Goal: Task Accomplishment & Management: Use online tool/utility

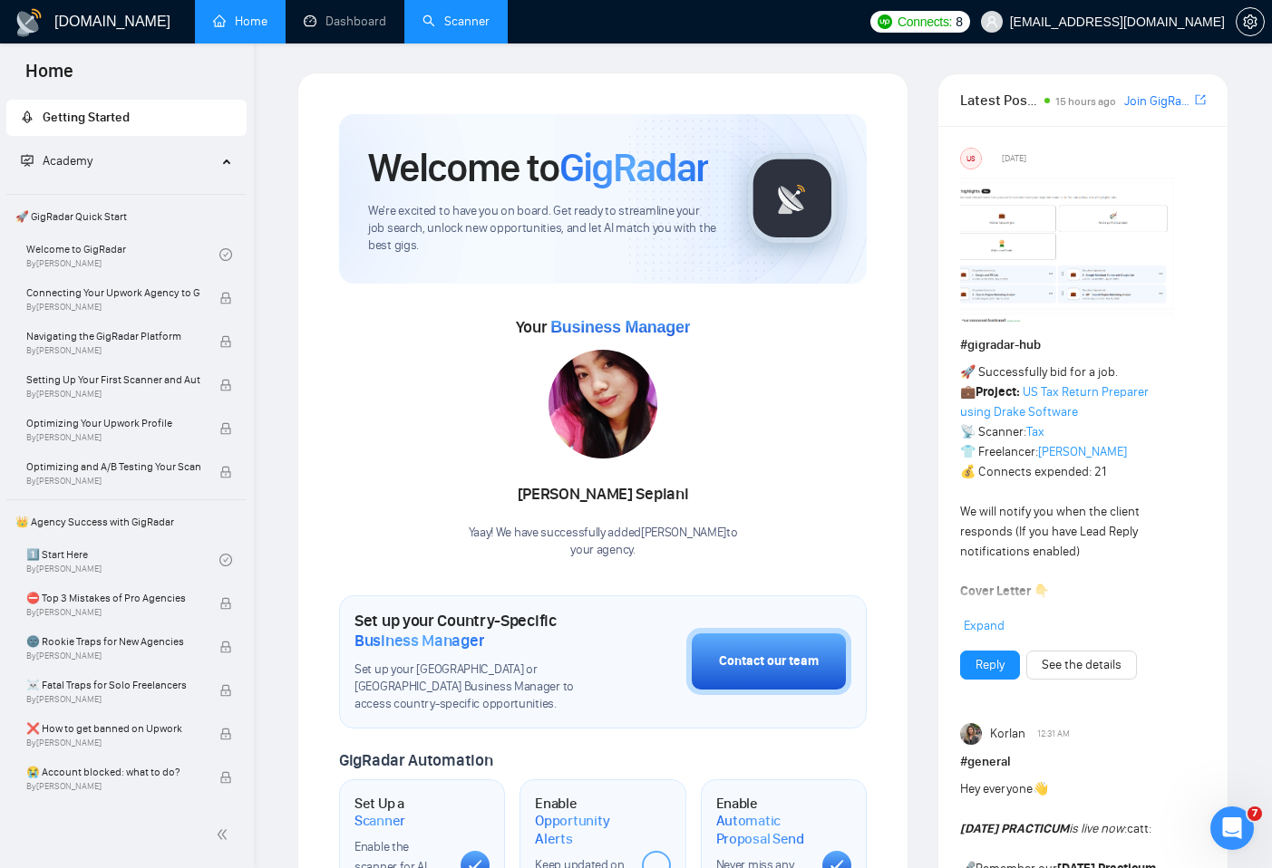
click at [441, 26] on link "Scanner" at bounding box center [455, 21] width 67 height 15
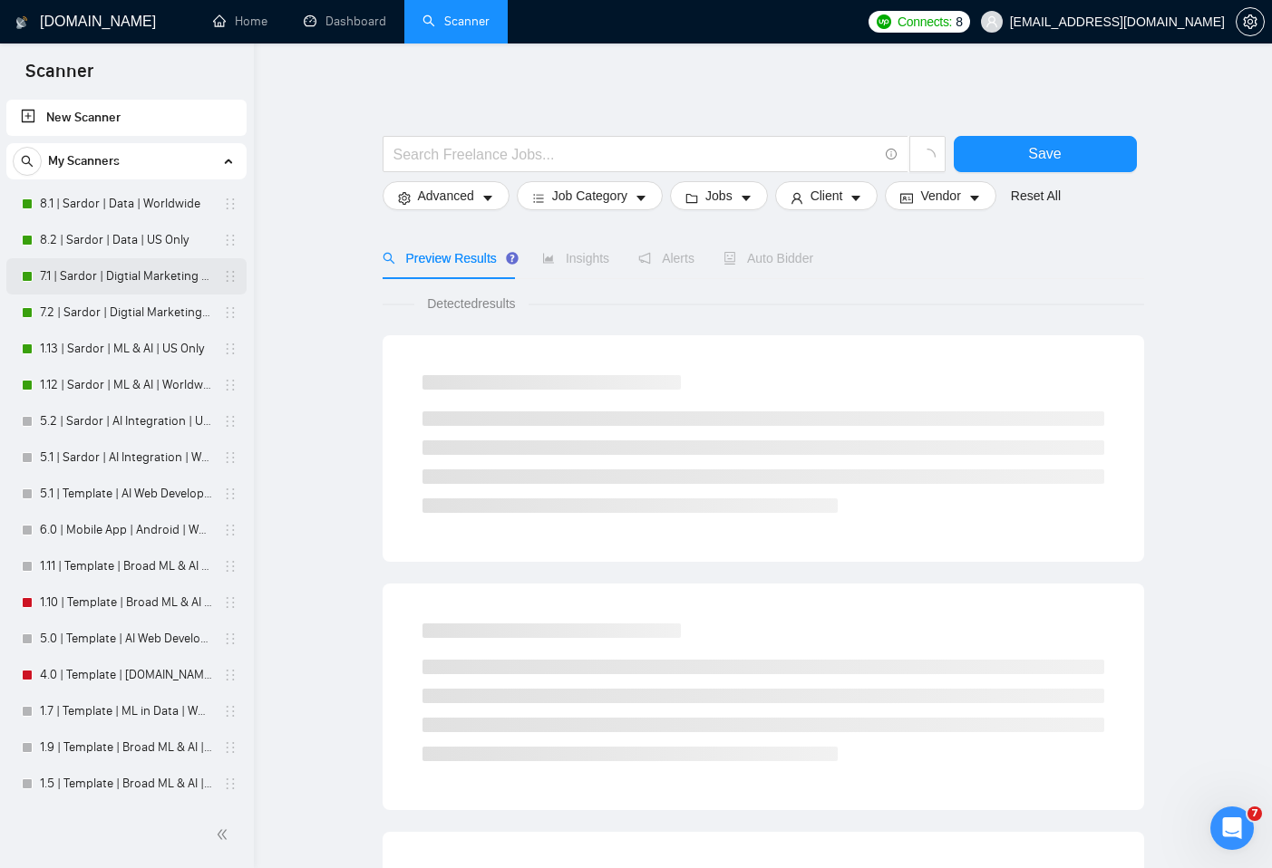
click at [140, 273] on link "7.1 | Sardor | Digtial Marketing PPC | Worldwide" at bounding box center [126, 276] width 172 height 36
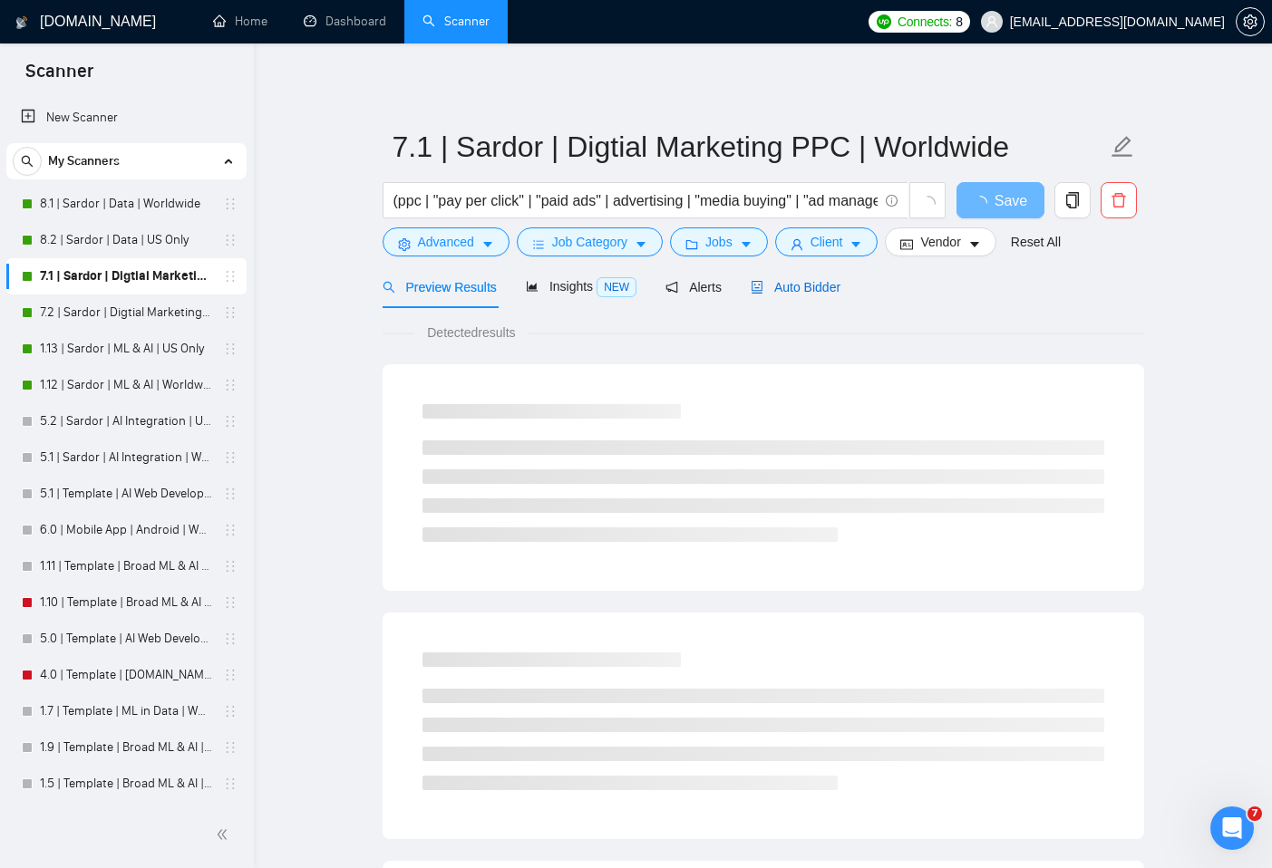
click at [791, 283] on span "Auto Bidder" at bounding box center [796, 287] width 90 height 15
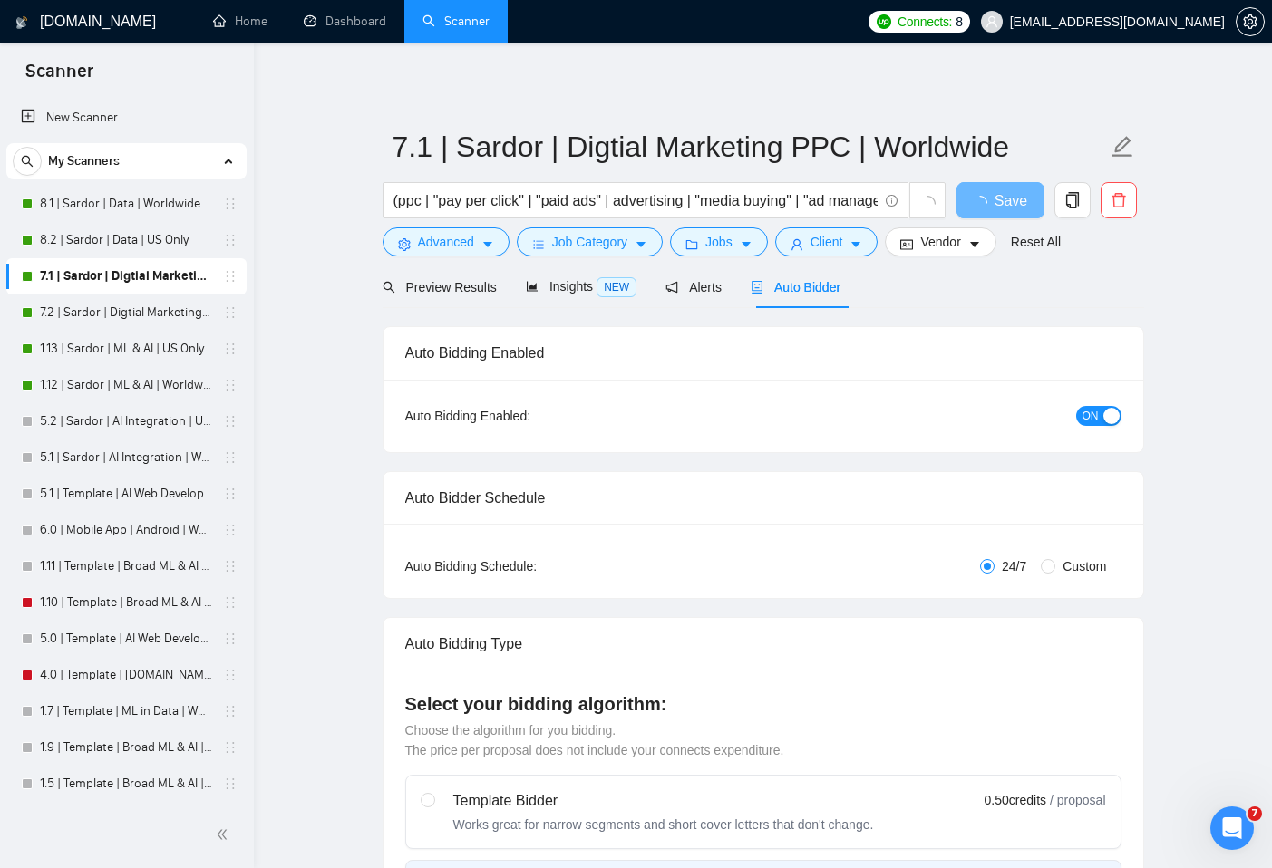
click at [1095, 411] on span "ON" at bounding box center [1090, 416] width 16 height 20
click at [153, 314] on link "7.2 | Sardor | Digtial Marketing PPC | US Only" at bounding box center [126, 313] width 172 height 36
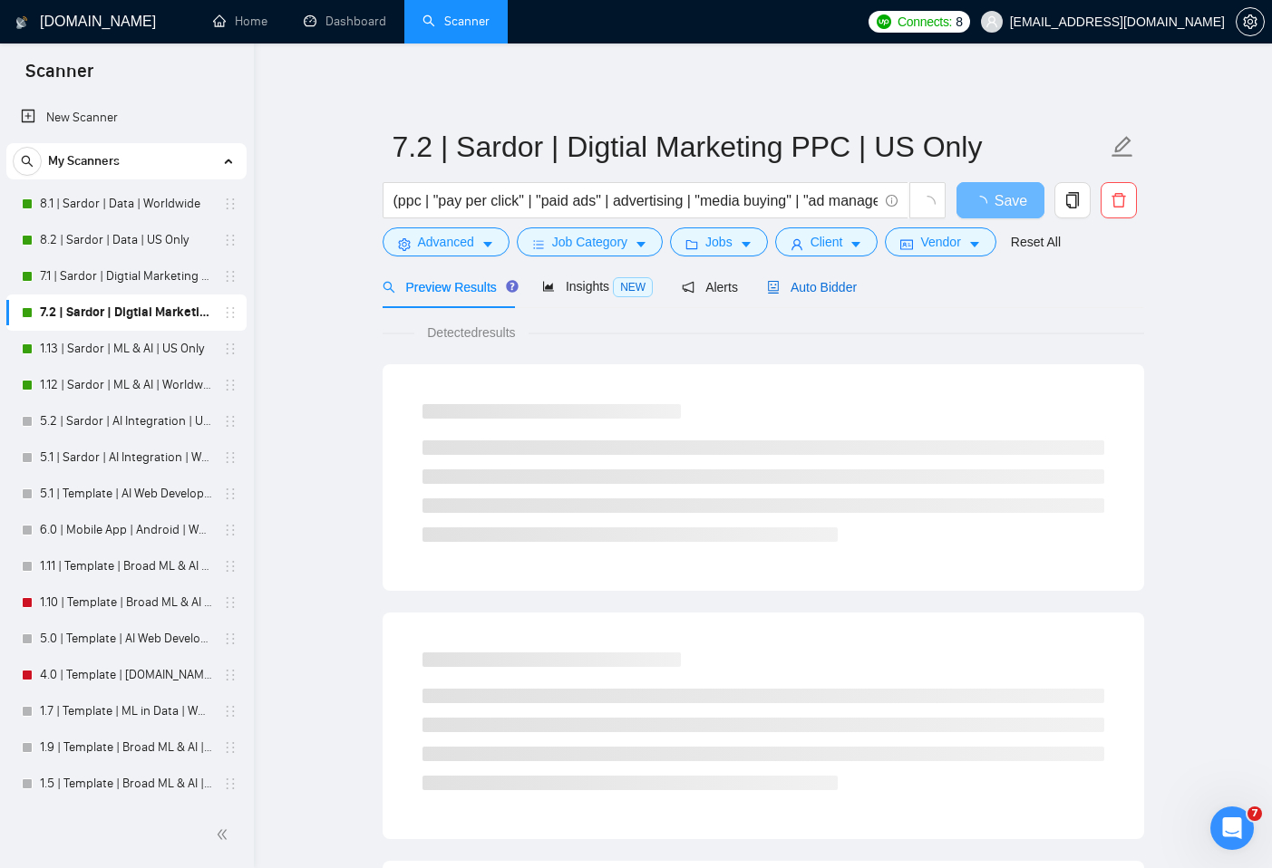
click at [810, 288] on span "Auto Bidder" at bounding box center [812, 287] width 90 height 15
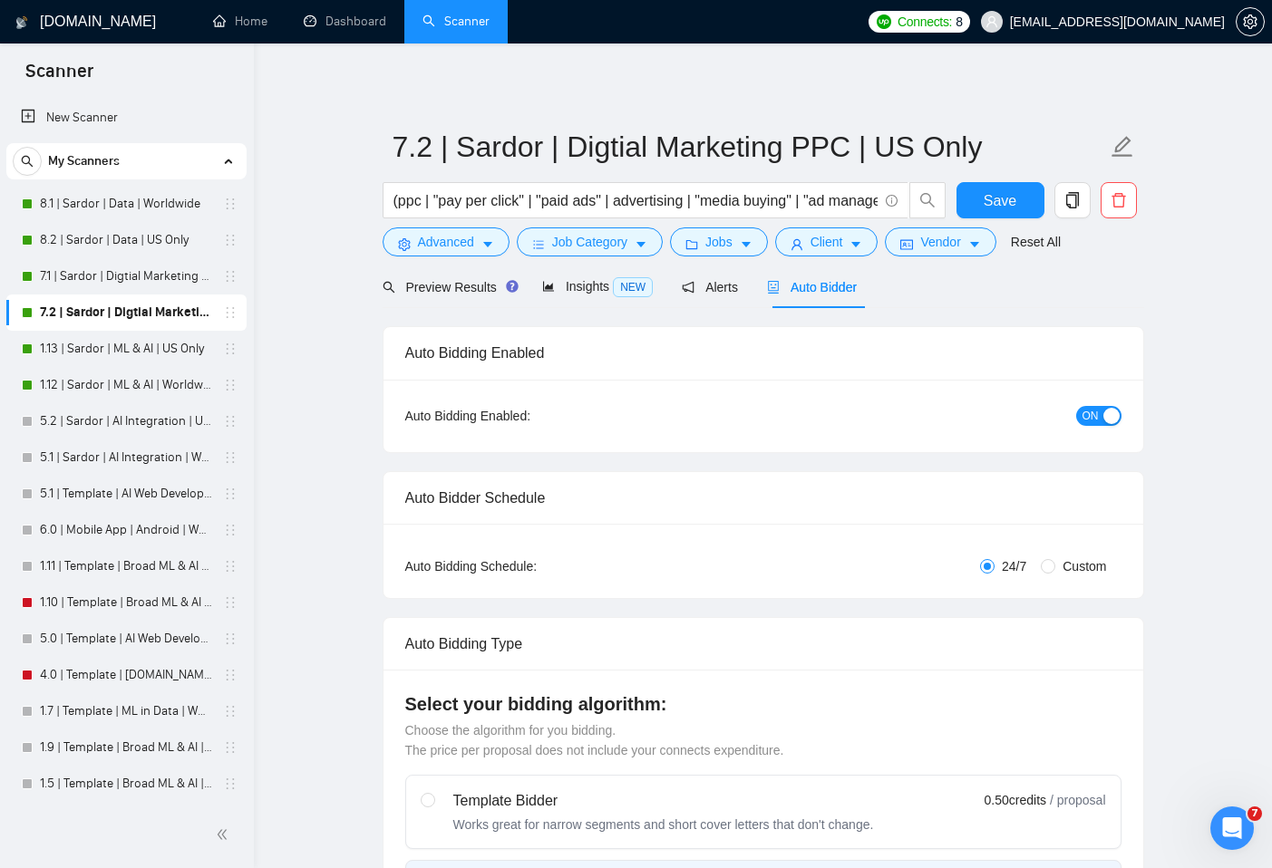
click at [1103, 422] on div "button" at bounding box center [1111, 416] width 16 height 16
click at [989, 192] on span "Save" at bounding box center [1000, 200] width 33 height 23
click at [138, 283] on link "7.1 | Sardor | Digtial Marketing PPC | Worldwide" at bounding box center [126, 276] width 172 height 36
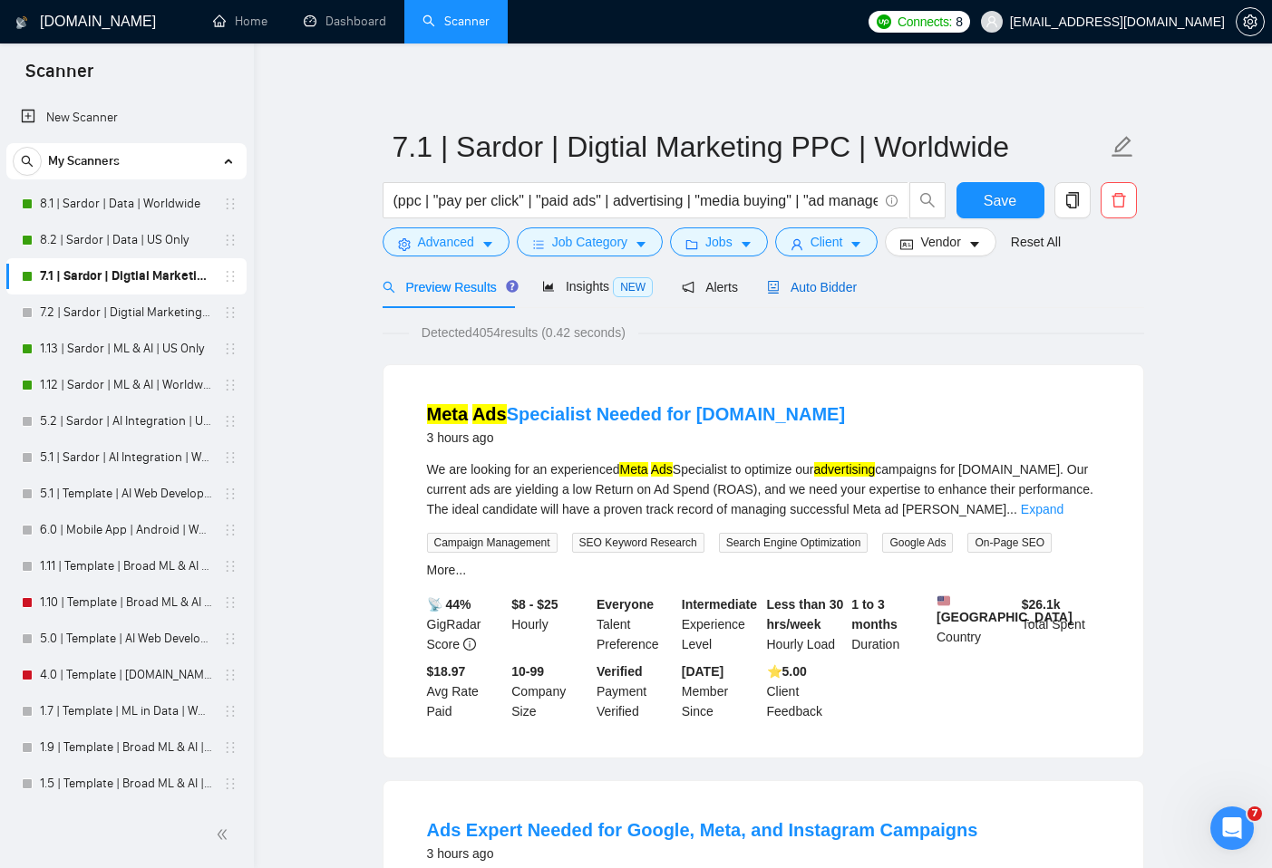
click at [829, 281] on span "Auto Bidder" at bounding box center [812, 287] width 90 height 15
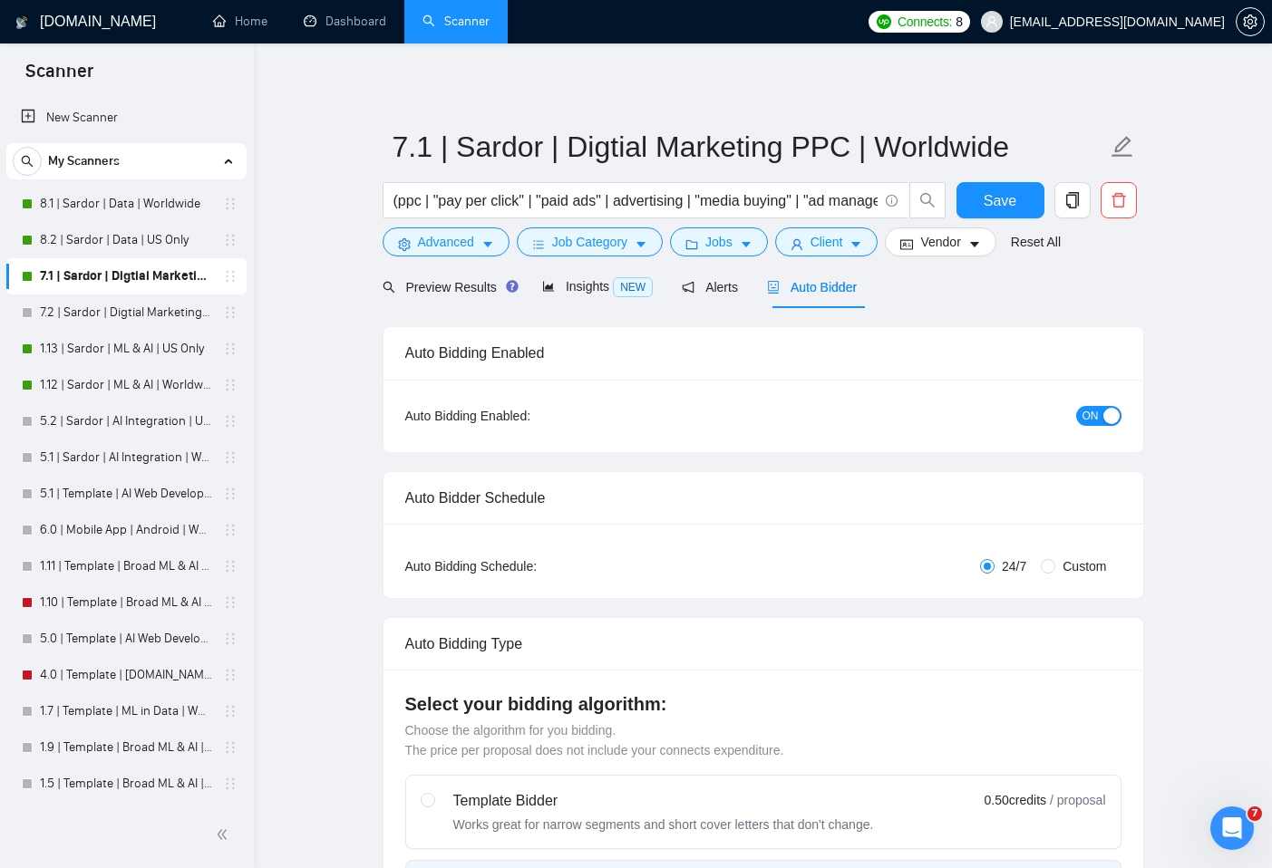
click at [1101, 416] on button "ON" at bounding box center [1098, 416] width 45 height 20
click at [1013, 186] on button "Save" at bounding box center [1000, 200] width 88 height 36
click at [74, 109] on link "New Scanner" at bounding box center [126, 118] width 211 height 36
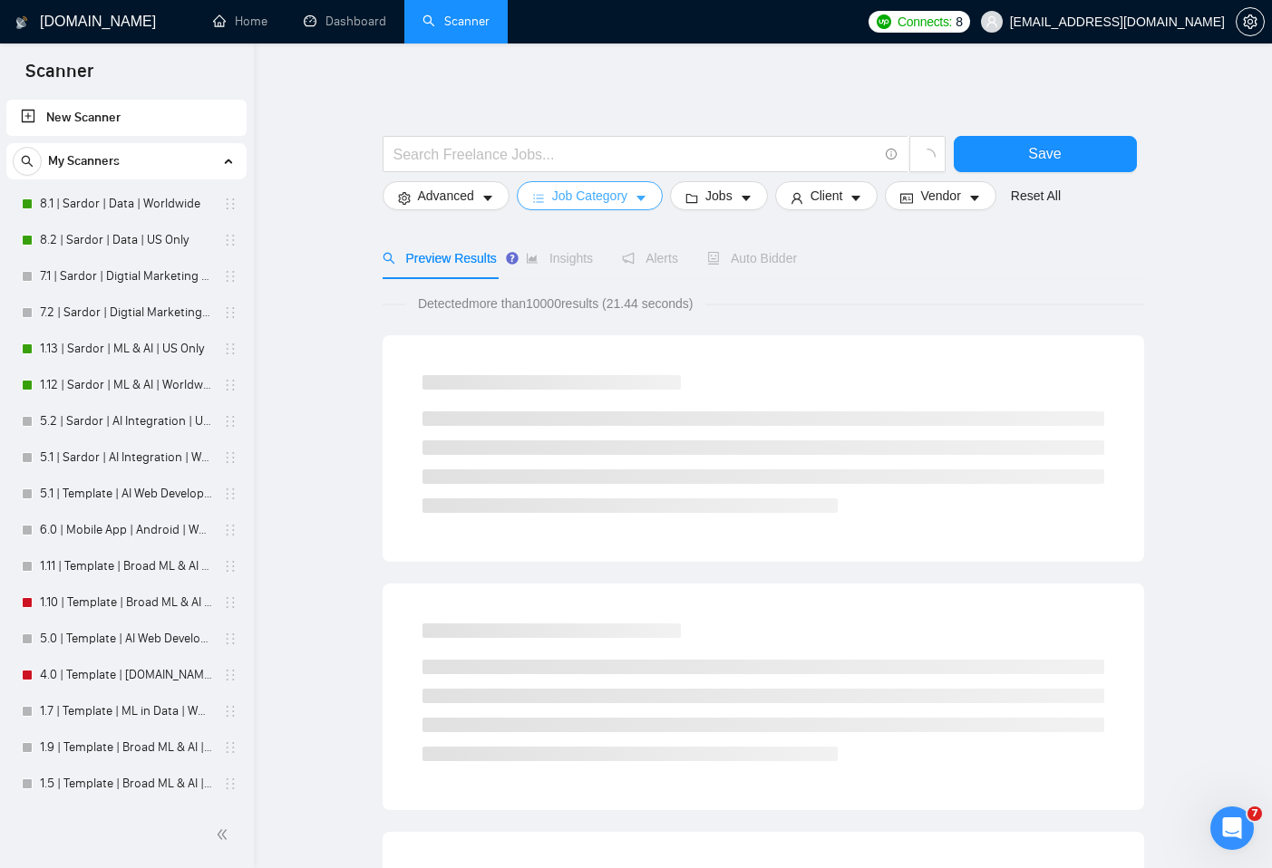
click at [608, 202] on span "Job Category" at bounding box center [589, 196] width 75 height 20
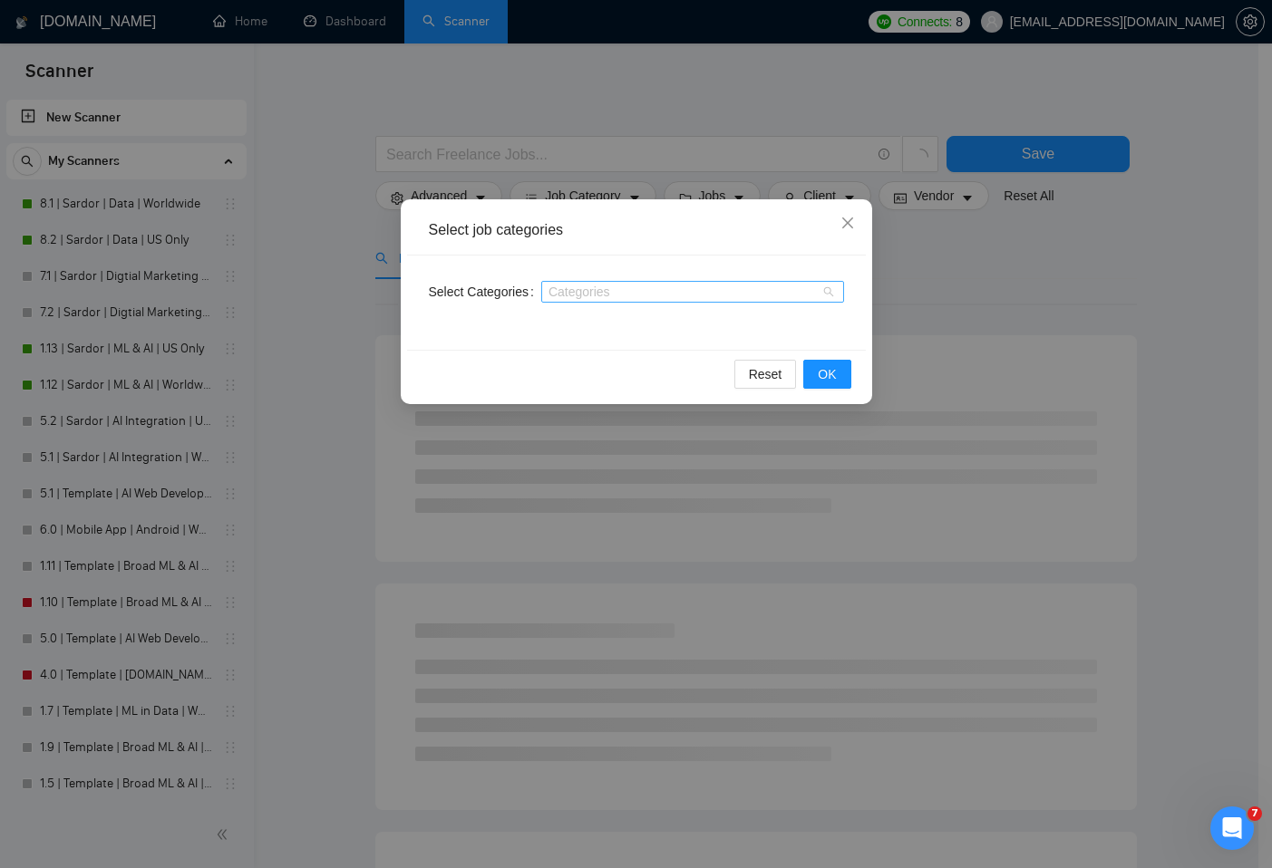
click at [645, 289] on div at bounding box center [684, 292] width 276 height 15
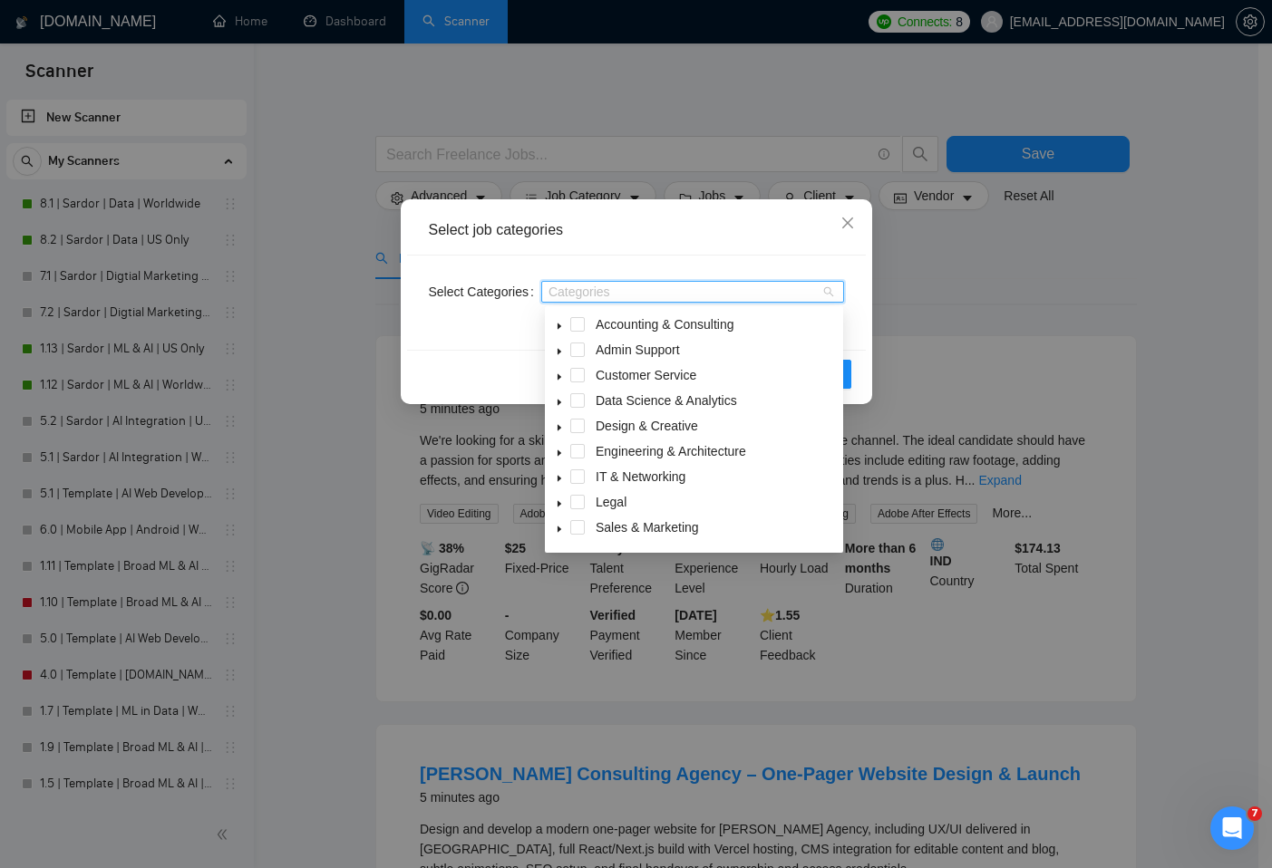
click at [565, 430] on span at bounding box center [559, 426] width 22 height 22
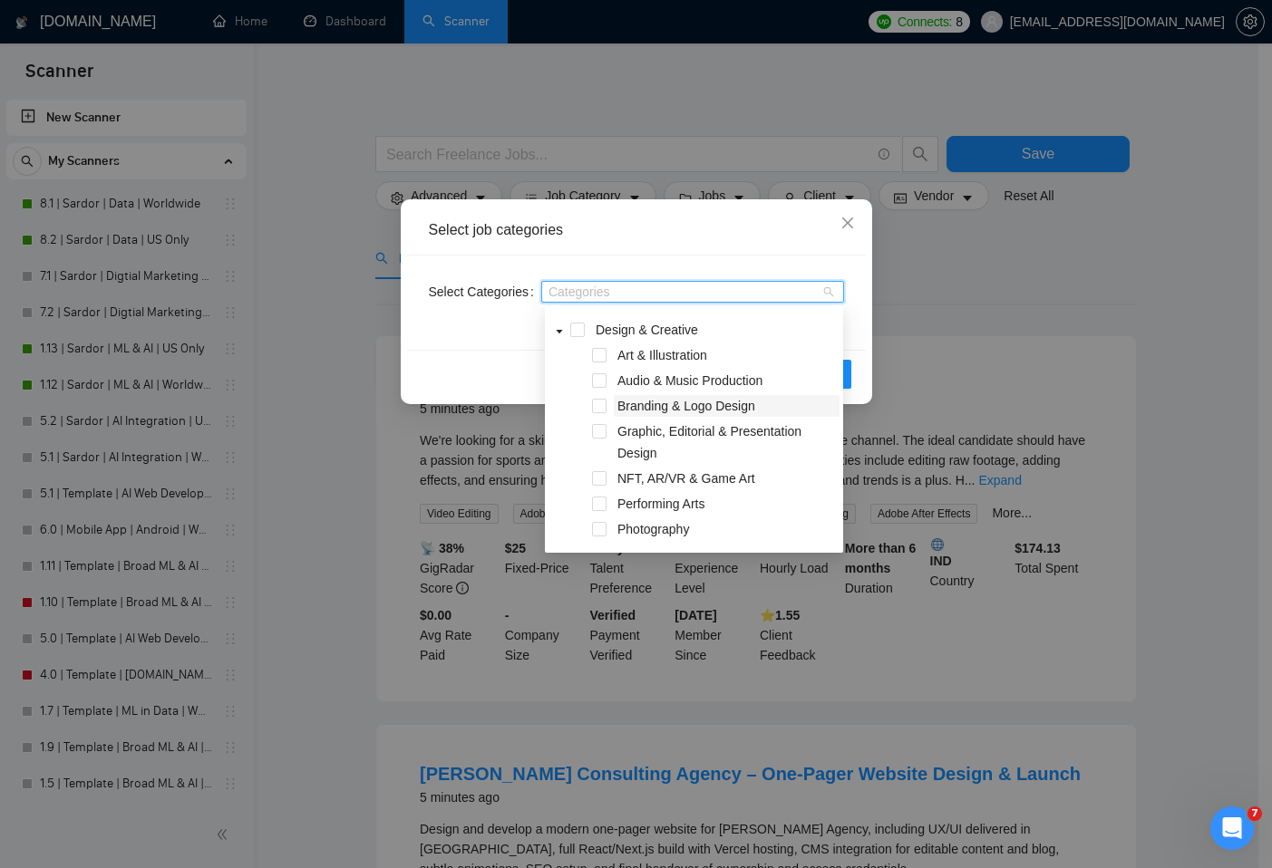
scroll to position [60, 0]
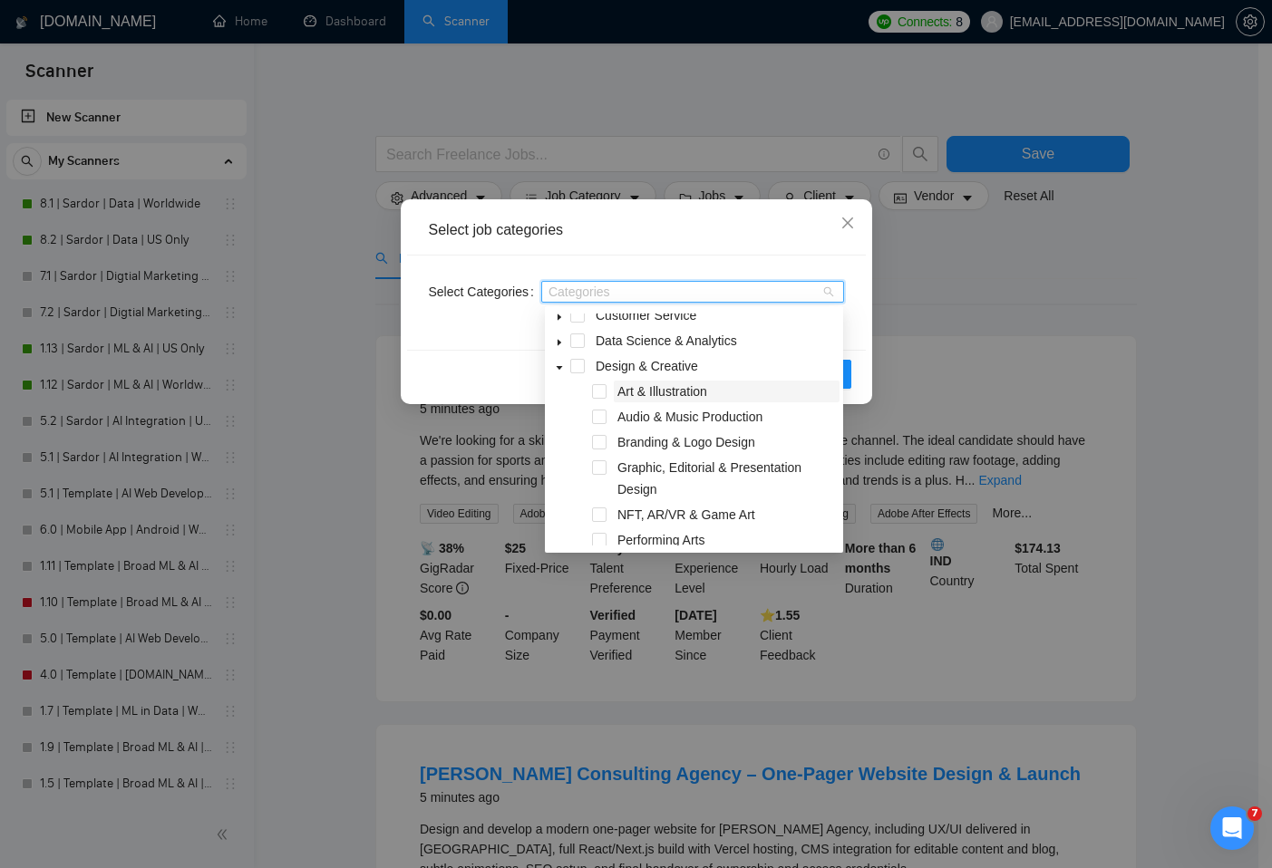
click at [664, 393] on span "Art & Illustration" at bounding box center [662, 391] width 90 height 15
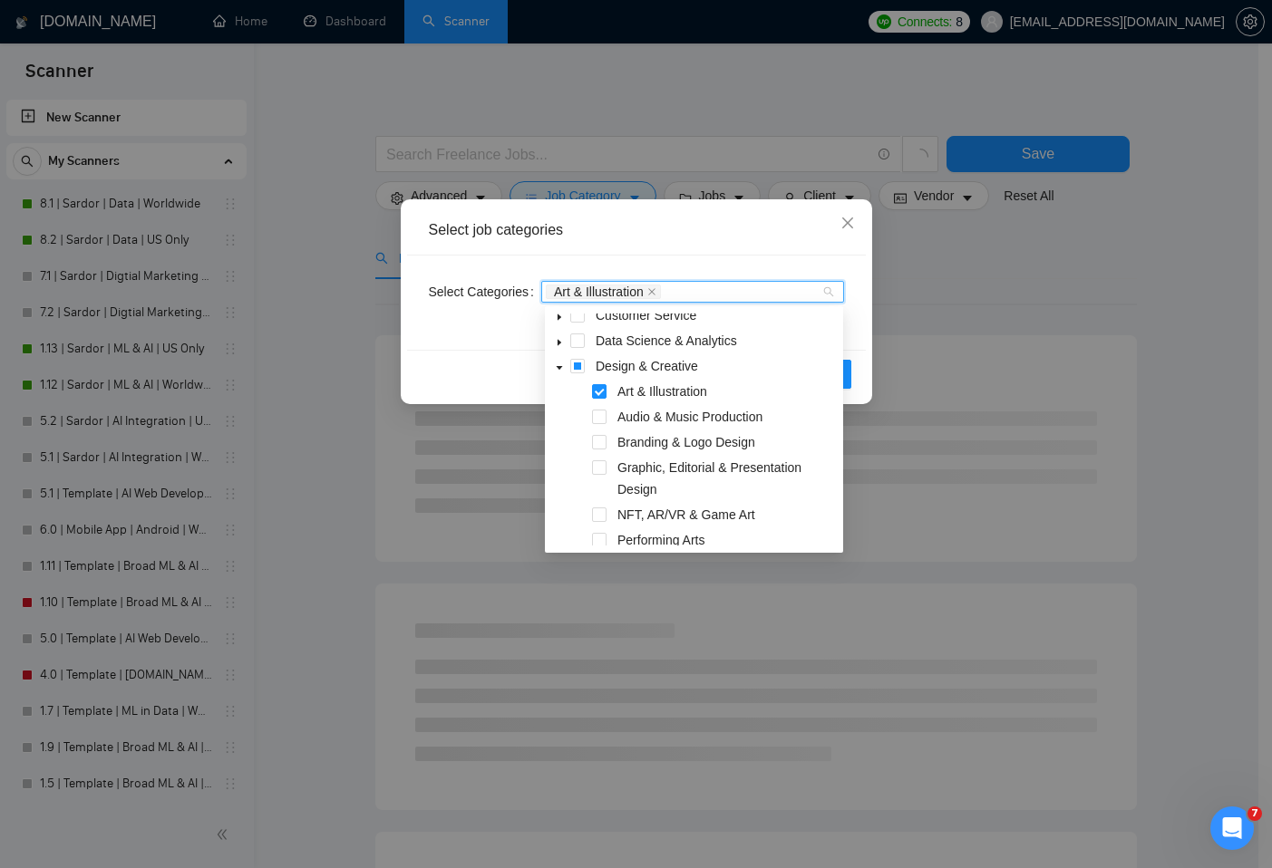
click at [858, 315] on div "Select Categories Art & Illustration" at bounding box center [636, 303] width 459 height 94
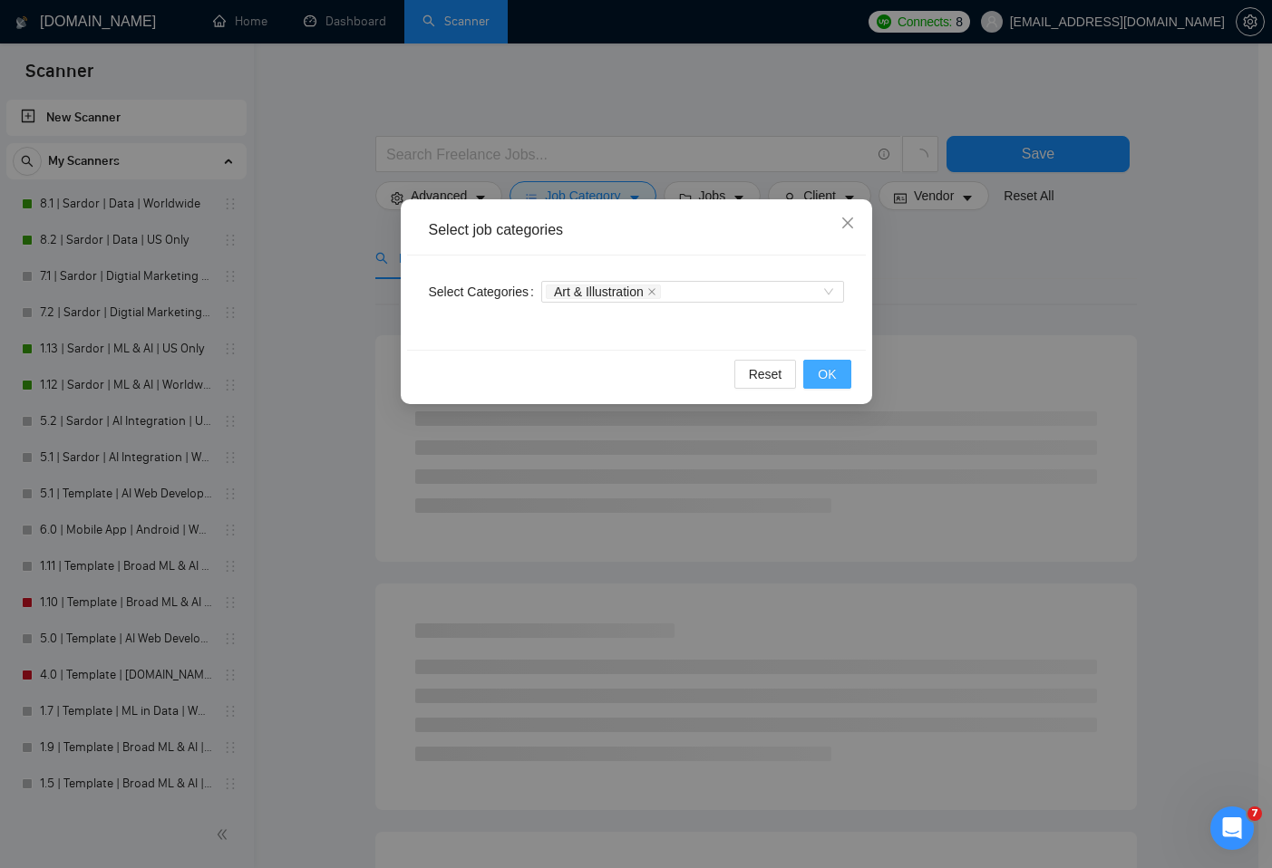
click at [813, 372] on button "OK" at bounding box center [826, 374] width 47 height 29
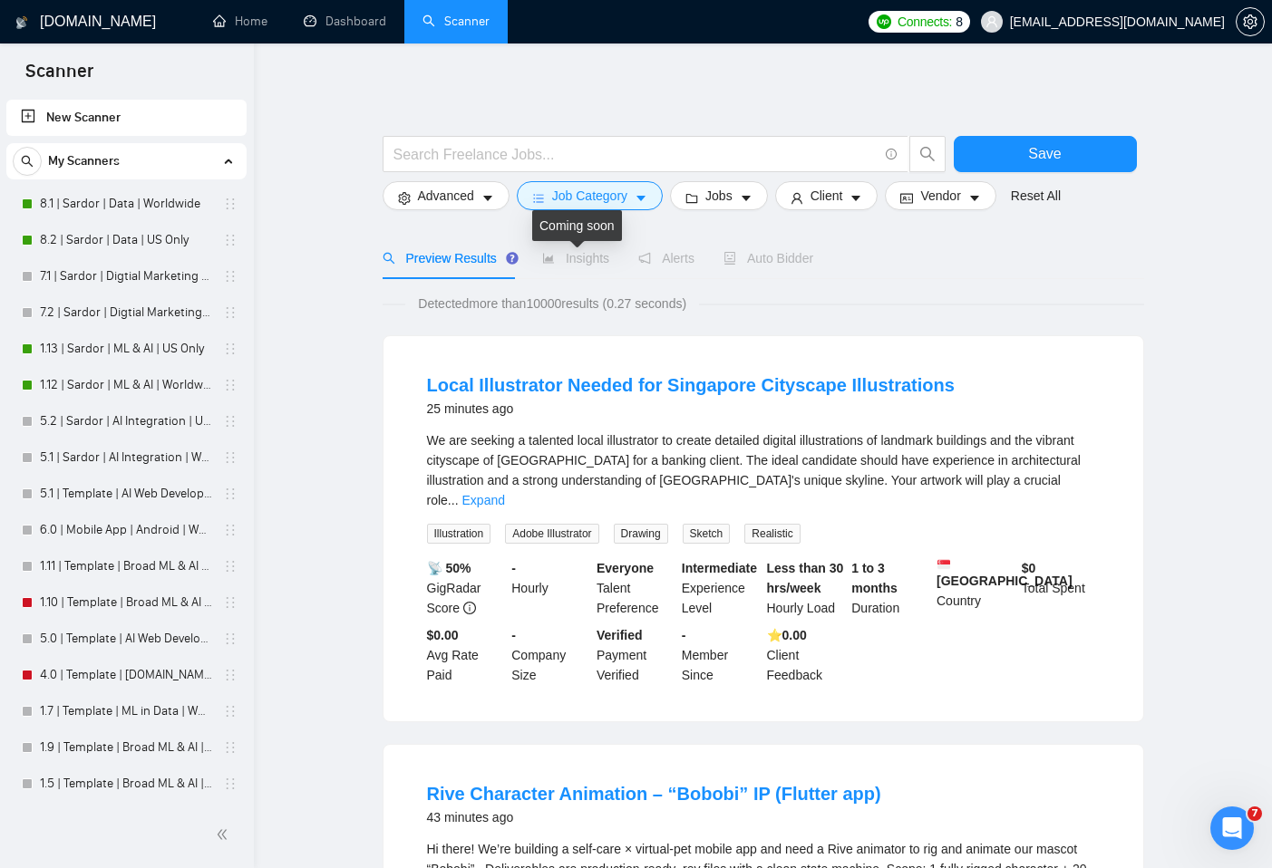
click at [588, 262] on span "Insights" at bounding box center [575, 258] width 67 height 15
click at [1028, 165] on span "Save" at bounding box center [1044, 153] width 33 height 23
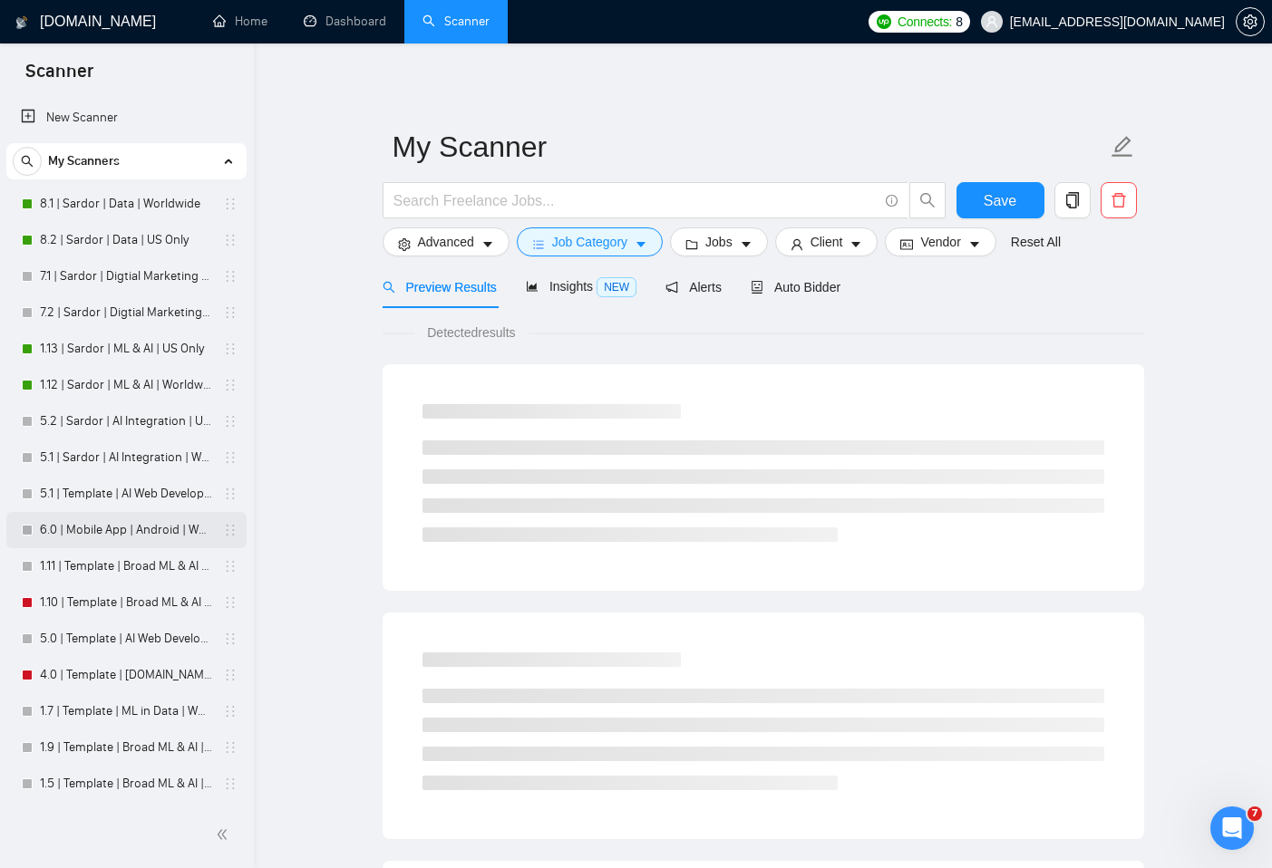
scroll to position [363, 0]
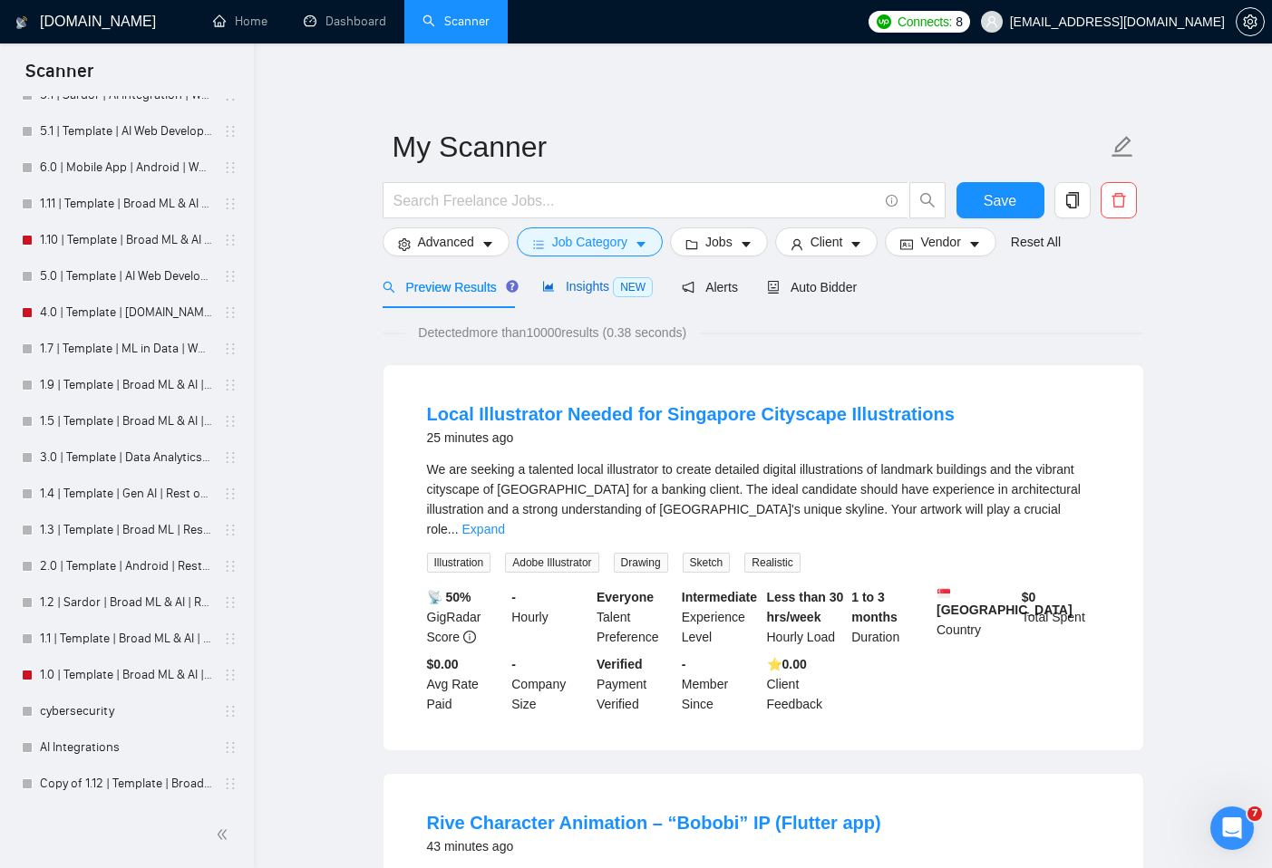
click at [577, 285] on span "Insights NEW" at bounding box center [597, 286] width 111 height 15
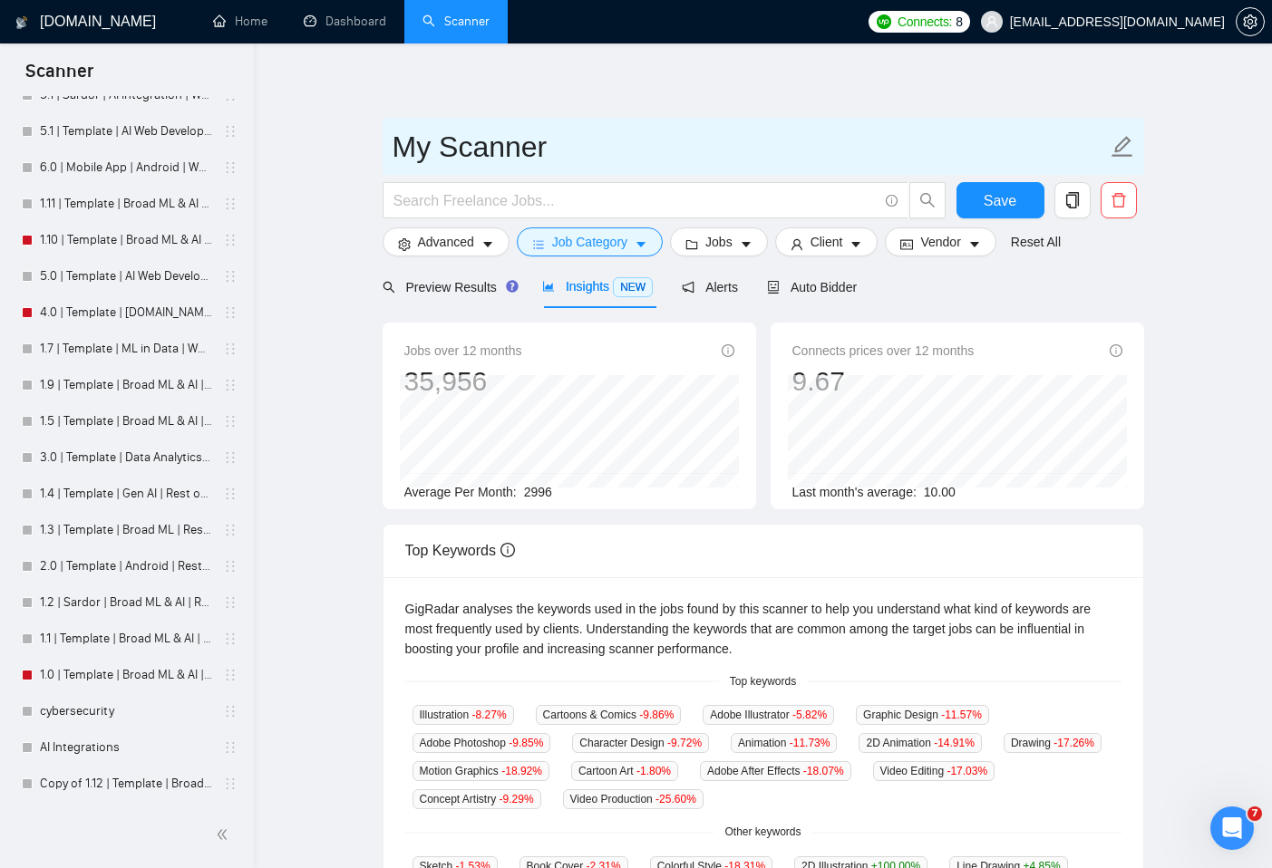
click at [1130, 145] on icon "edit" at bounding box center [1123, 147] width 24 height 24
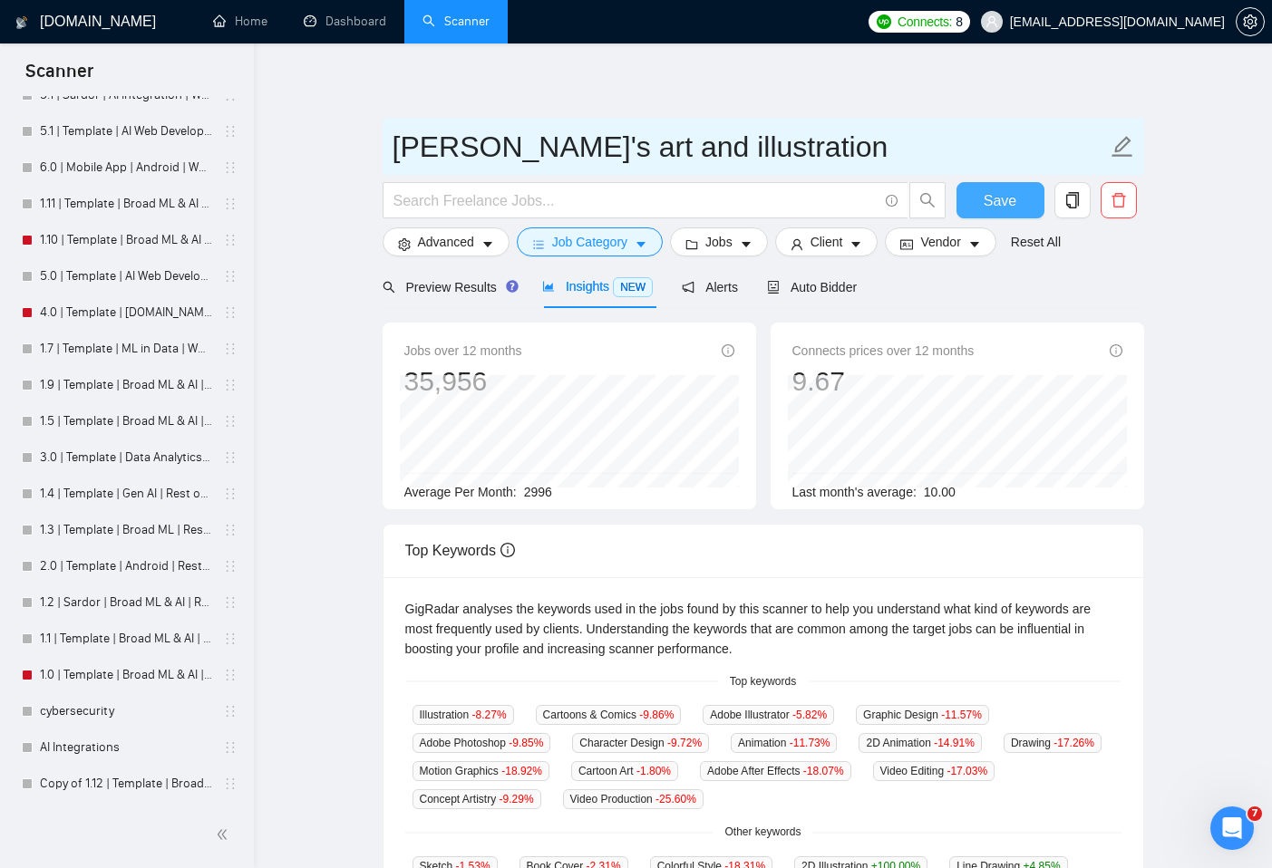
type input "[PERSON_NAME]'s art and illustration"
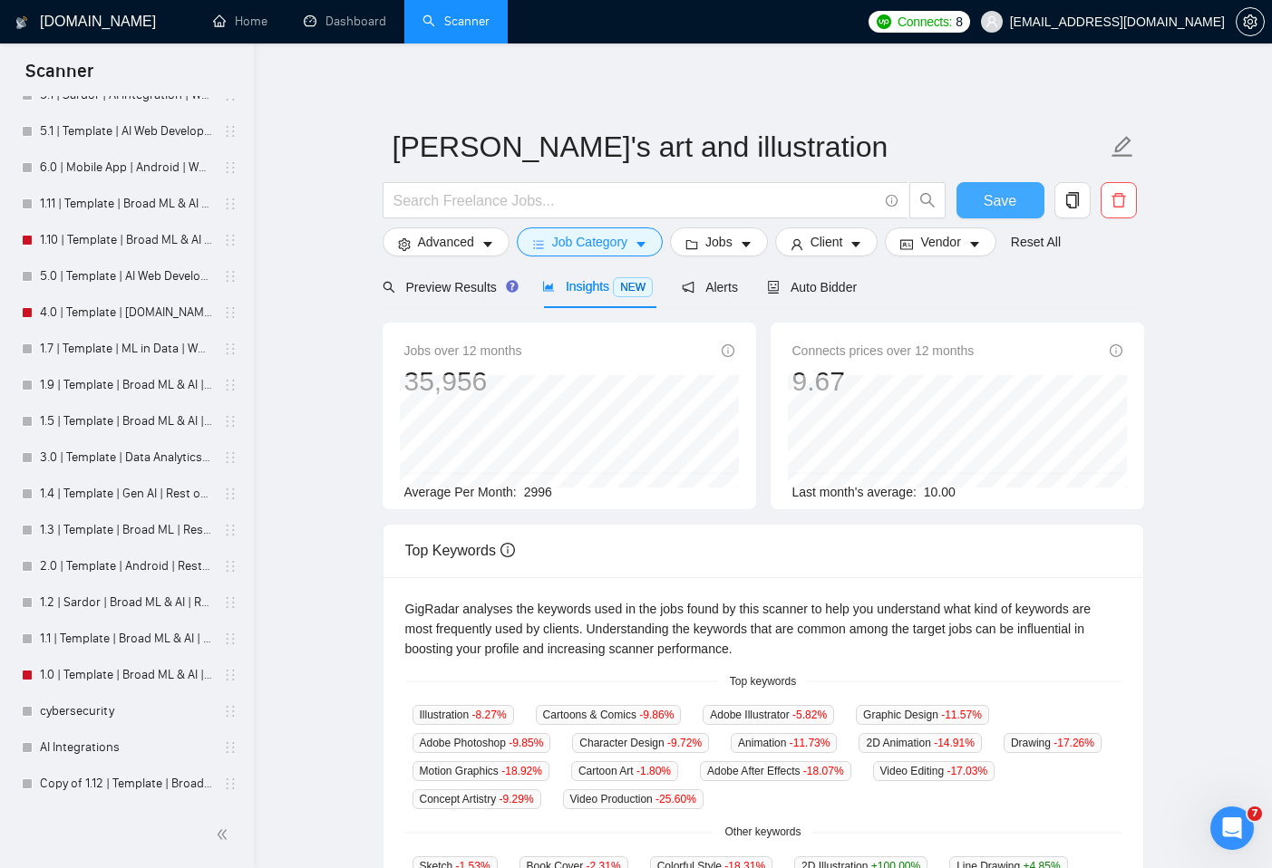
click at [1024, 186] on button "Save" at bounding box center [1000, 200] width 88 height 36
drag, startPoint x: 990, startPoint y: 101, endPoint x: 402, endPoint y: 114, distance: 588.5
click at [411, 88] on div "[PERSON_NAME]'s art and illustration Save Advanced Job Category Jobs Client Ven…" at bounding box center [764, 677] width 762 height 1208
click at [518, 83] on div "[PERSON_NAME]'s art and illustration Save Advanced Job Category Jobs Client Ven…" at bounding box center [764, 677] width 762 height 1208
click at [681, 88] on div "[PERSON_NAME]'s art and illustration Save Advanced Job Category Jobs Client Ven…" at bounding box center [764, 677] width 762 height 1208
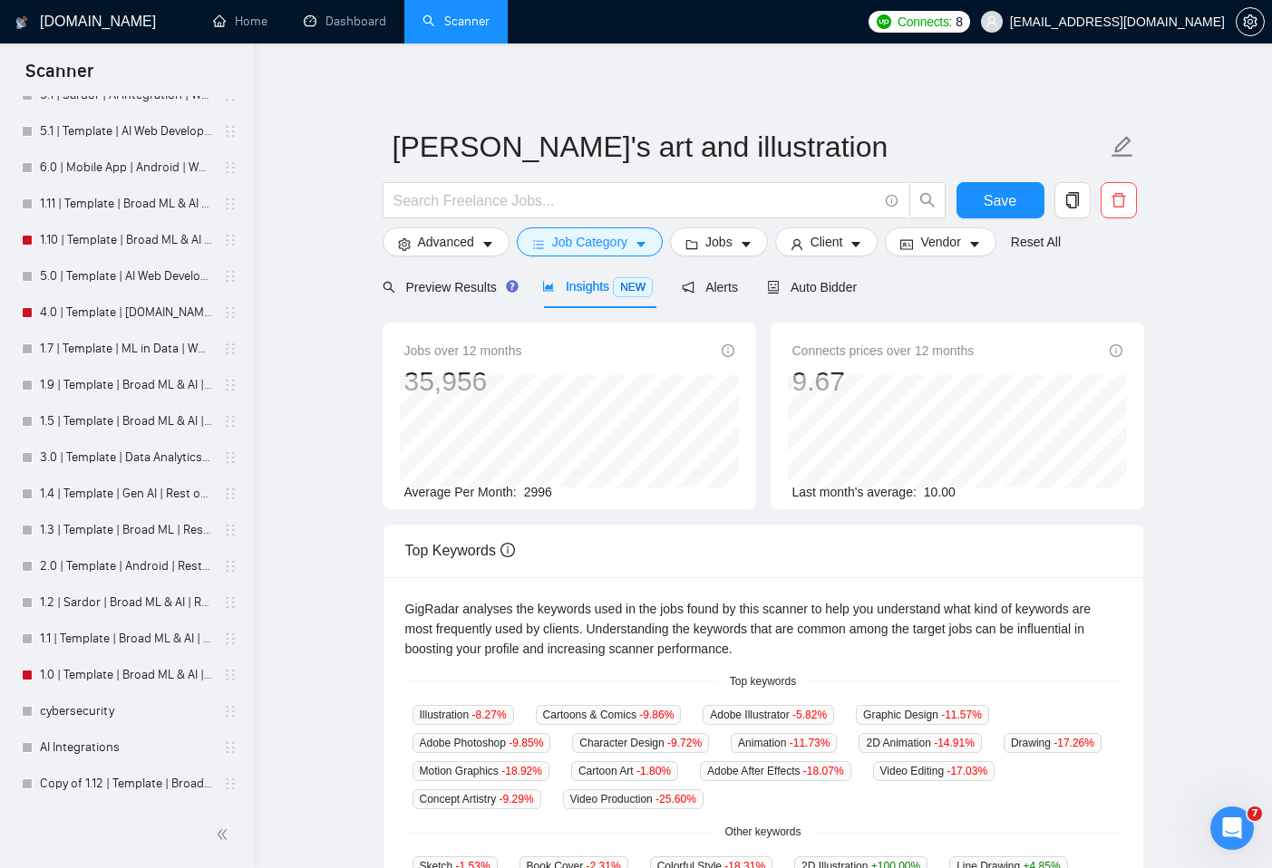
click at [683, 86] on div "[PERSON_NAME]'s art and illustration Save Advanced Job Category Jobs Client Ven…" at bounding box center [764, 677] width 762 height 1208
click at [814, 77] on div "[PERSON_NAME]'s art and illustration Save Advanced Job Category Jobs Client Ven…" at bounding box center [764, 677] width 762 height 1208
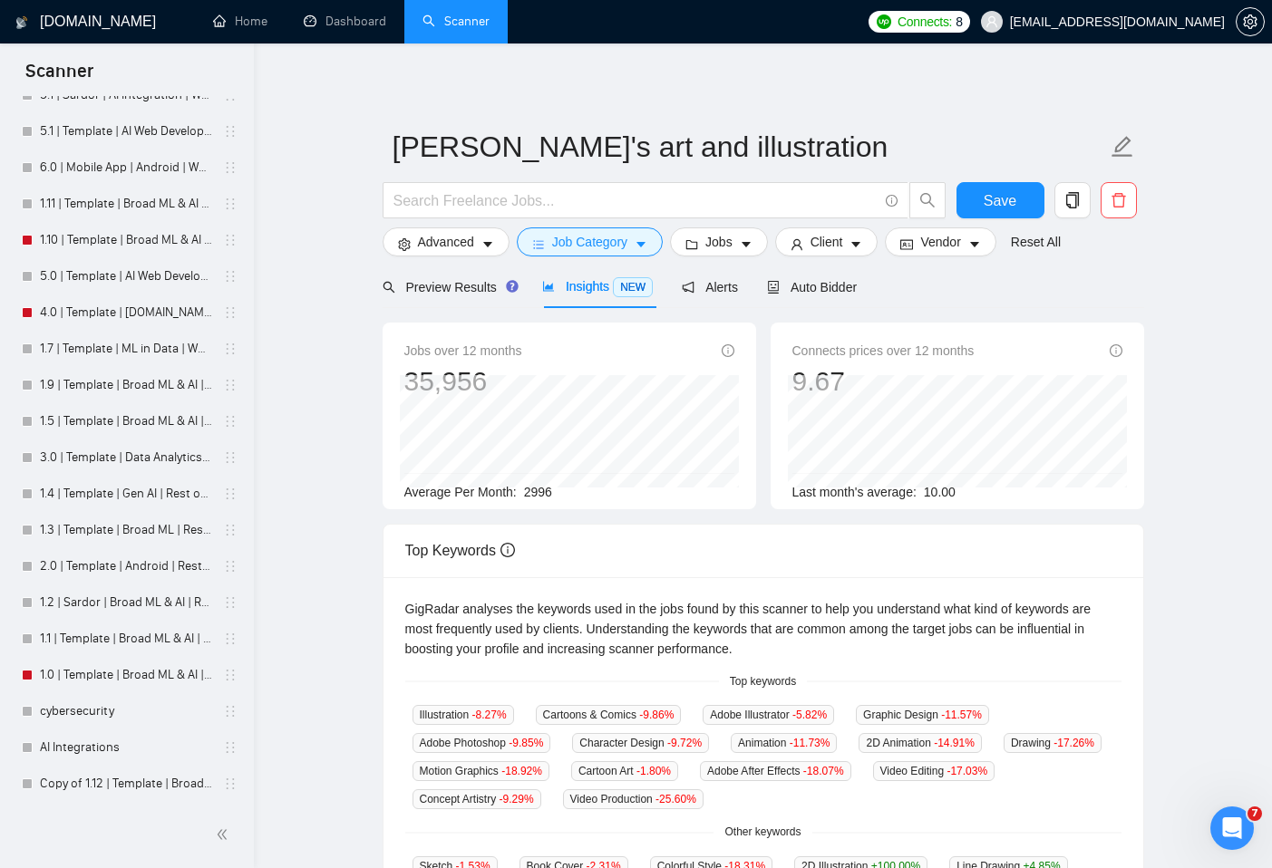
click at [814, 77] on div "[PERSON_NAME]'s art and illustration Save Advanced Job Category Jobs Client Ven…" at bounding box center [764, 677] width 762 height 1208
click at [814, 84] on div "[PERSON_NAME]'s art and illustration Save Advanced Job Category Jobs Client Ven…" at bounding box center [764, 677] width 762 height 1208
click at [738, 68] on div "[DOMAIN_NAME] Home Dashboard Scanner Connects: 8 [EMAIL_ADDRESS][DOMAIN_NAME] […" at bounding box center [763, 710] width 1018 height 1420
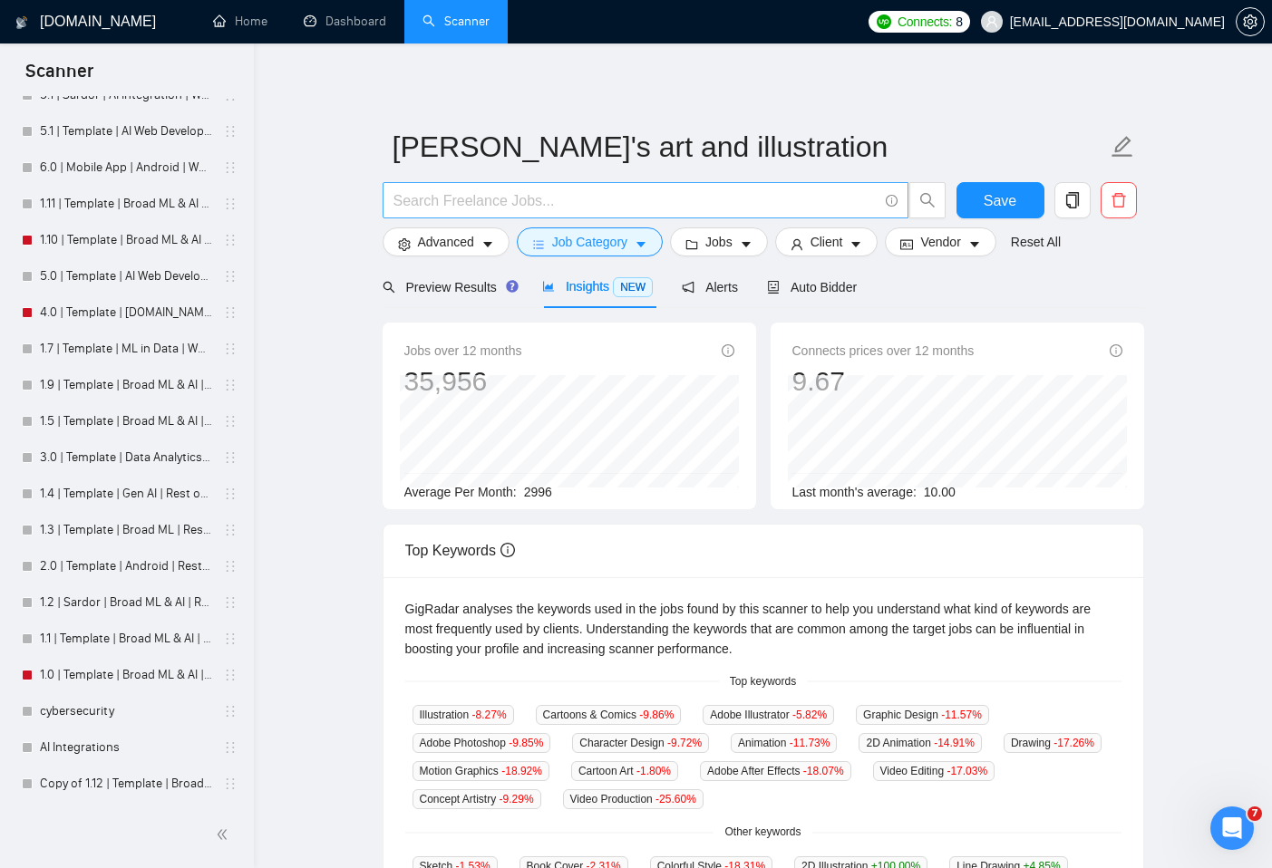
click at [493, 212] on span at bounding box center [646, 200] width 526 height 36
click at [494, 209] on input "text" at bounding box center [635, 200] width 484 height 23
type input "tattoo"
click at [1011, 192] on span "Save" at bounding box center [1000, 200] width 33 height 23
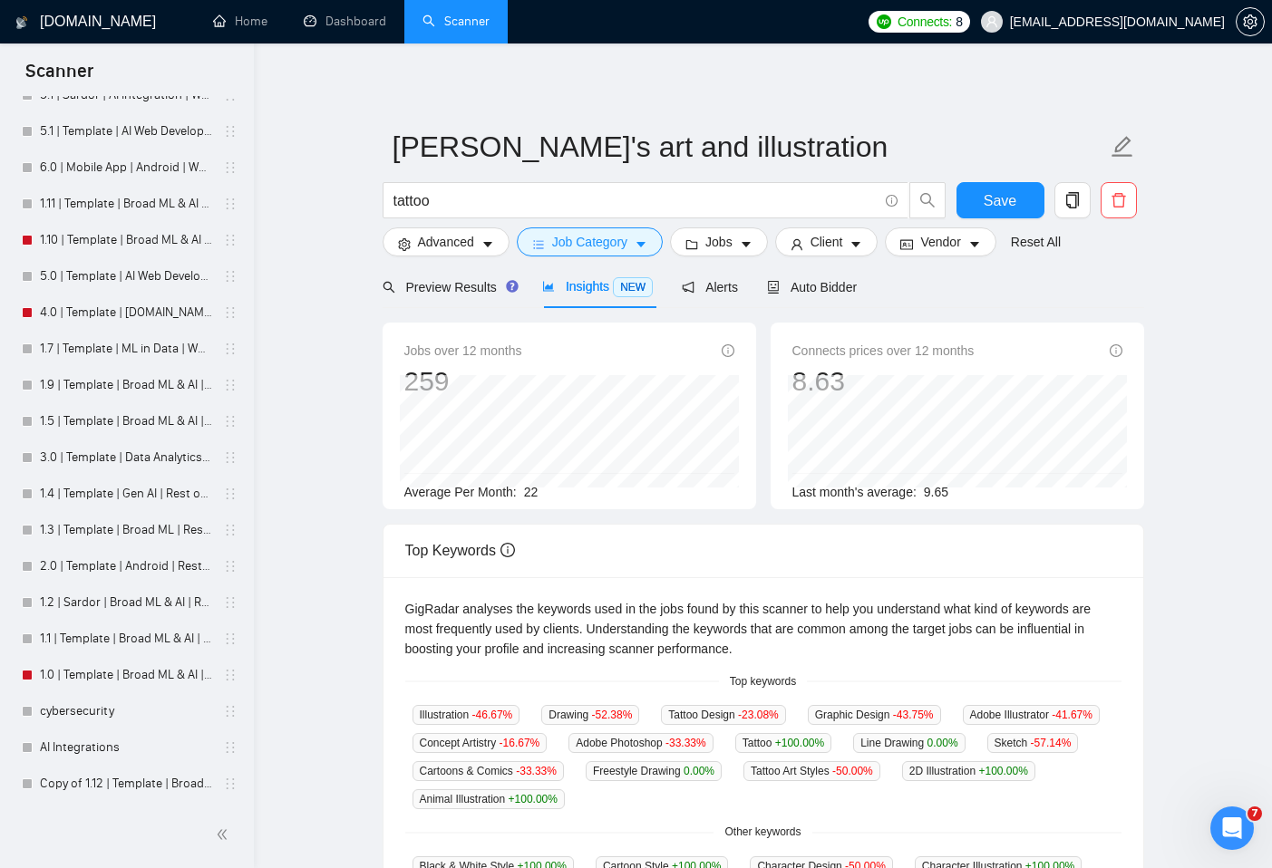
drag, startPoint x: 530, startPoint y: 495, endPoint x: 591, endPoint y: 494, distance: 60.7
click at [591, 494] on div "Average Per Month: 22" at bounding box center [569, 492] width 330 height 20
drag, startPoint x: 555, startPoint y: 491, endPoint x: 521, endPoint y: 492, distance: 33.6
click at [522, 492] on div "Average Per Month: 22" at bounding box center [569, 492] width 330 height 20
click at [442, 298] on div "Preview Results" at bounding box center [448, 287] width 131 height 43
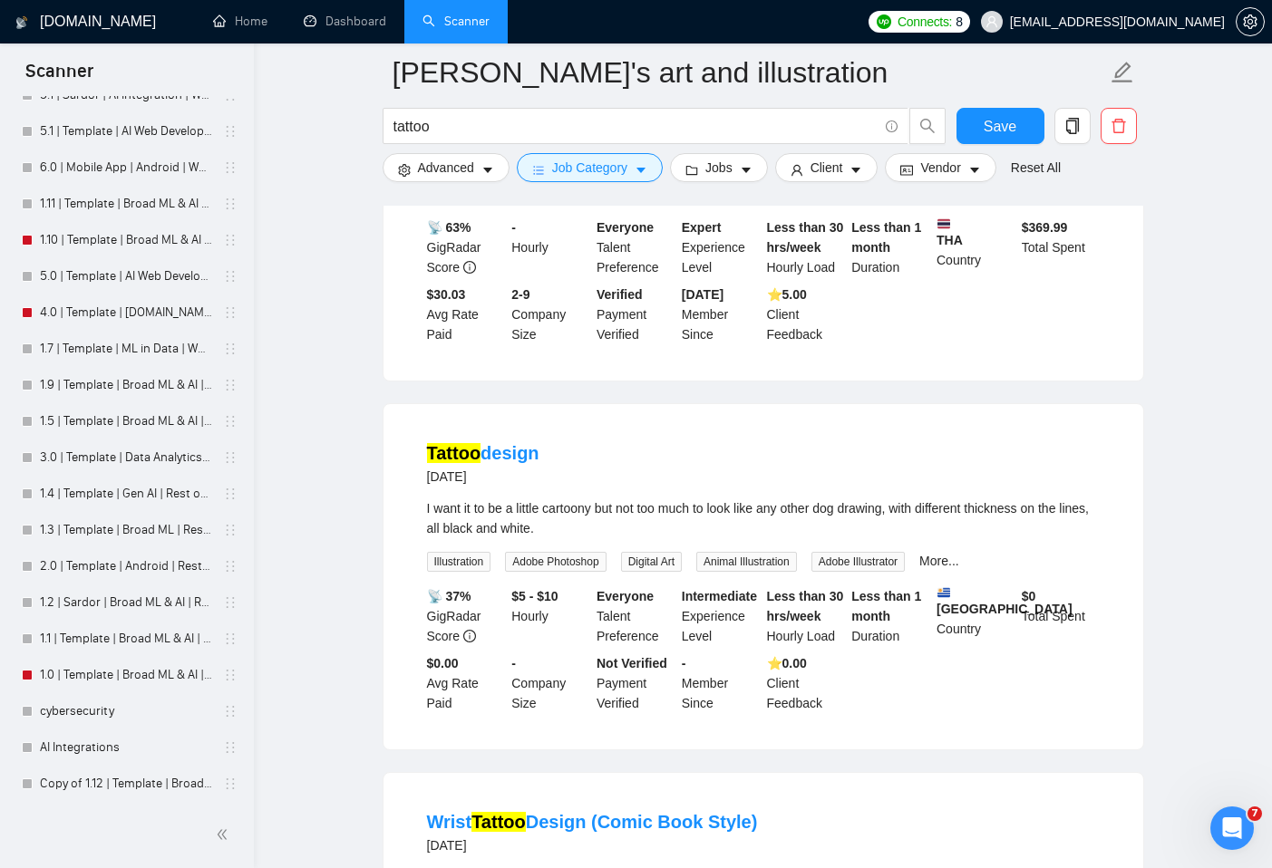
scroll to position [839, 0]
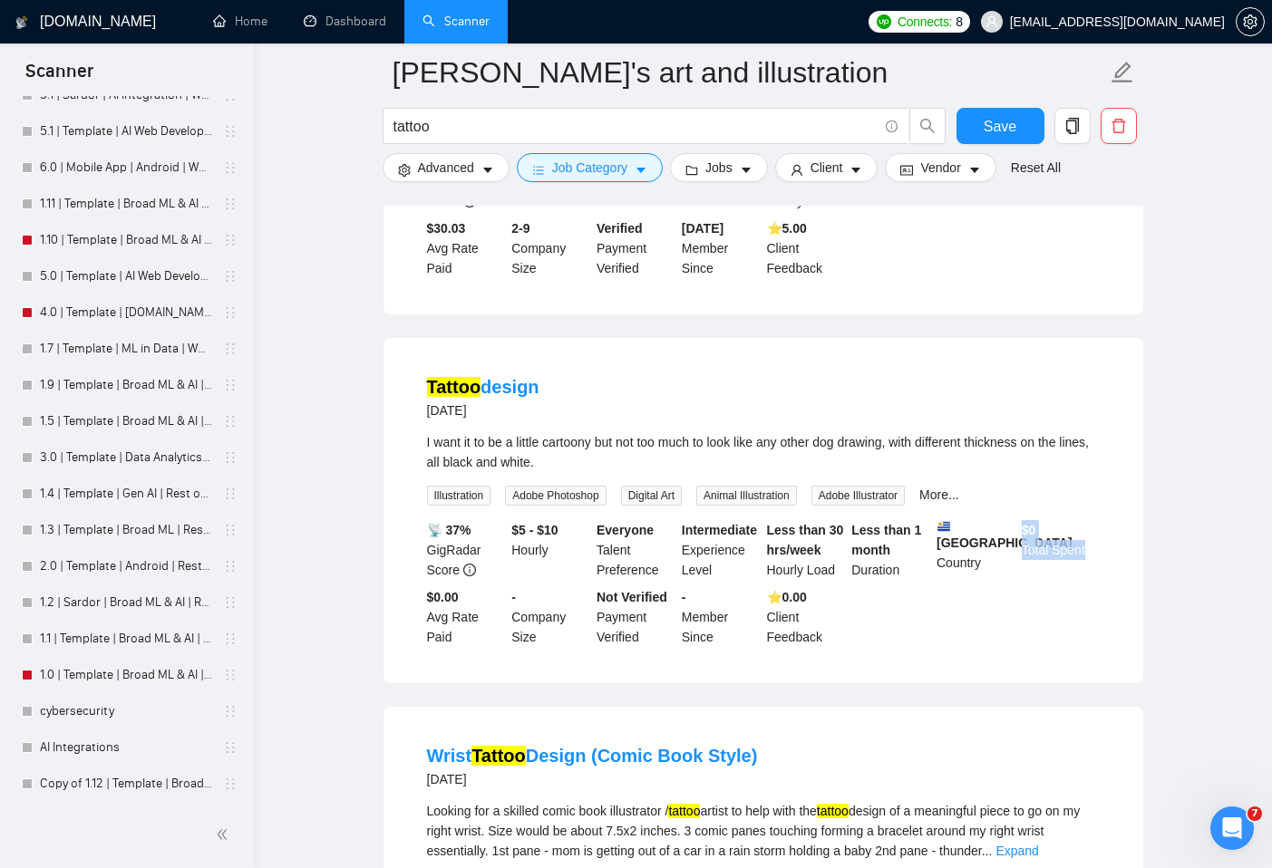
drag, startPoint x: 1021, startPoint y: 529, endPoint x: 1092, endPoint y: 547, distance: 73.7
click at [1092, 547] on div "$ 0 Total Spent" at bounding box center [1060, 550] width 85 height 60
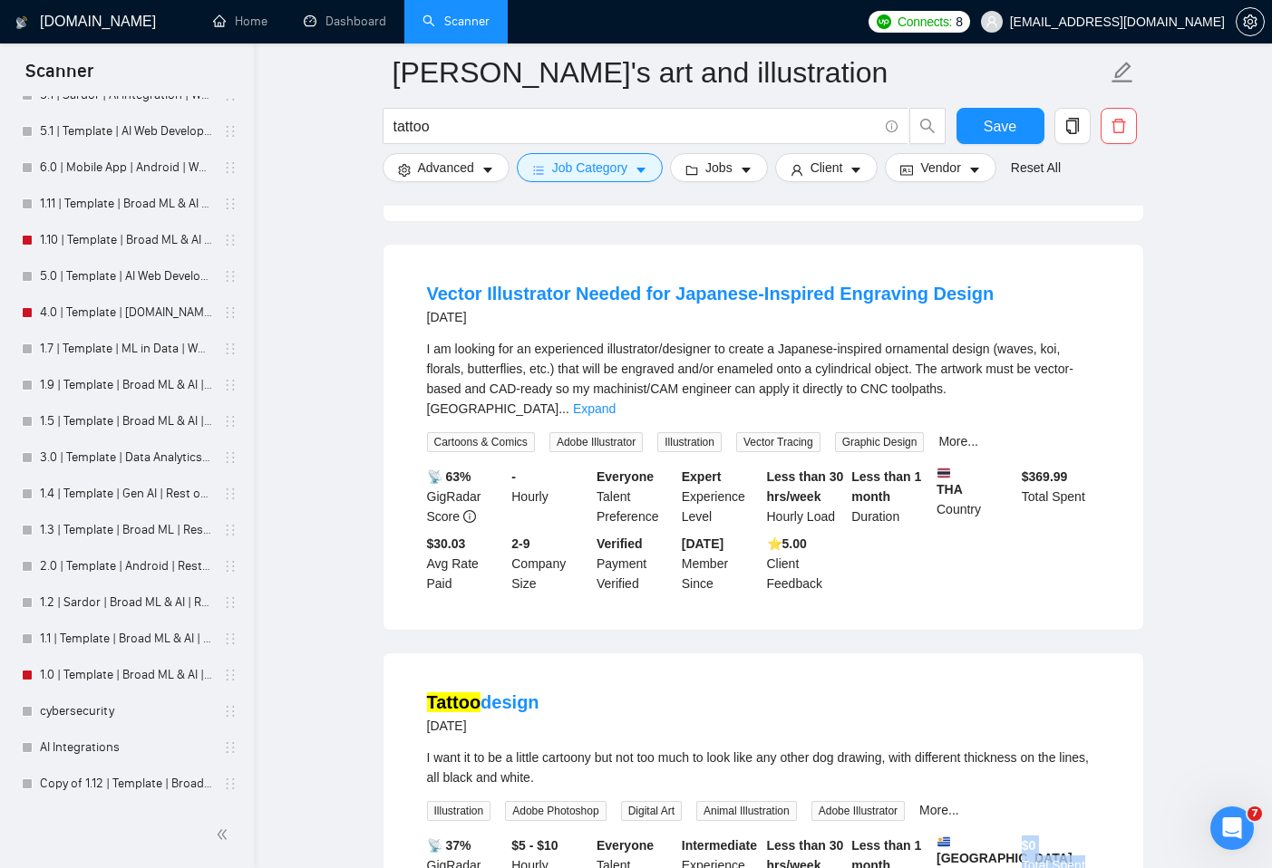
scroll to position [295, 0]
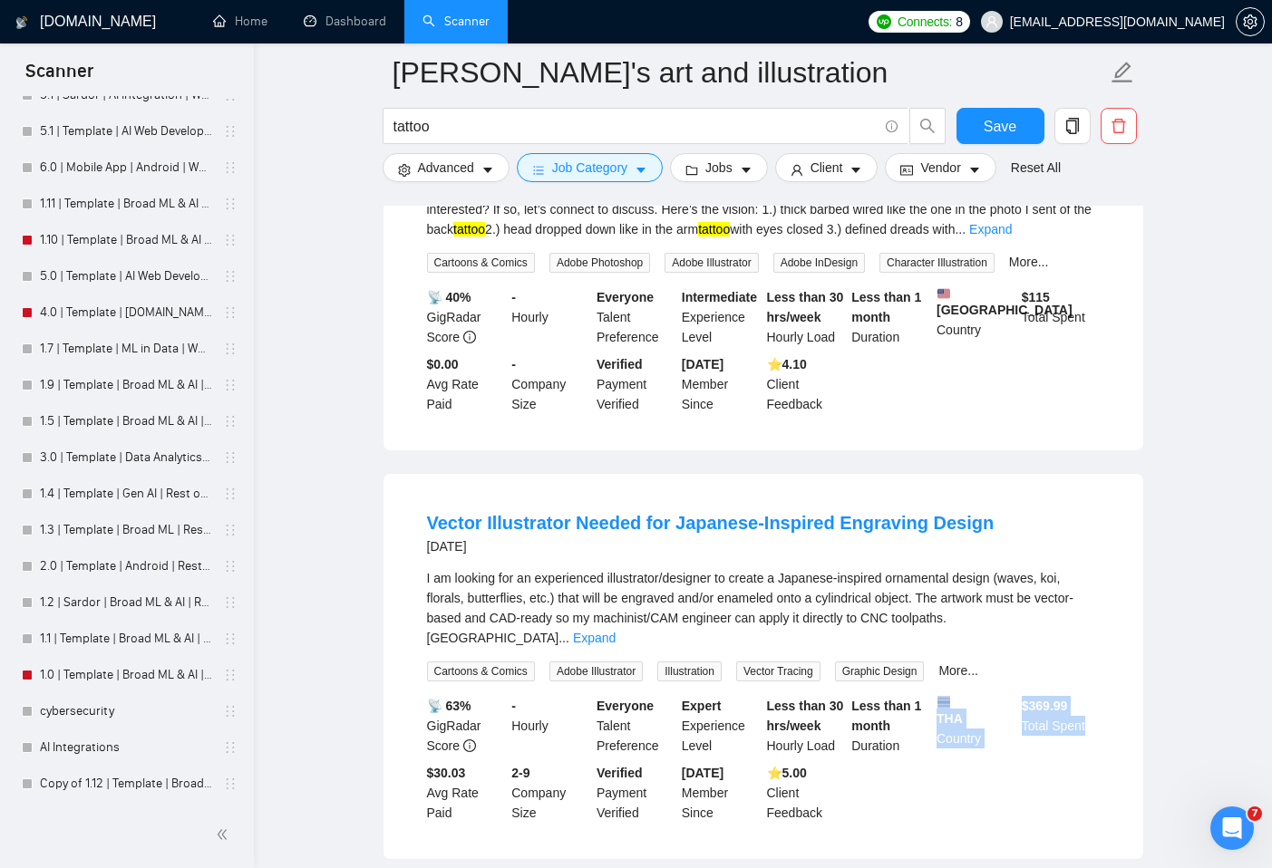
drag, startPoint x: 1014, startPoint y: 701, endPoint x: 1091, endPoint y: 720, distance: 78.5
click at [1091, 720] on div "📡 63% GigRadar Score - Hourly Everyone Talent Preference Expert Experience Leve…" at bounding box center [763, 759] width 680 height 127
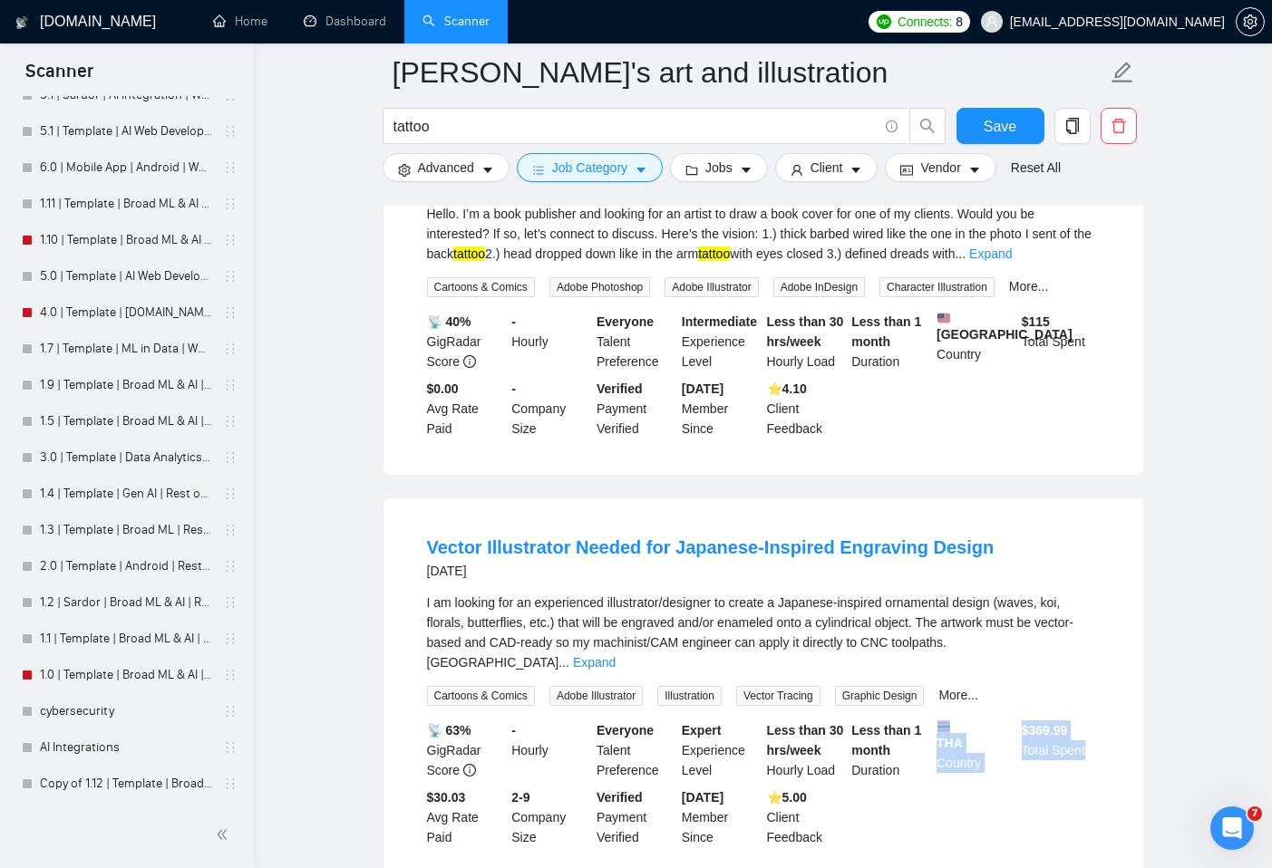
scroll to position [263, 0]
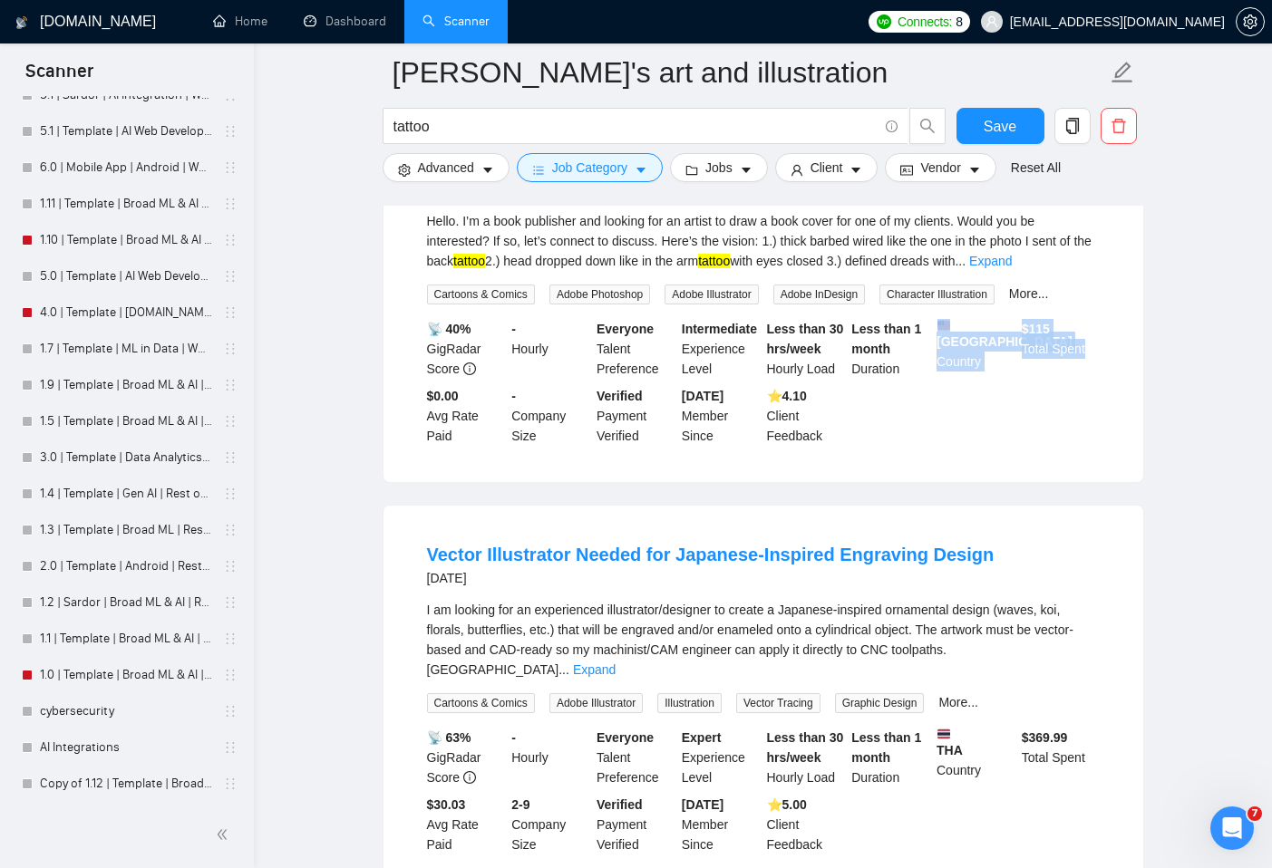
drag, startPoint x: 1010, startPoint y: 325, endPoint x: 1137, endPoint y: 358, distance: 131.0
click at [1137, 358] on div "Poetry Book Cover a day ago Hello. I’m a book publisher and looking for an arti…" at bounding box center [763, 299] width 760 height 365
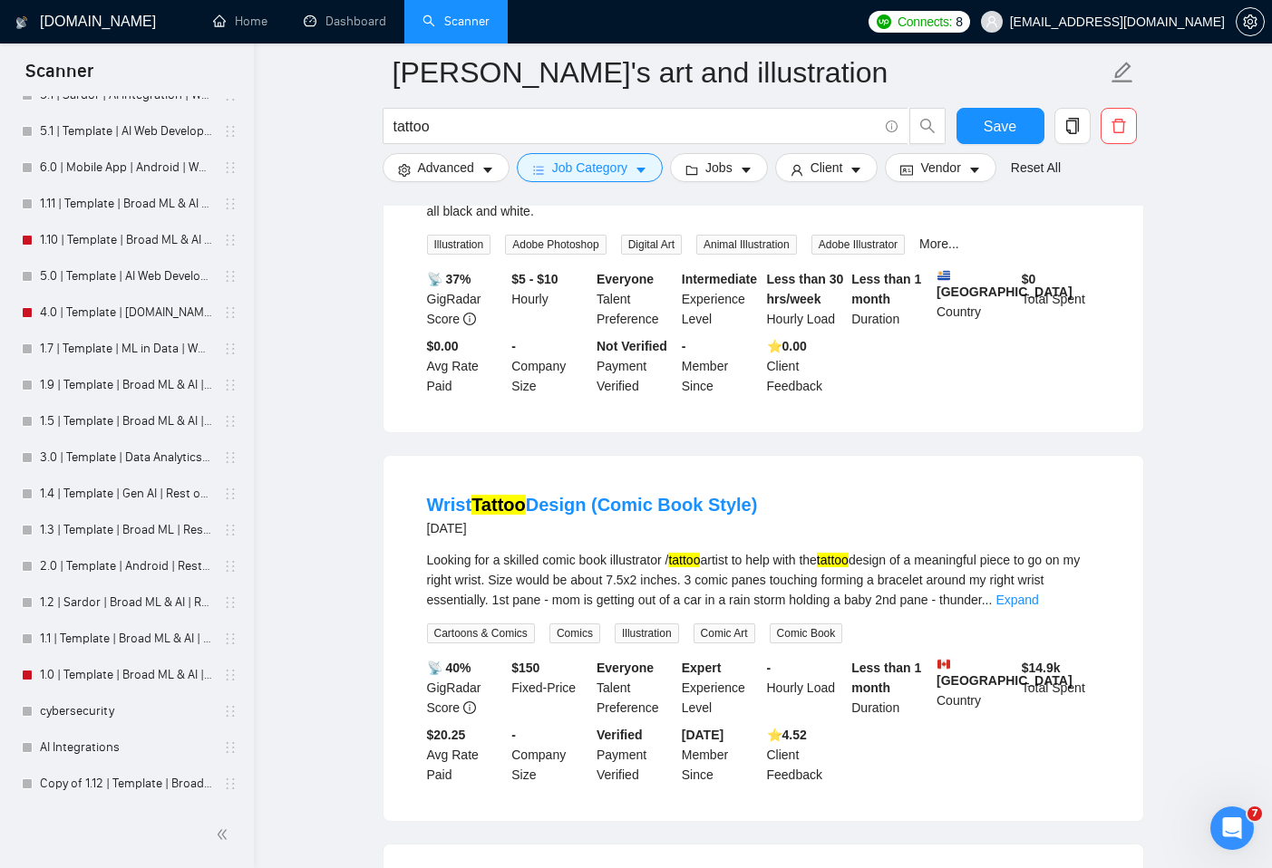
scroll to position [1191, 0]
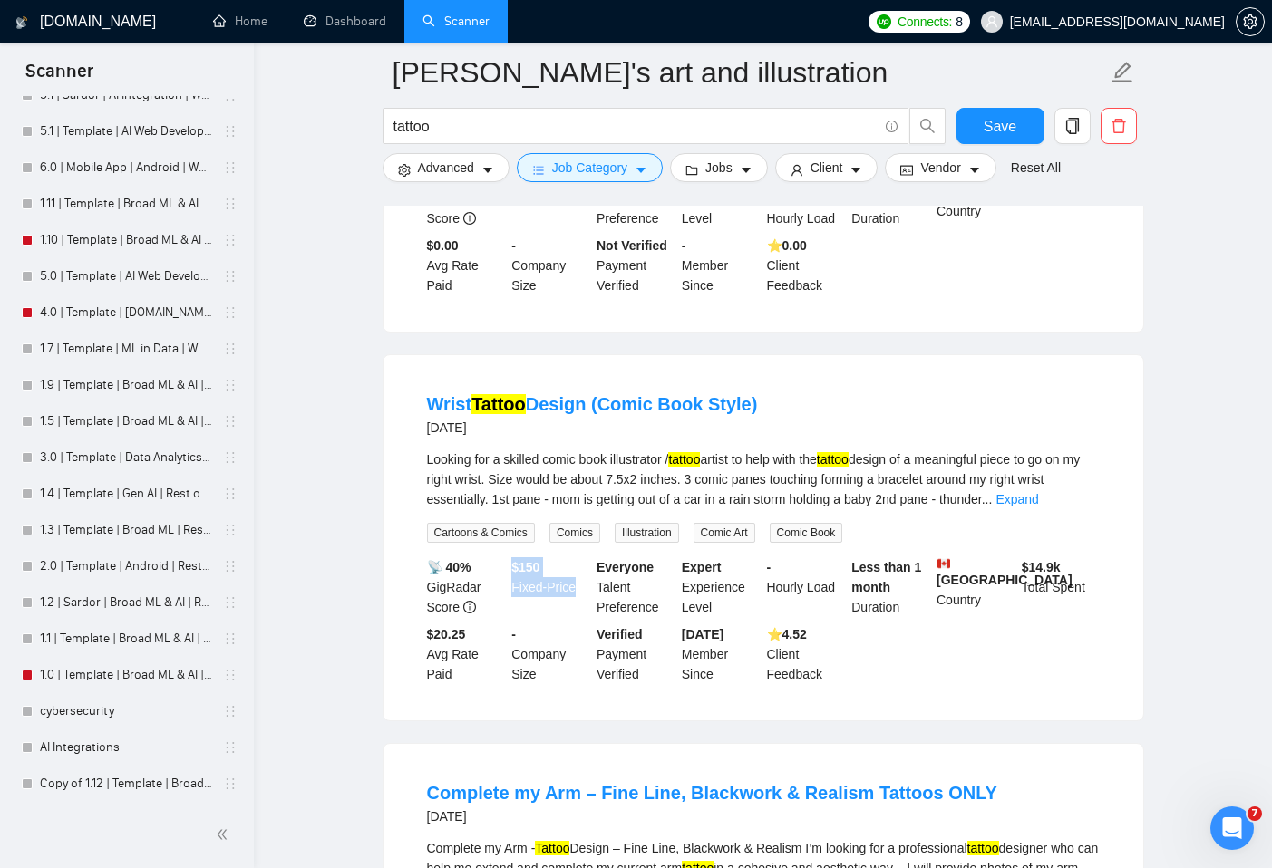
drag, startPoint x: 513, startPoint y: 558, endPoint x: 635, endPoint y: 595, distance: 126.8
click at [577, 574] on div "$ 150 Fixed-Price" at bounding box center [550, 588] width 85 height 60
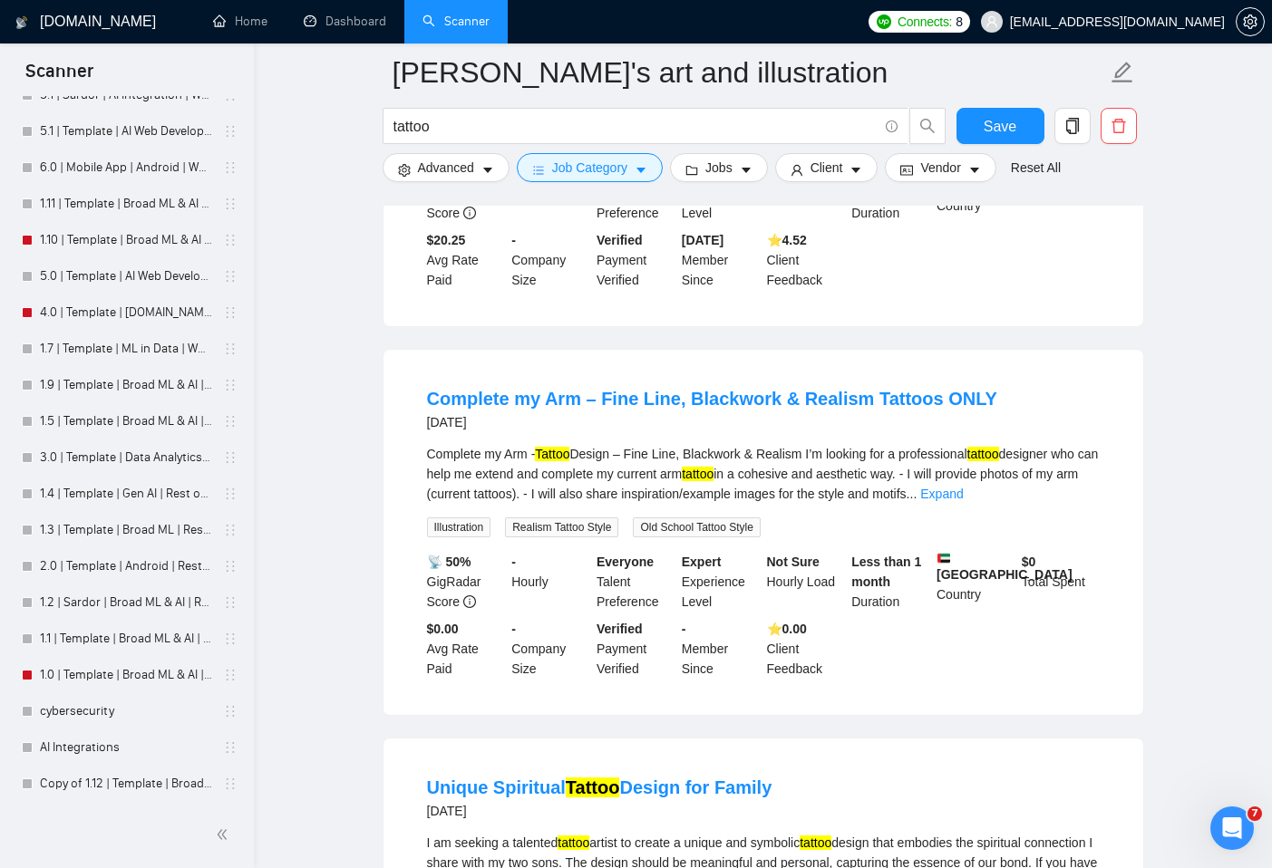
scroll to position [1595, 0]
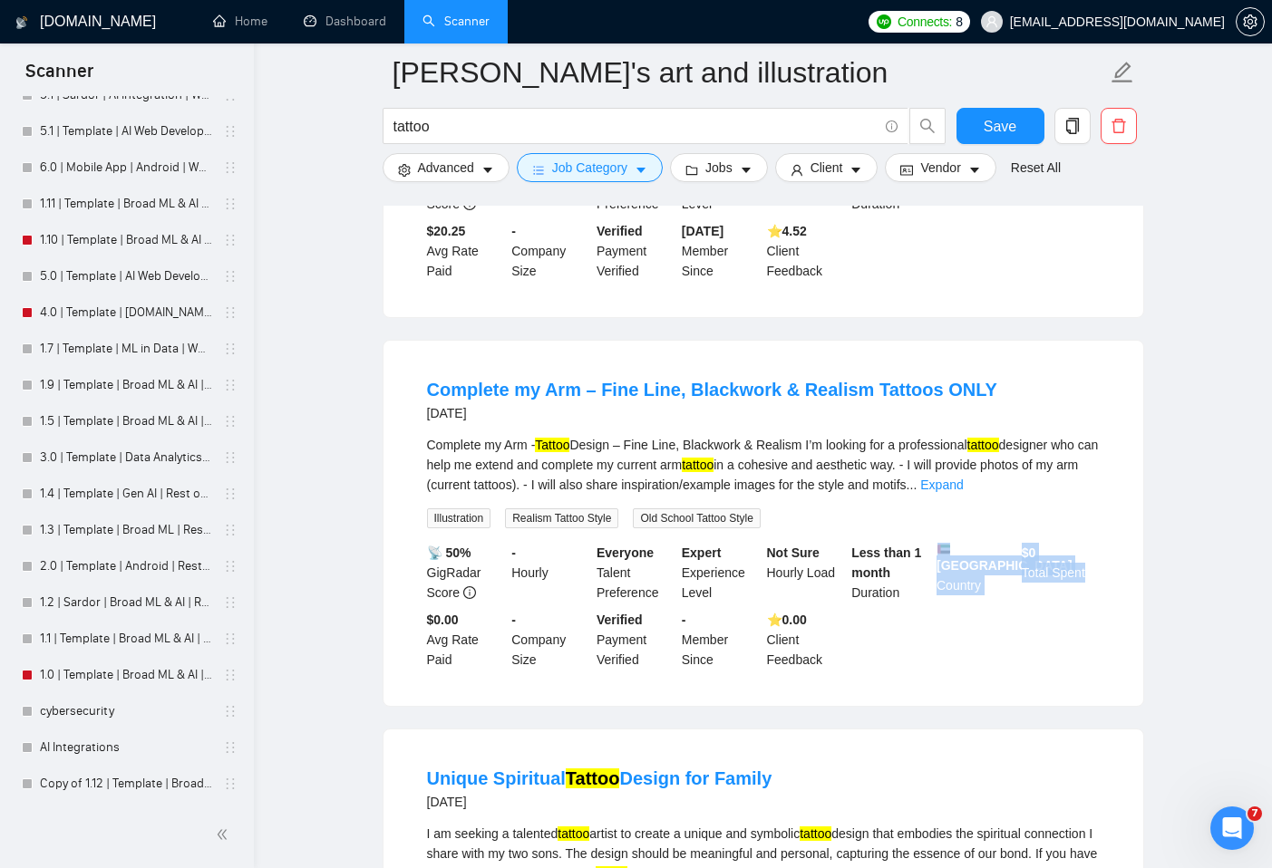
drag, startPoint x: 1015, startPoint y: 539, endPoint x: 1134, endPoint y: 557, distance: 120.1
click at [1134, 557] on div "Complete my Arm – Fine Line, Blackwork & Realism Tattoos ONLY [DATE] Complete m…" at bounding box center [763, 523] width 760 height 365
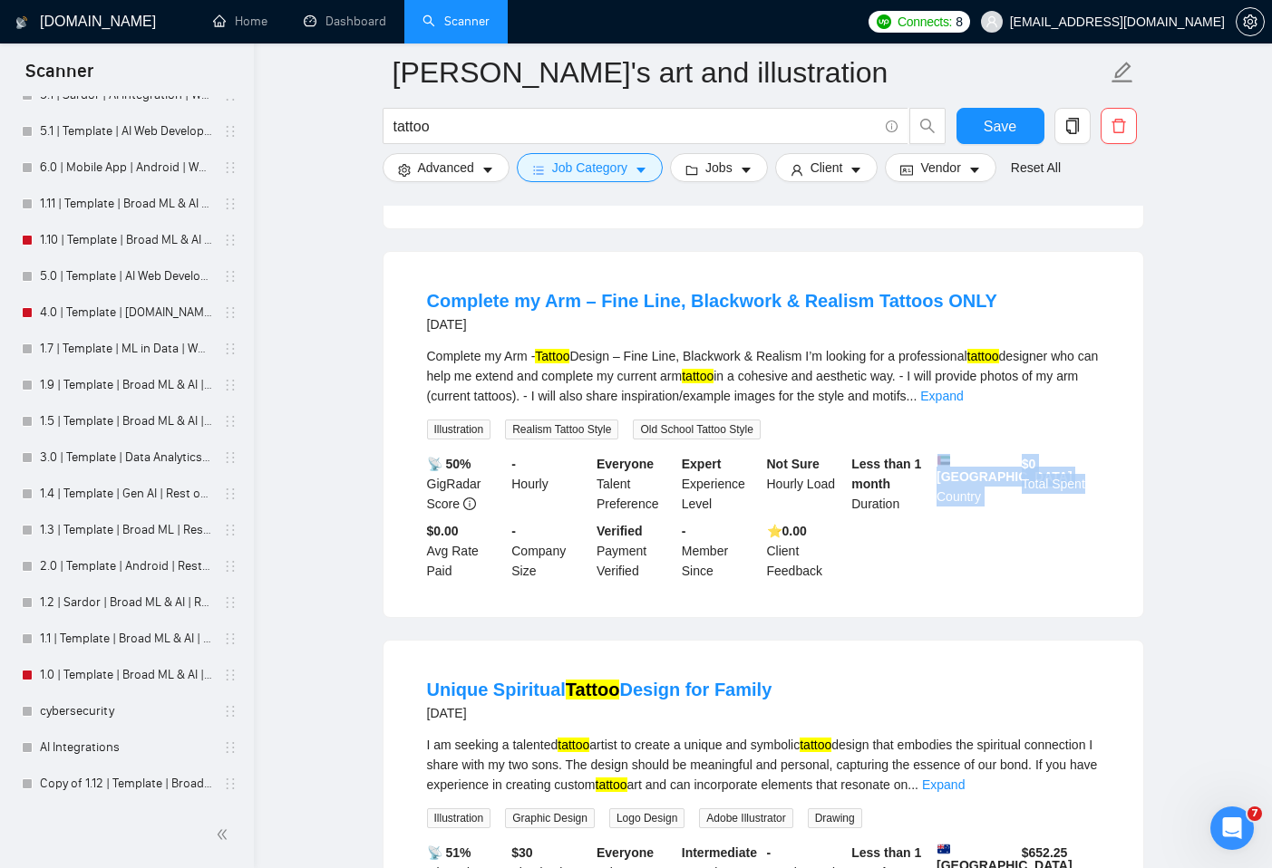
scroll to position [2007, 0]
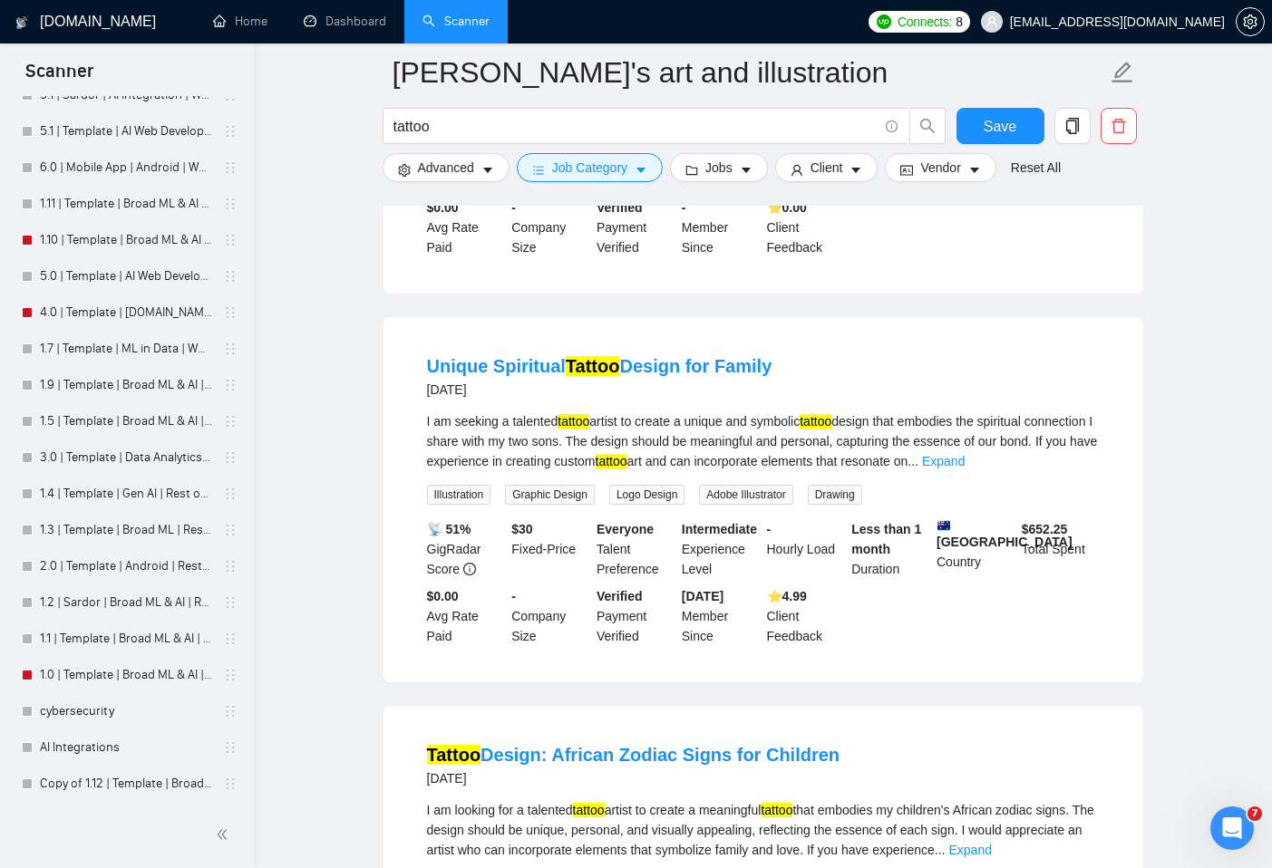
click at [1009, 632] on div "📡 51% GigRadar Score $ 30 Fixed-Price Everyone Talent Preference Intermediate E…" at bounding box center [763, 582] width 680 height 127
drag, startPoint x: 510, startPoint y: 535, endPoint x: 586, endPoint y: 551, distance: 77.0
click at [586, 551] on div "$ 30 Fixed-Price" at bounding box center [550, 549] width 85 height 60
click at [1145, 621] on main "[PERSON_NAME]'s art and illustration tattoo Save Advanced Job Category Jobs Cli…" at bounding box center [763, 173] width 960 height 4217
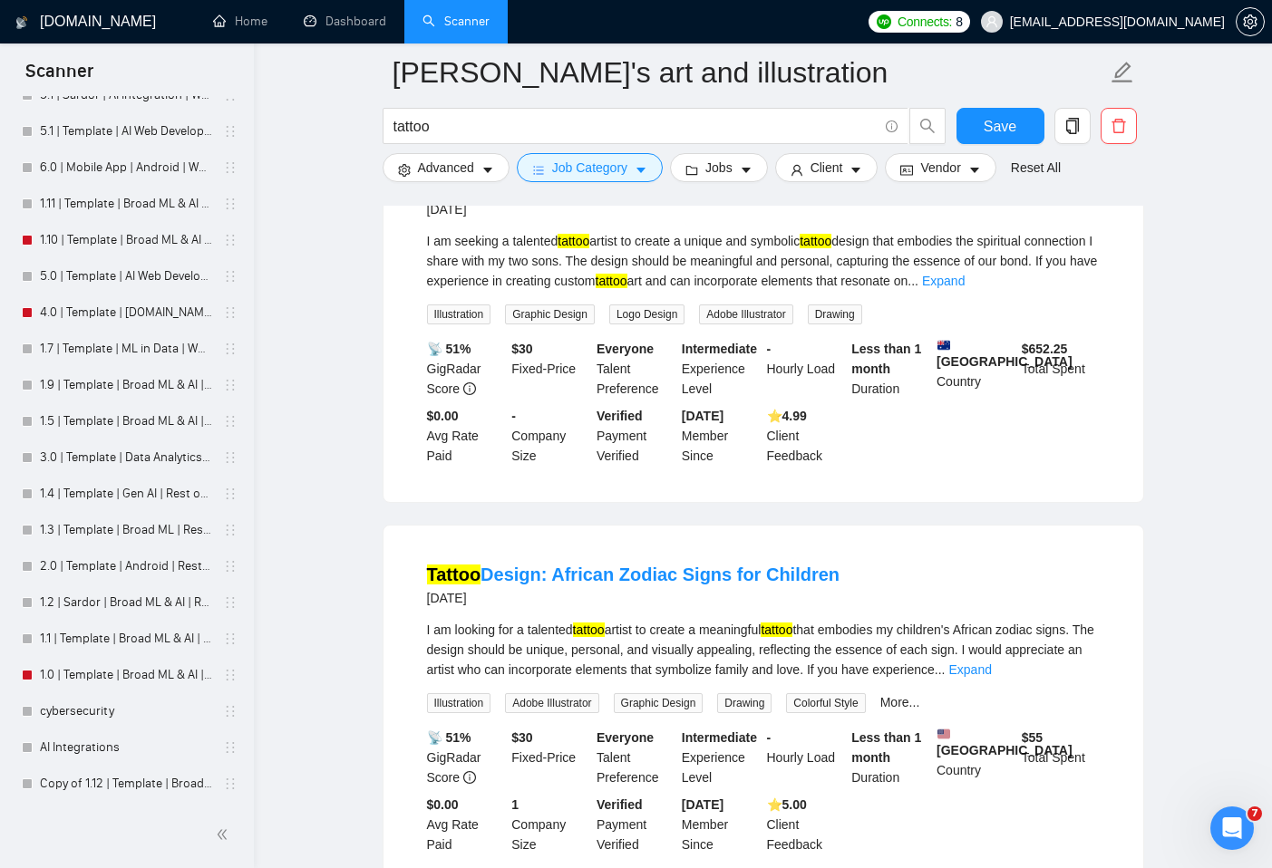
scroll to position [2240, 0]
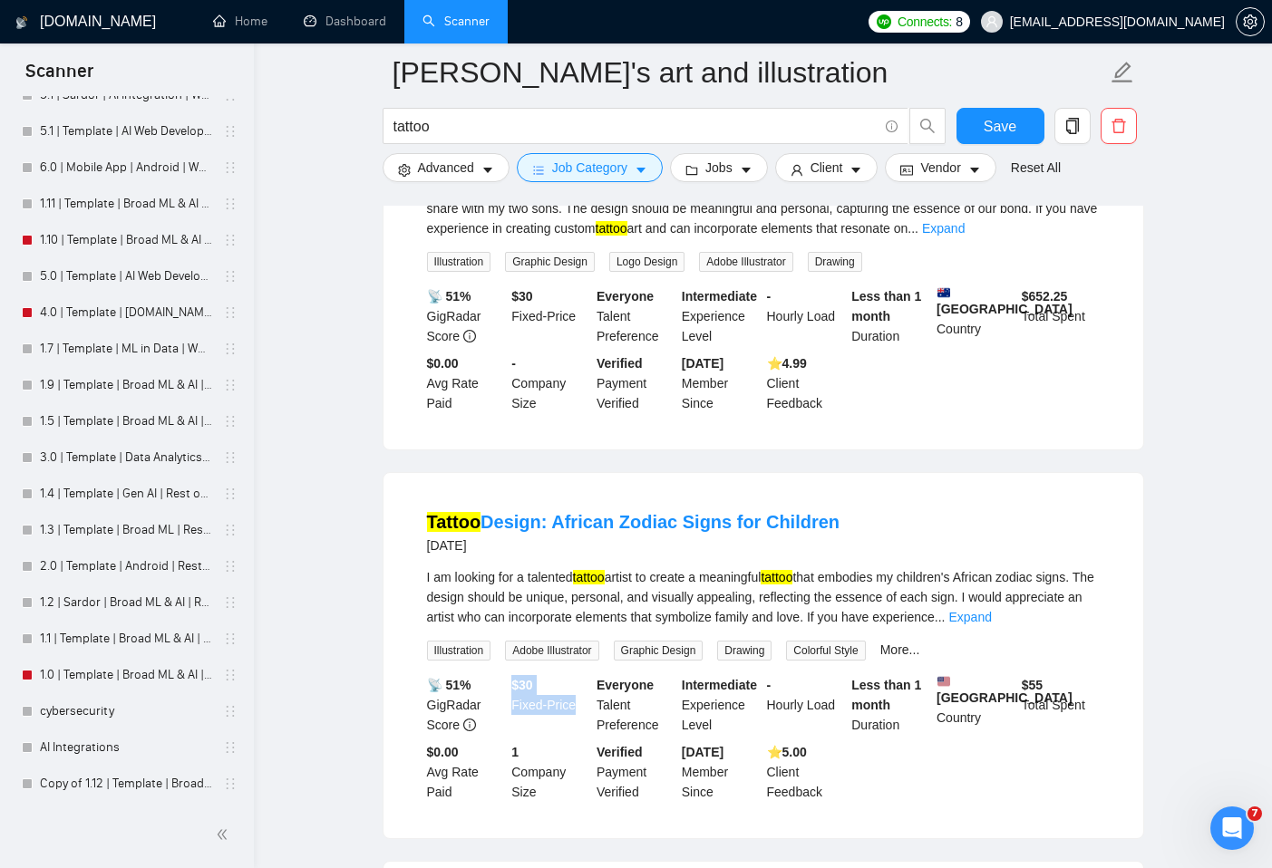
drag, startPoint x: 511, startPoint y: 691, endPoint x: 590, endPoint y: 703, distance: 79.7
click at [590, 703] on div "$ 30 Fixed-Price" at bounding box center [550, 705] width 85 height 60
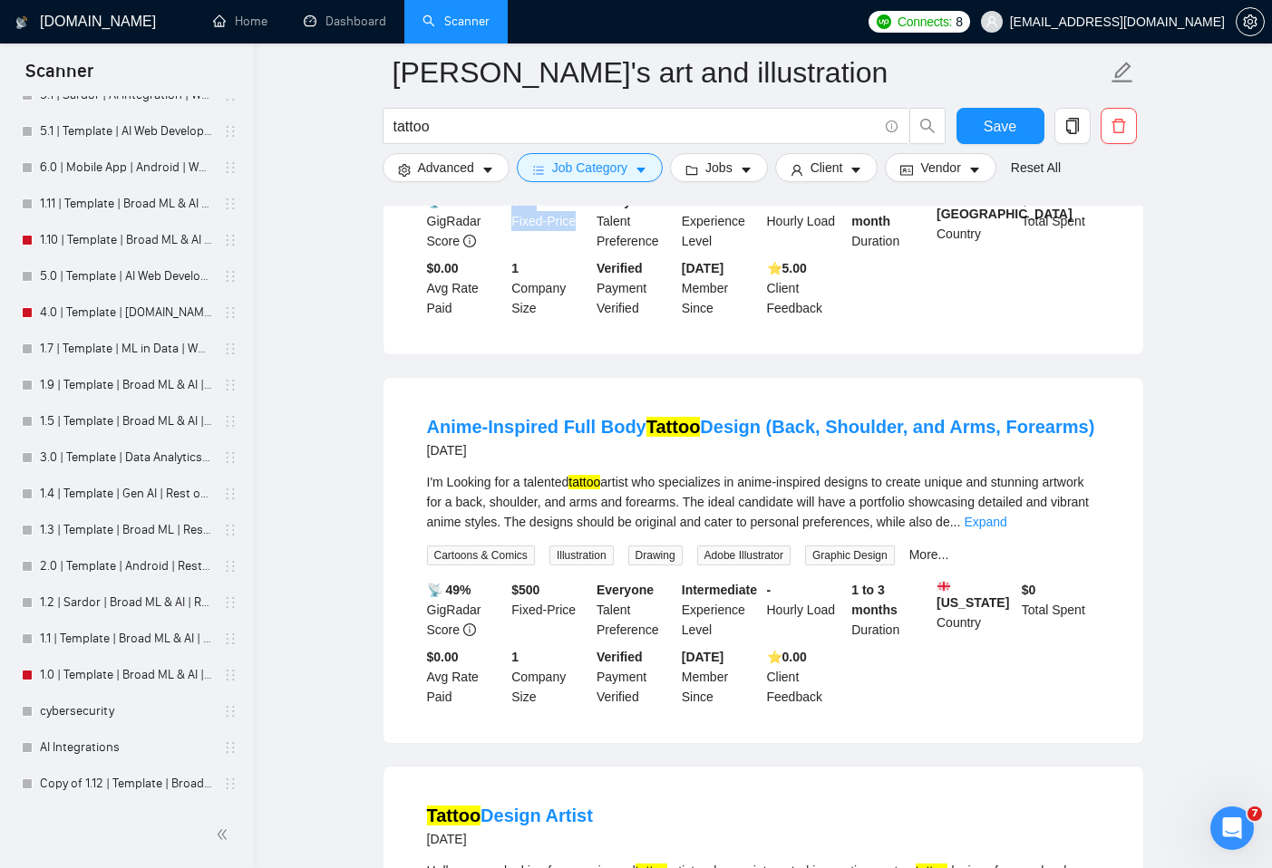
scroll to position [2730, 0]
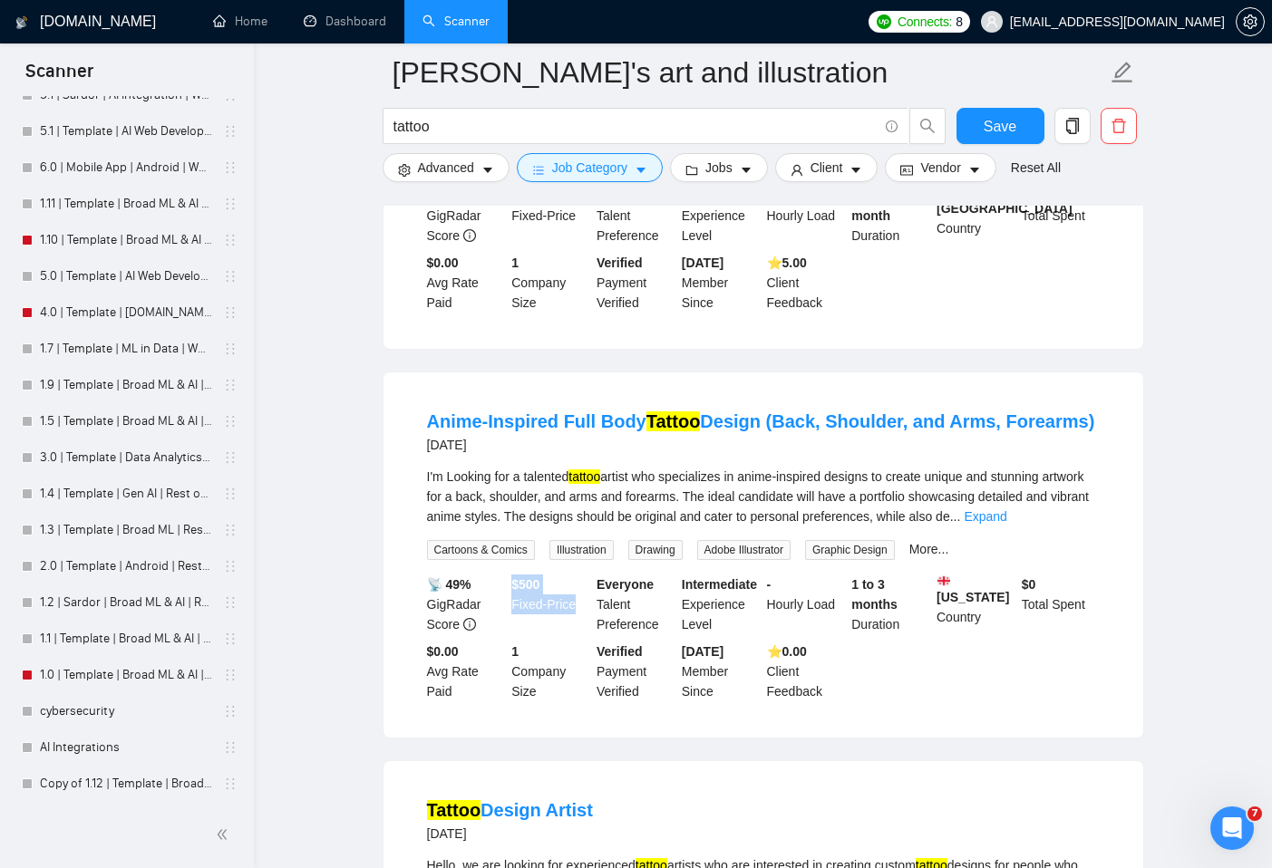
drag, startPoint x: 508, startPoint y: 605, endPoint x: 589, endPoint y: 619, distance: 82.9
click at [589, 619] on div "$ 500 Fixed-Price" at bounding box center [550, 605] width 85 height 60
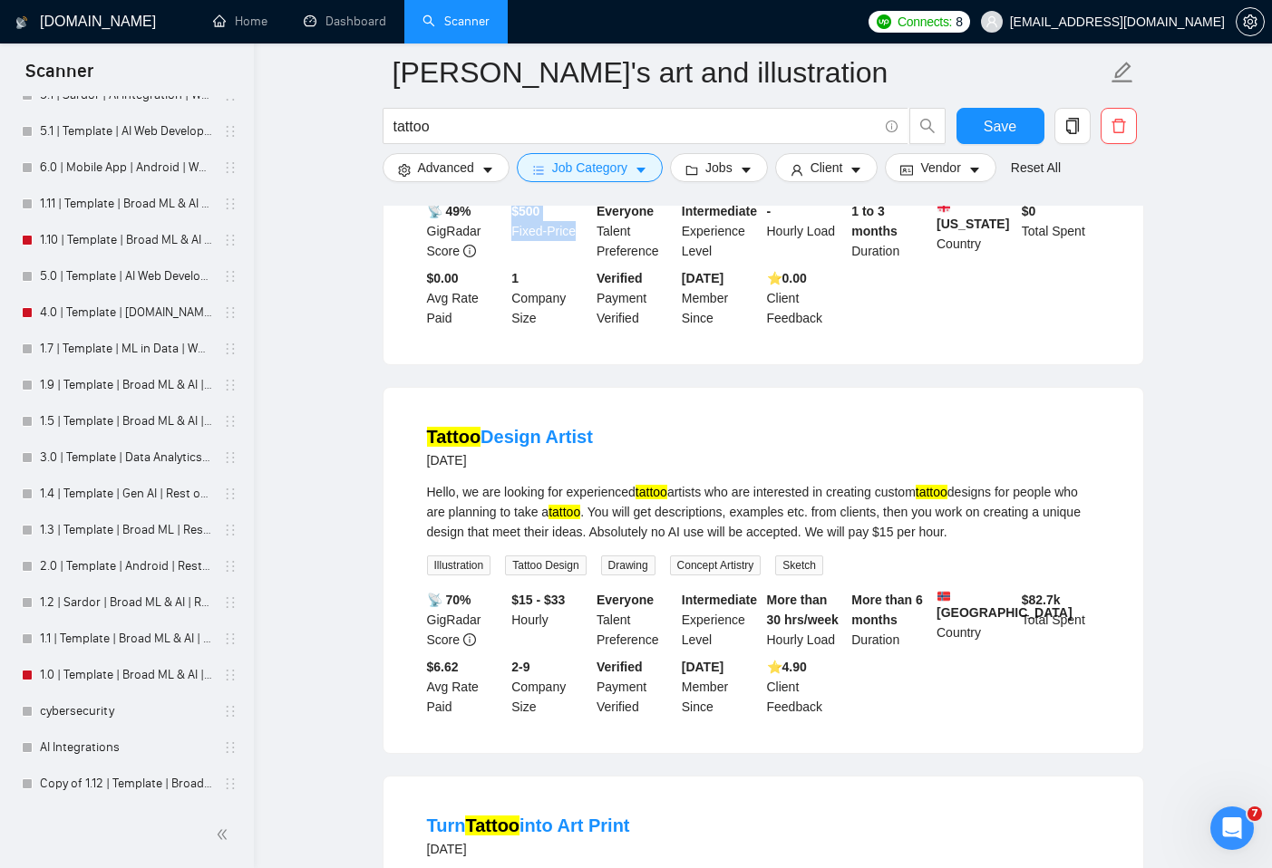
scroll to position [3131, 0]
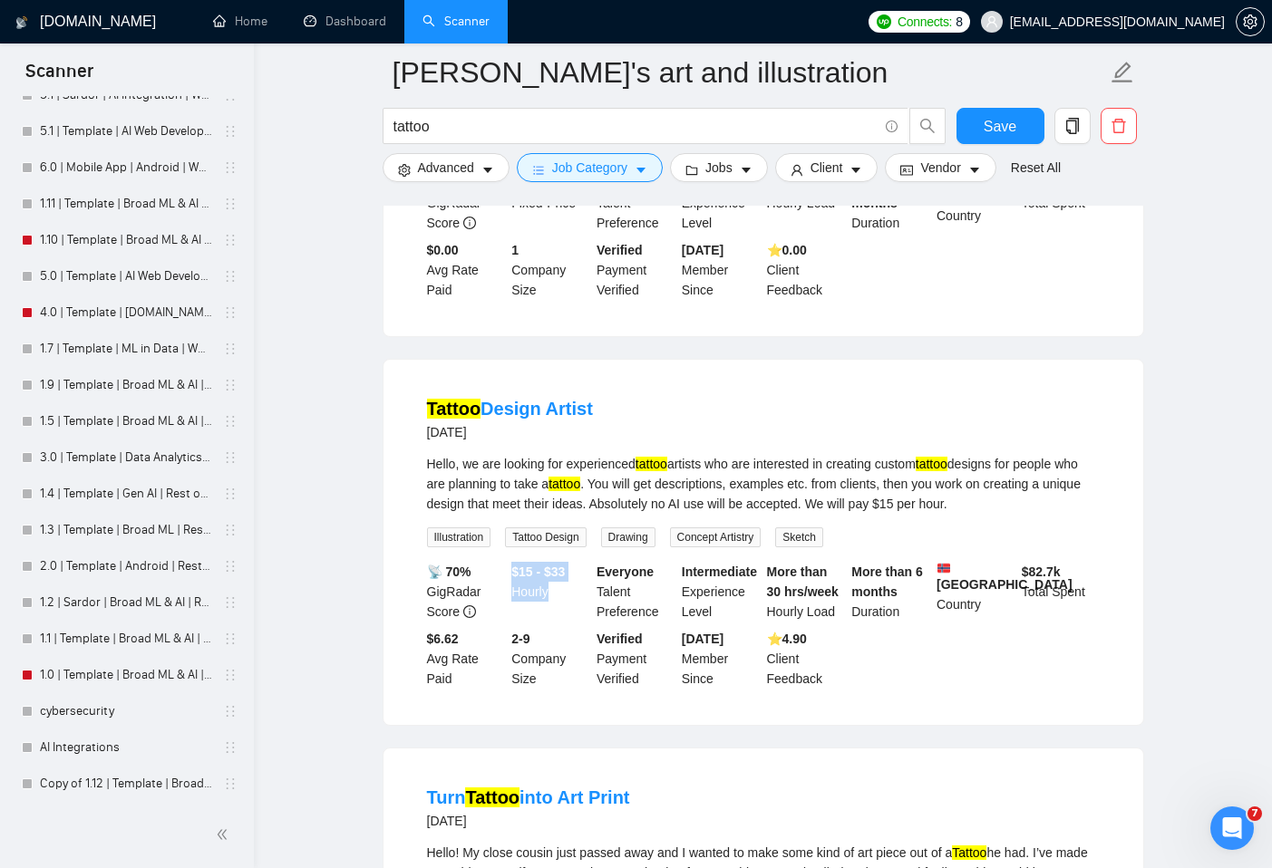
drag, startPoint x: 514, startPoint y: 588, endPoint x: 575, endPoint y: 609, distance: 64.2
click at [575, 609] on div "$15 - $33 Hourly" at bounding box center [550, 592] width 85 height 60
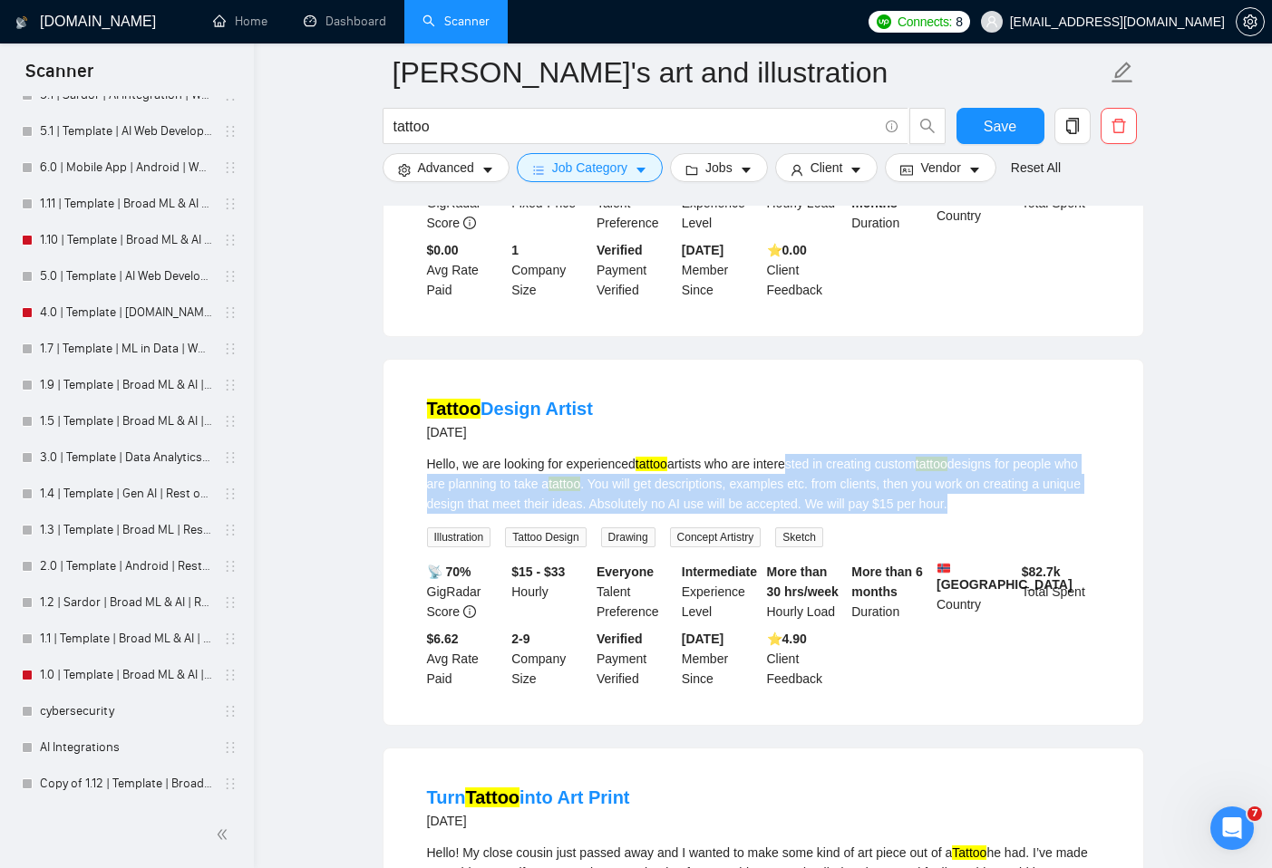
drag, startPoint x: 801, startPoint y: 483, endPoint x: 1040, endPoint y: 535, distance: 244.0
click at [1040, 535] on div "Hello, we are looking for experienced tattoo artists who are interested in crea…" at bounding box center [763, 500] width 673 height 93
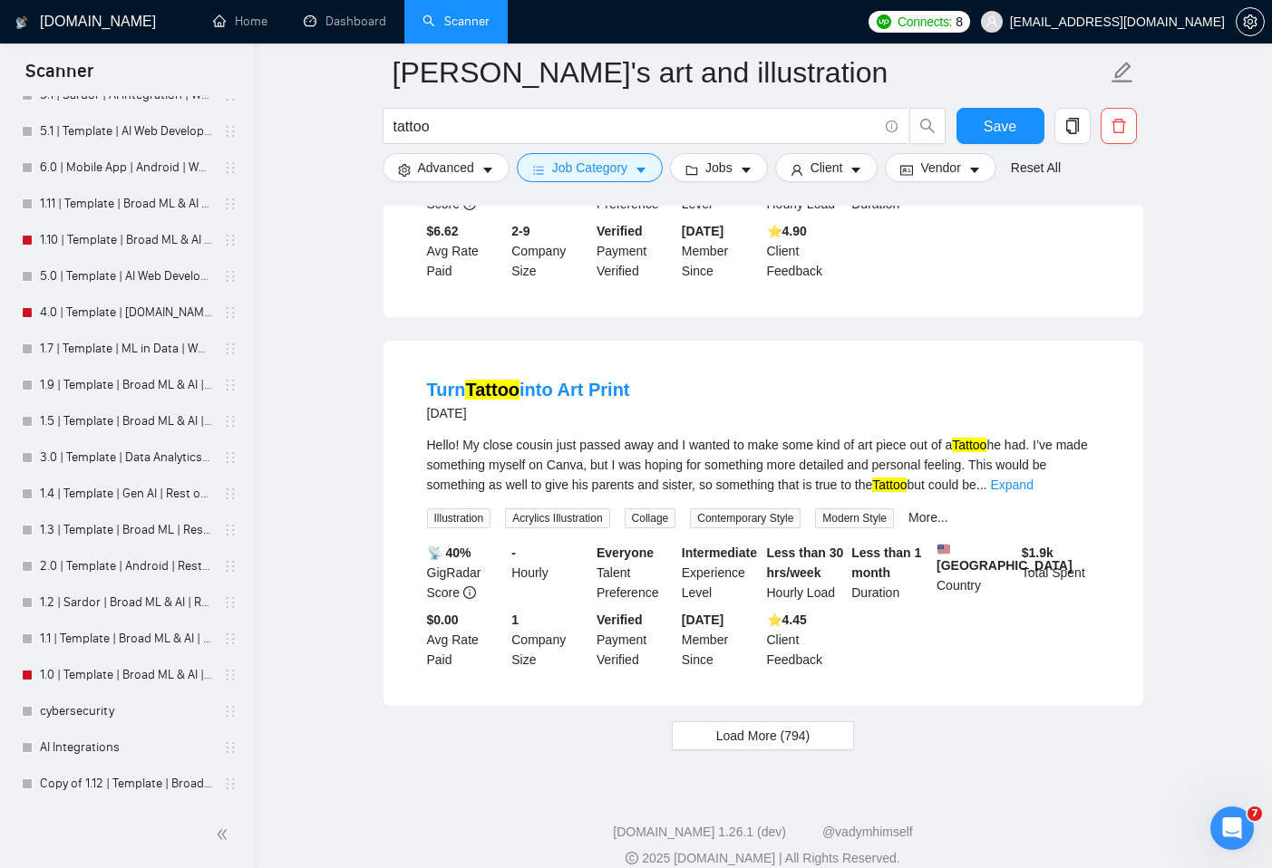
scroll to position [3576, 0]
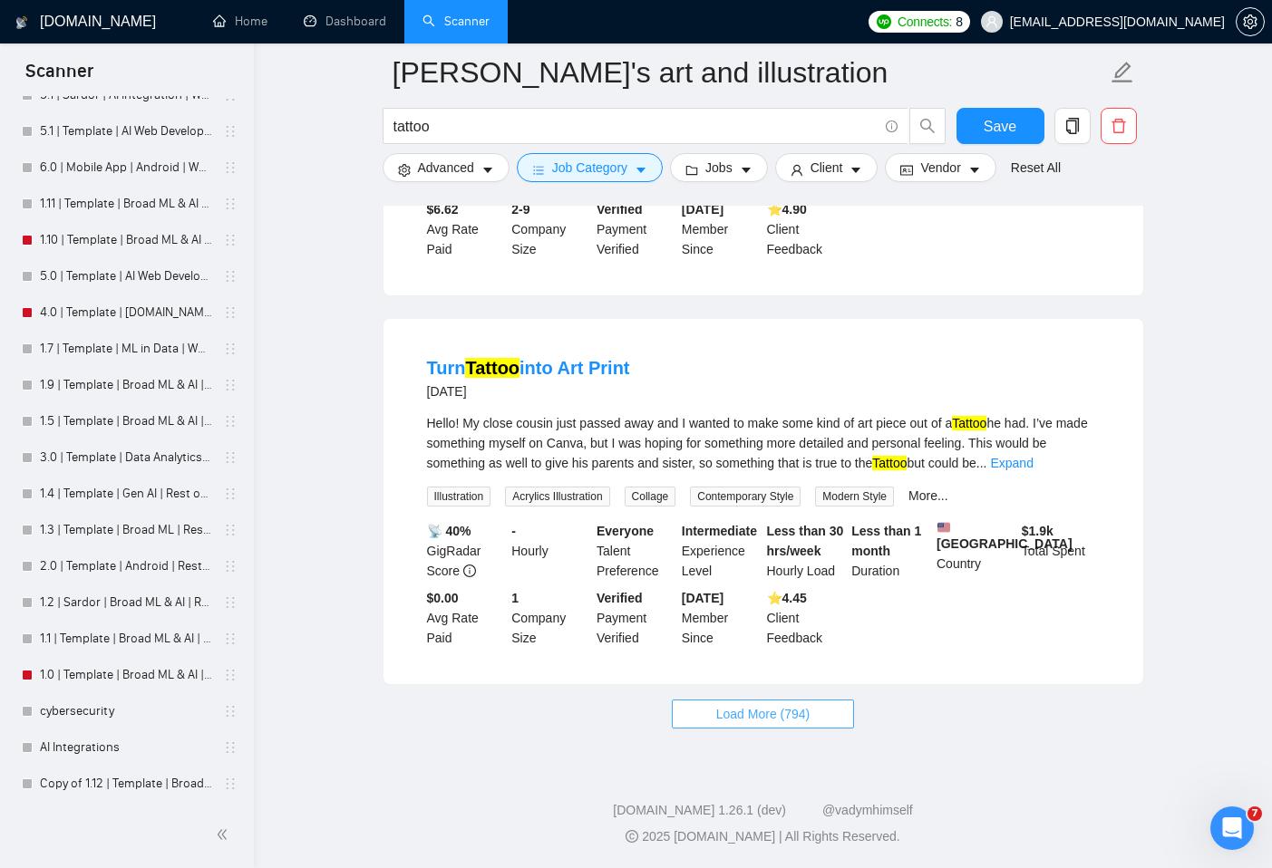
click at [794, 724] on span "Load More (794)" at bounding box center [763, 714] width 94 height 20
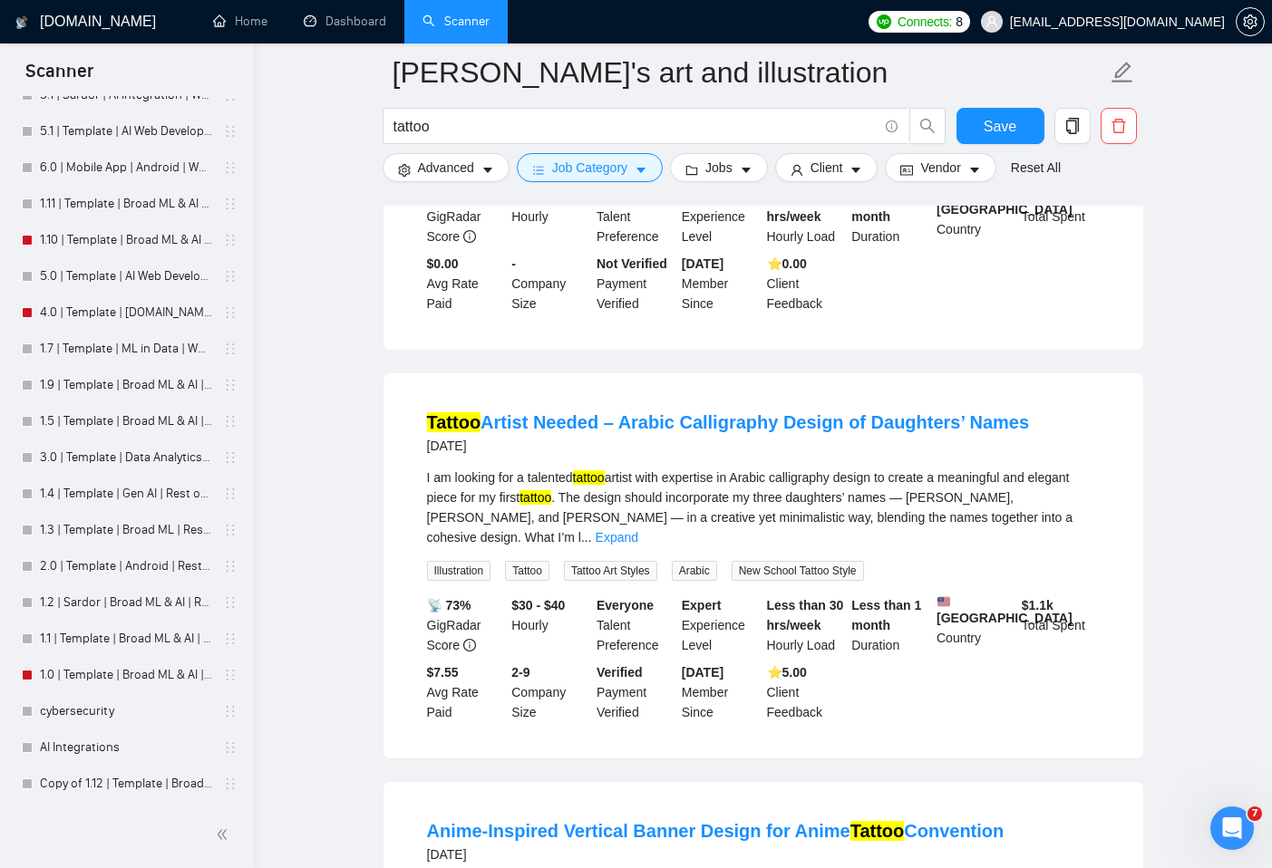
scroll to position [4703, 0]
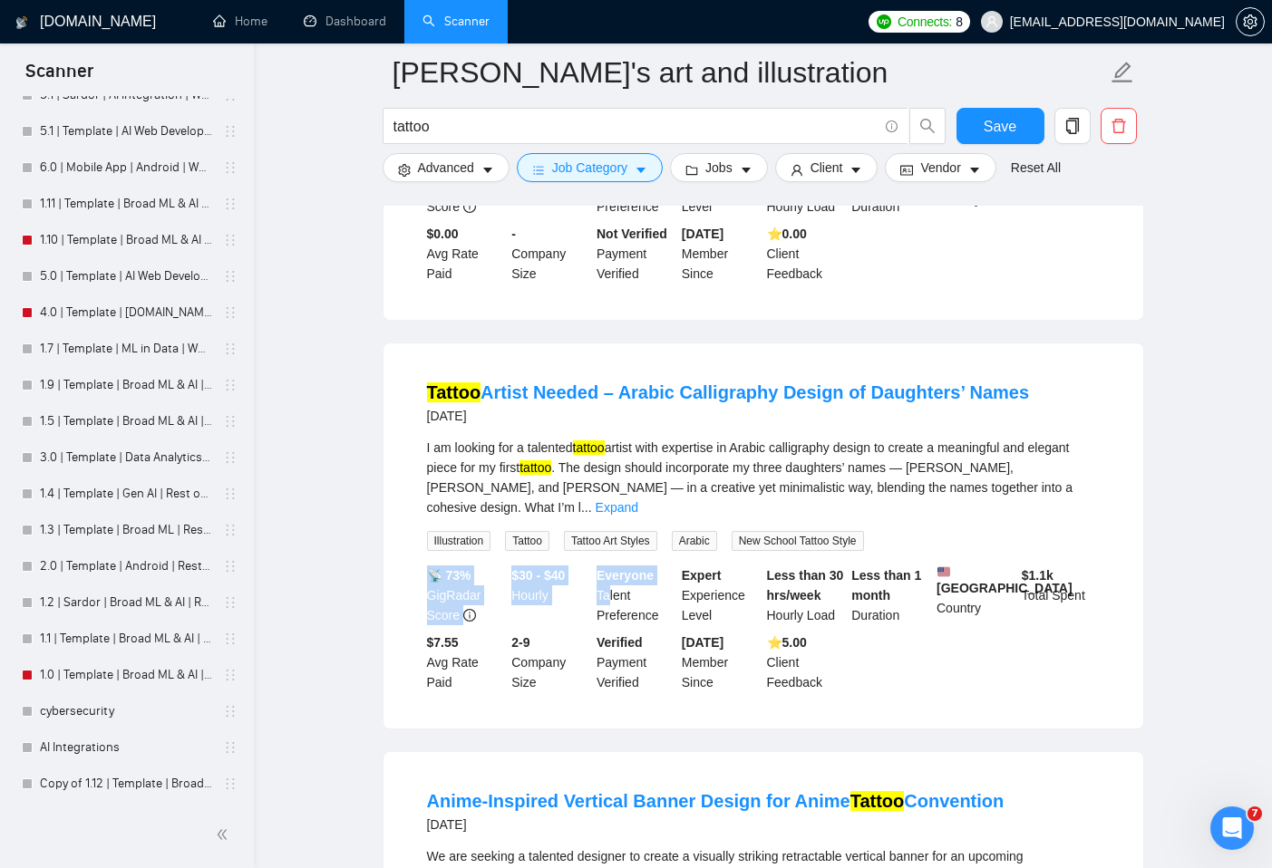
drag, startPoint x: 500, startPoint y: 598, endPoint x: 608, endPoint y: 614, distance: 109.0
click at [608, 614] on div "📡 73% GigRadar Score $30 - $40 Hourly Everyone Talent Preference Expert Experie…" at bounding box center [763, 629] width 680 height 127
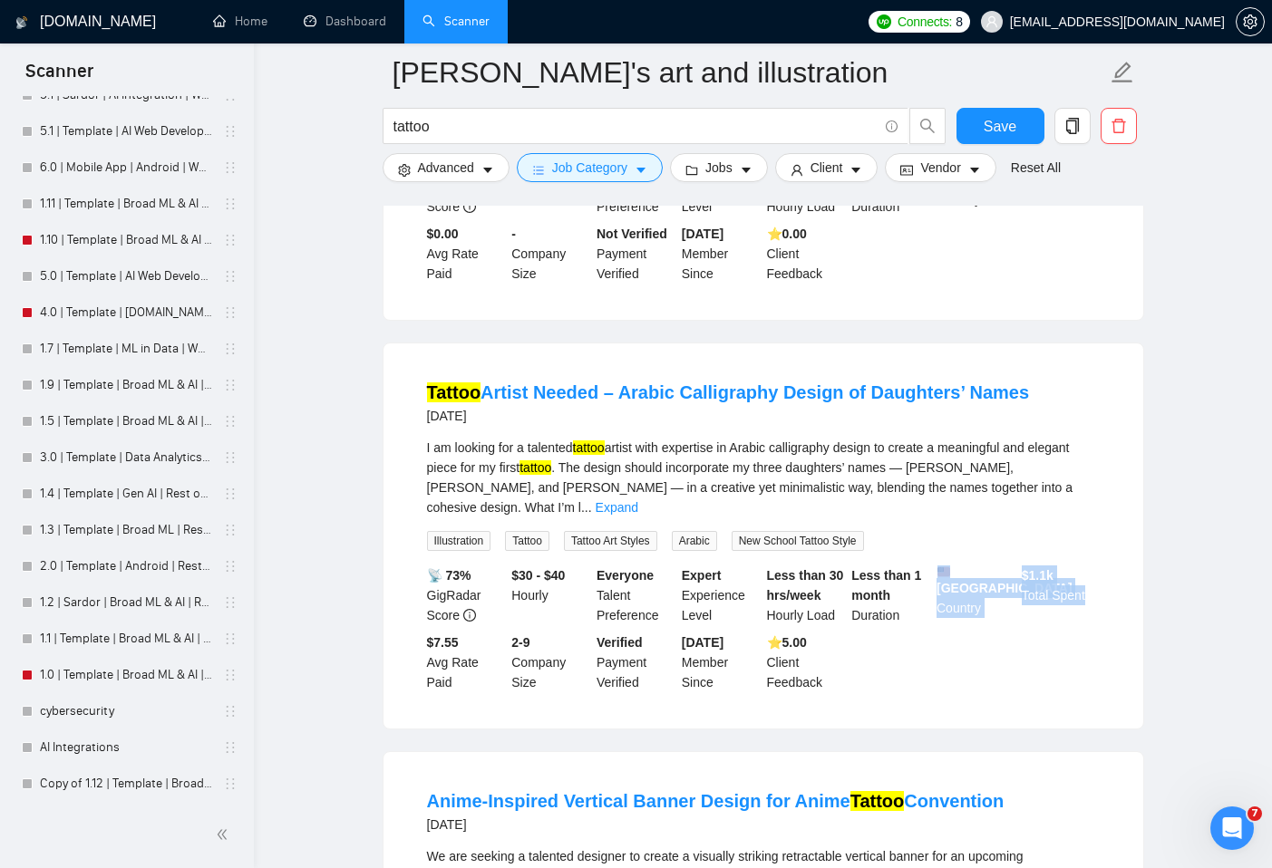
drag, startPoint x: 1006, startPoint y: 597, endPoint x: 1119, endPoint y: 624, distance: 115.7
click at [1119, 624] on li "Tattoo Artist Needed – Arabic Calligraphy Design of Daughters’ Names [DATE] I a…" at bounding box center [763, 536] width 716 height 342
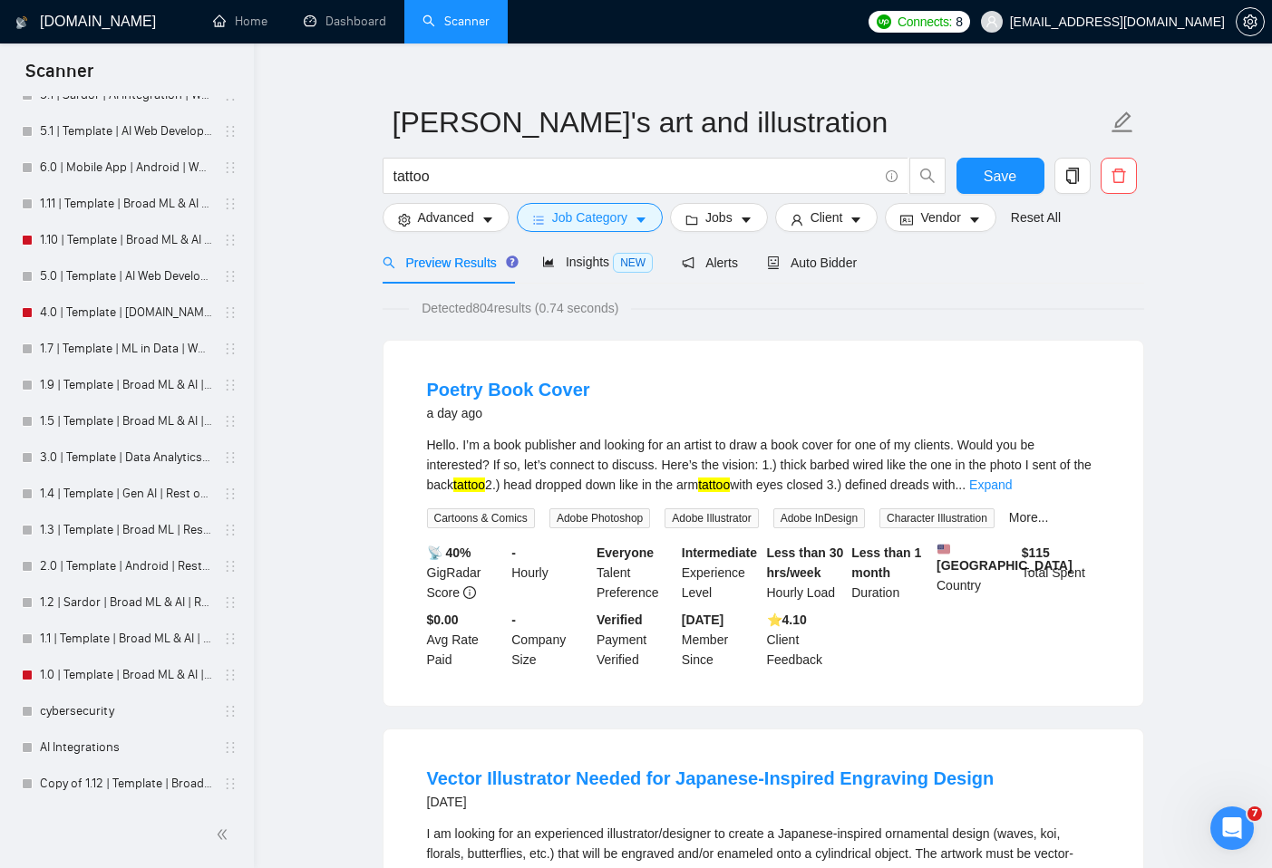
scroll to position [0, 0]
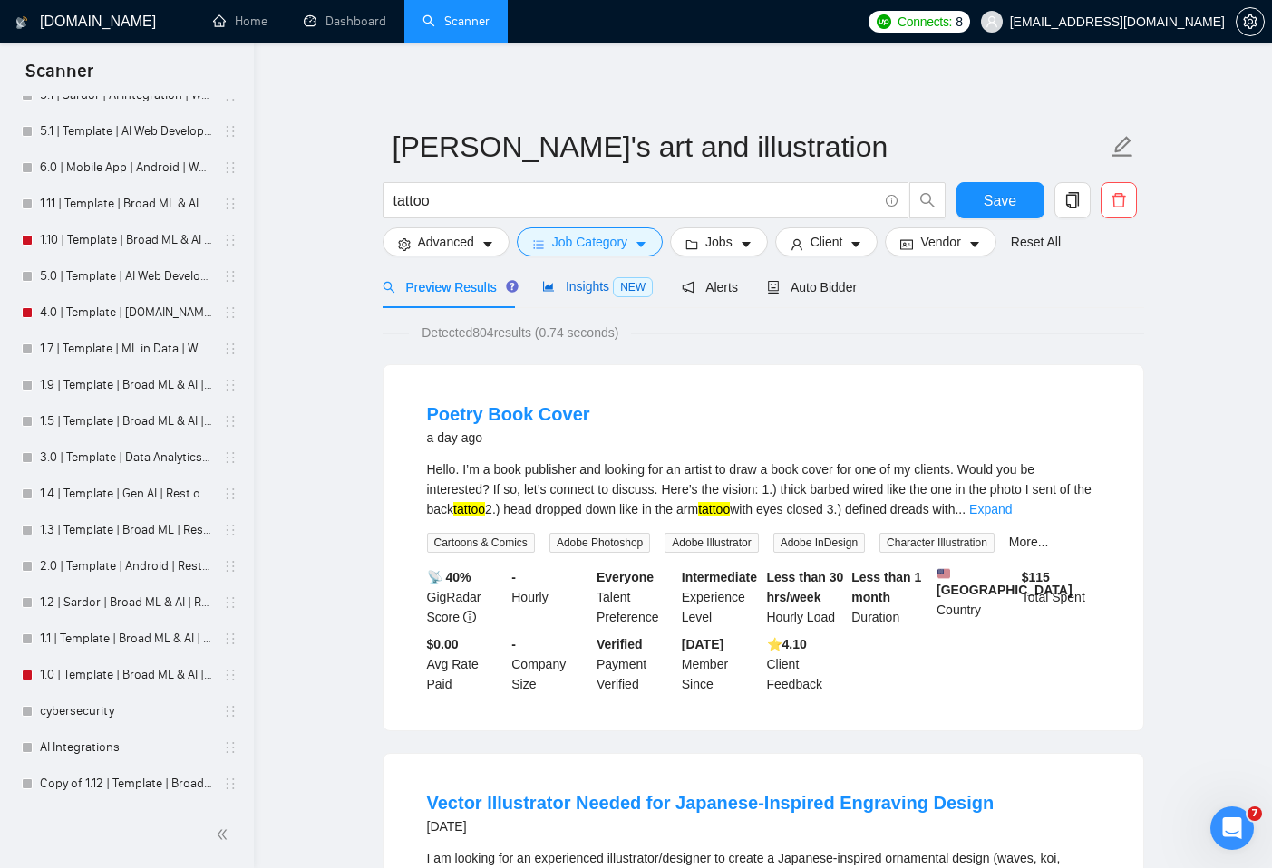
click at [588, 292] on span "Insights NEW" at bounding box center [597, 286] width 111 height 15
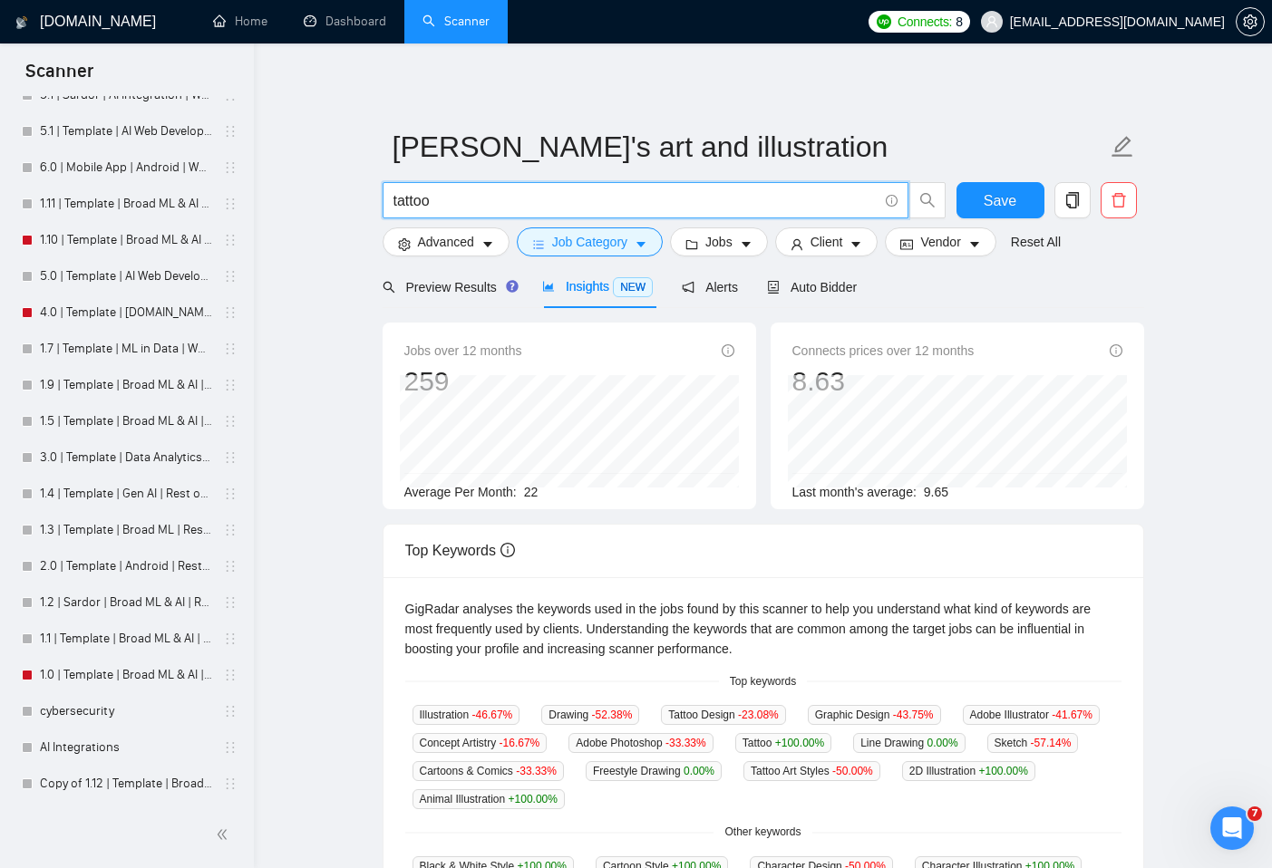
click at [454, 203] on input "tattoo" at bounding box center [635, 200] width 484 height 23
type input "="
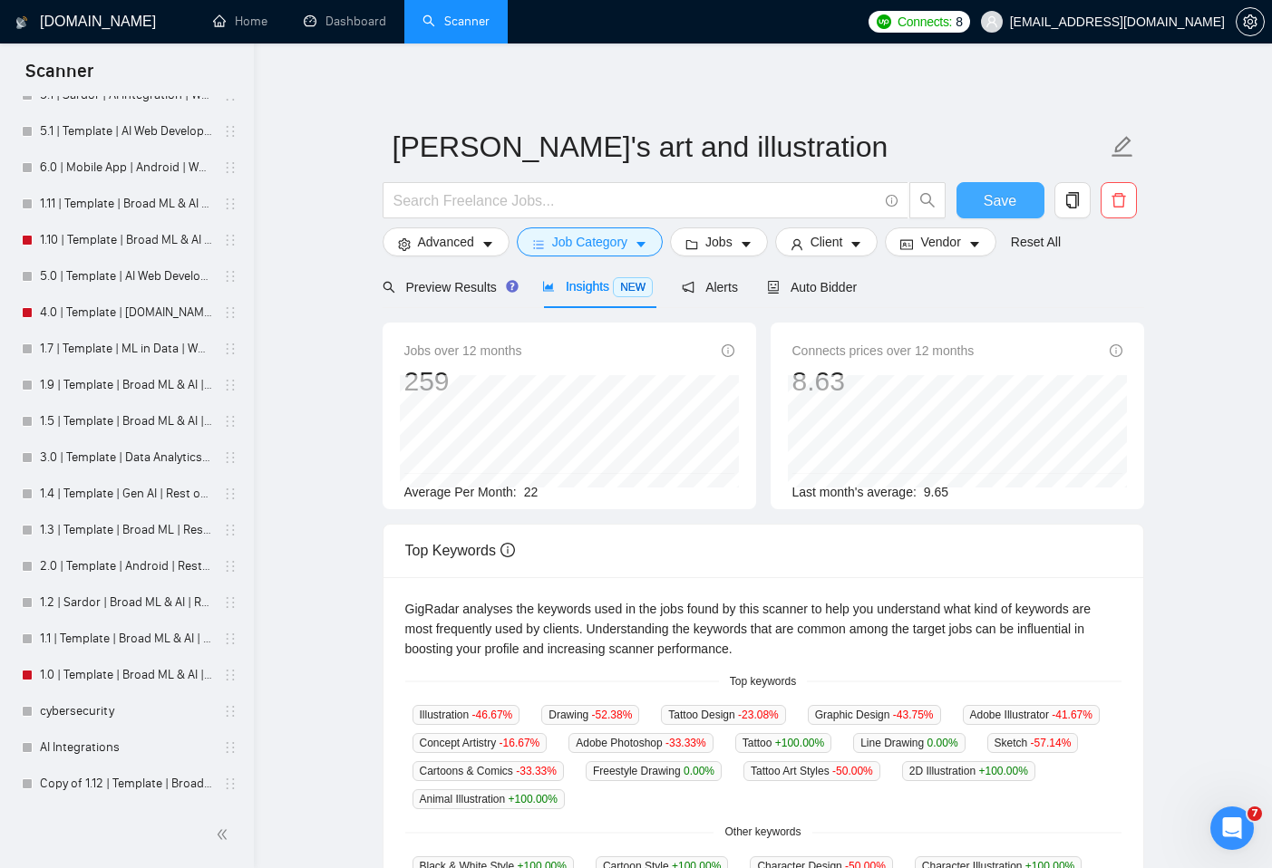
click at [979, 192] on button "Save" at bounding box center [1000, 200] width 88 height 36
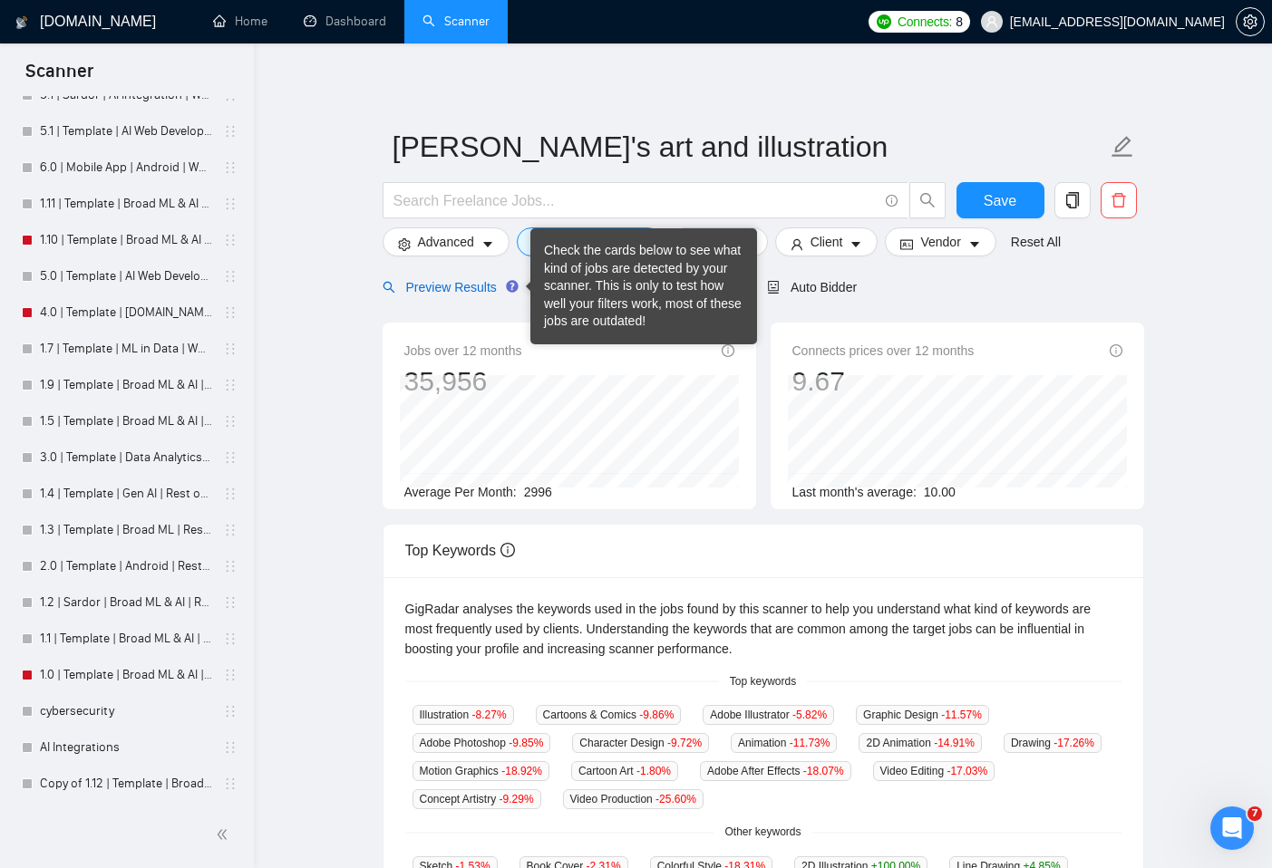
click at [480, 285] on span "Preview Results" at bounding box center [448, 287] width 131 height 15
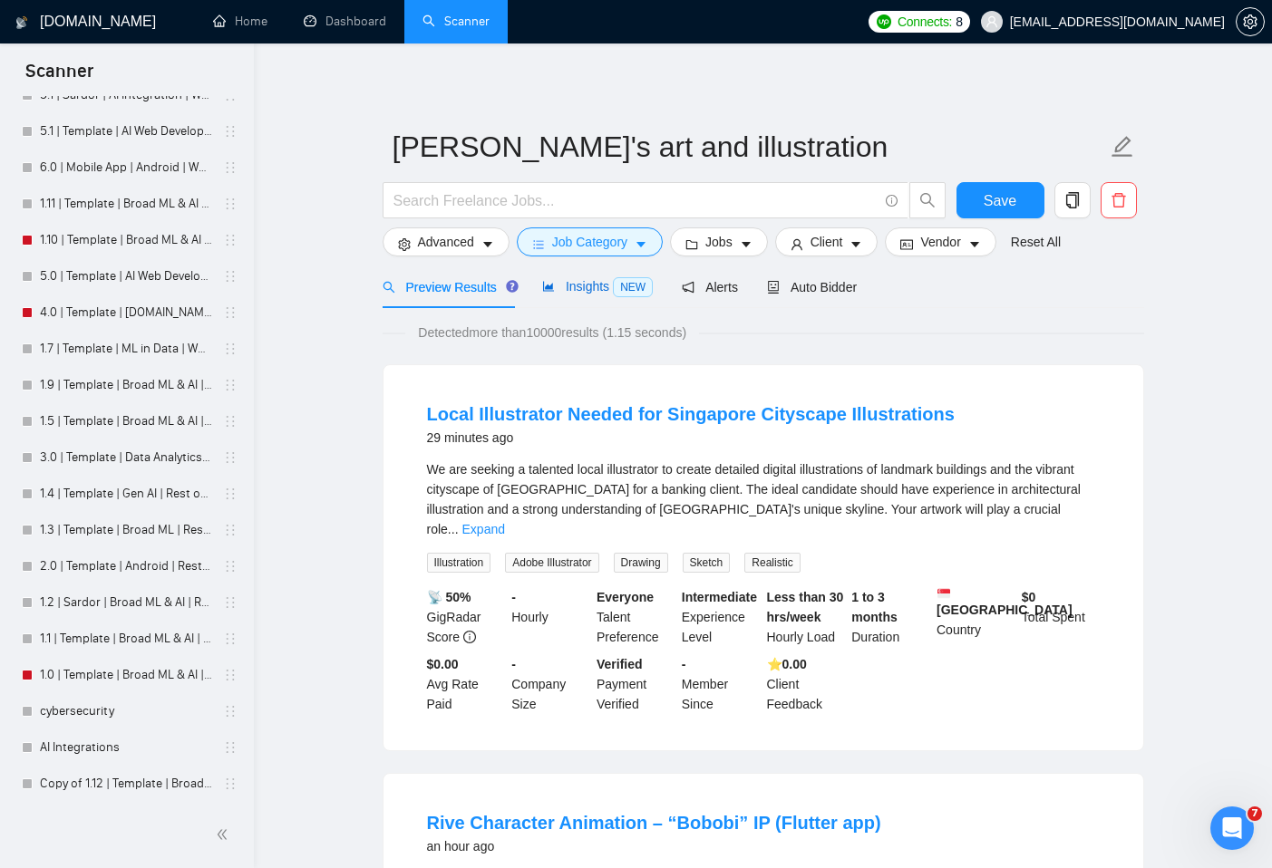
click at [610, 288] on span "Insights NEW" at bounding box center [597, 286] width 111 height 15
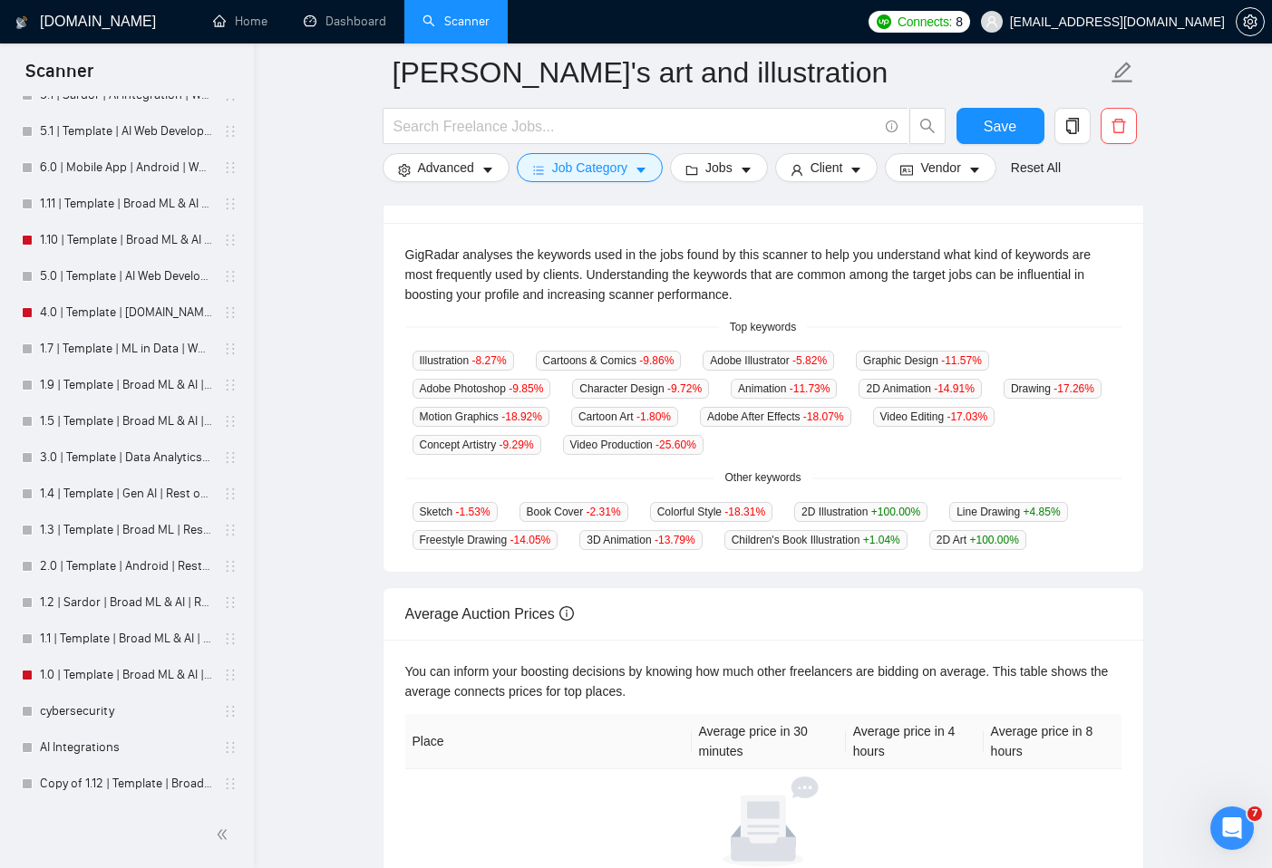
scroll to position [374, 0]
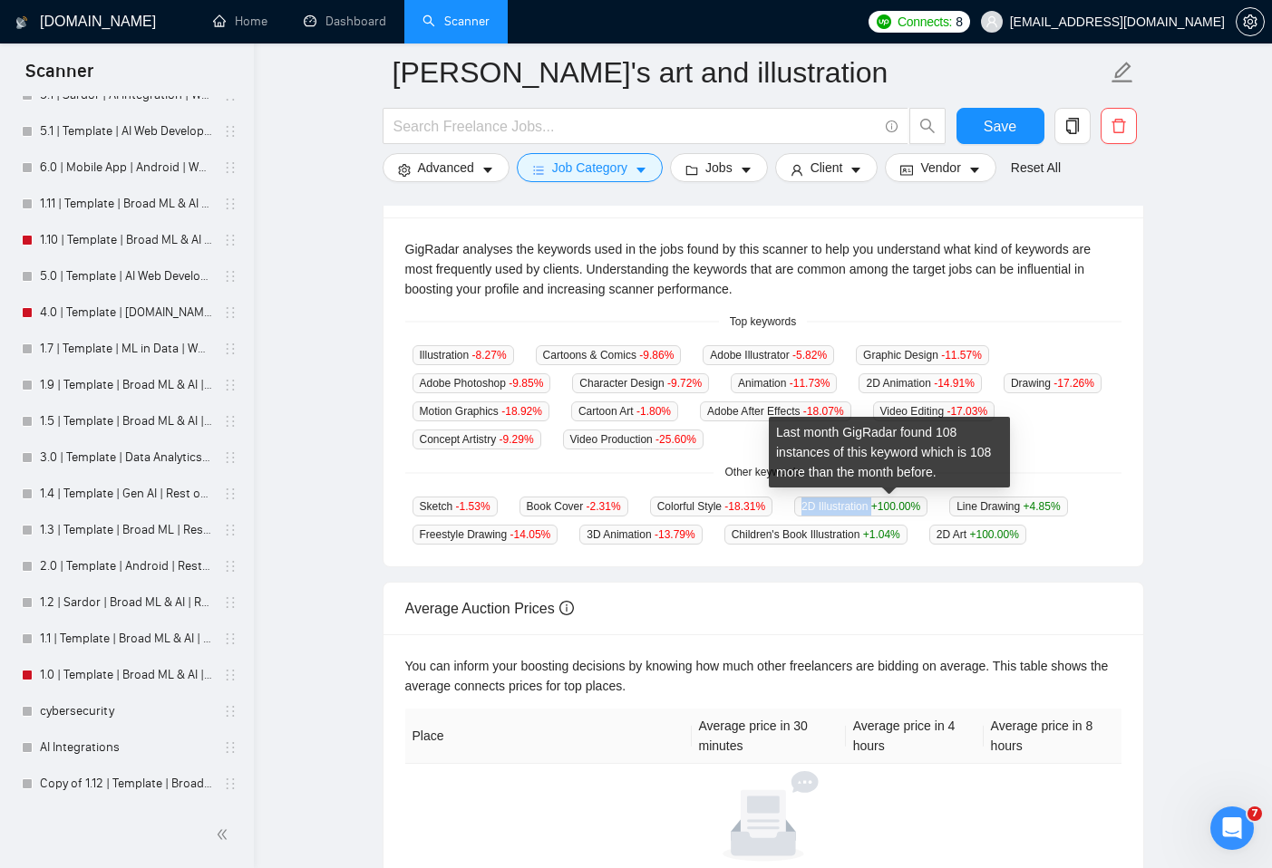
drag, startPoint x: 819, startPoint y: 501, endPoint x: 901, endPoint y: 508, distance: 82.7
click at [901, 508] on span "2D Illustration +100.00 %" at bounding box center [860, 507] width 133 height 20
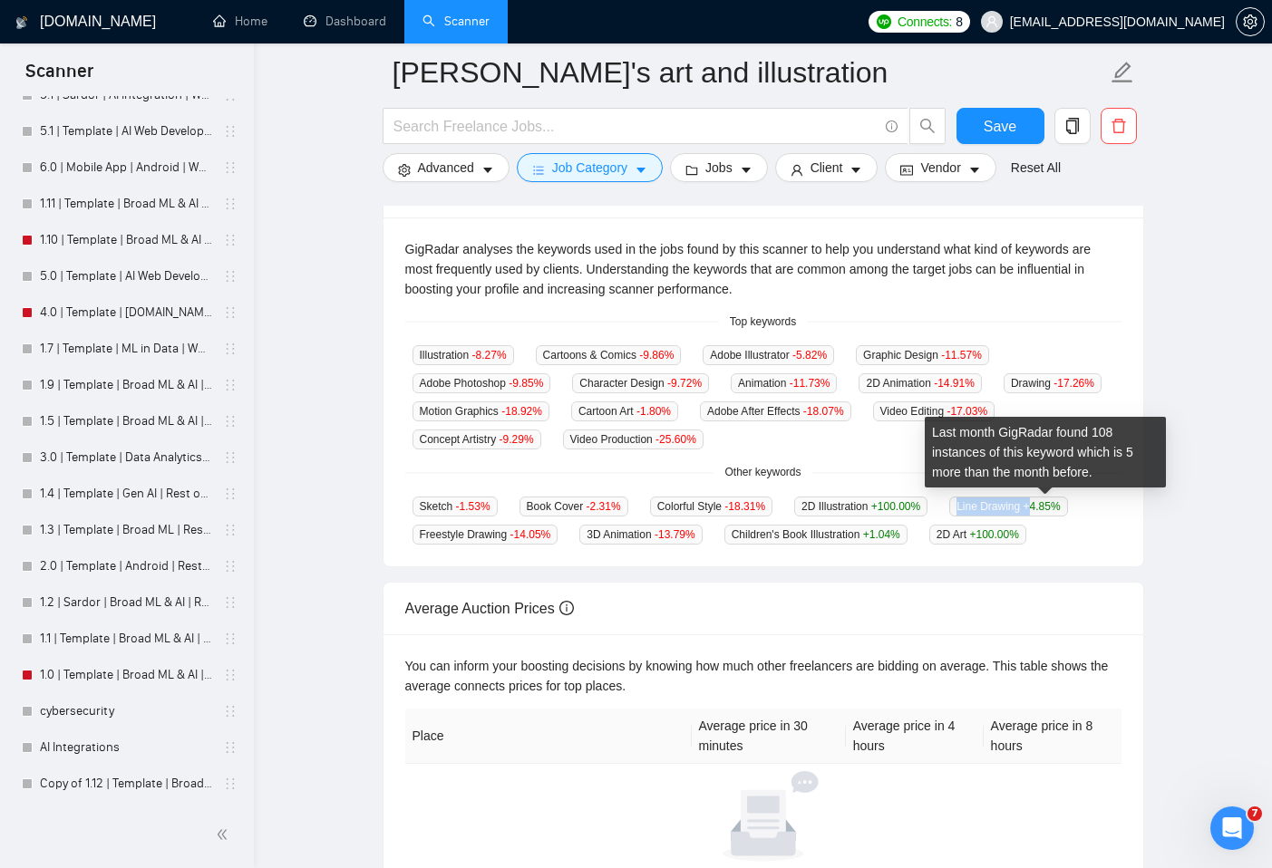
drag, startPoint x: 981, startPoint y: 509, endPoint x: 1064, endPoint y: 509, distance: 83.4
click at [1064, 509] on div "Line Drawing +4.85 %" at bounding box center [1008, 506] width 132 height 21
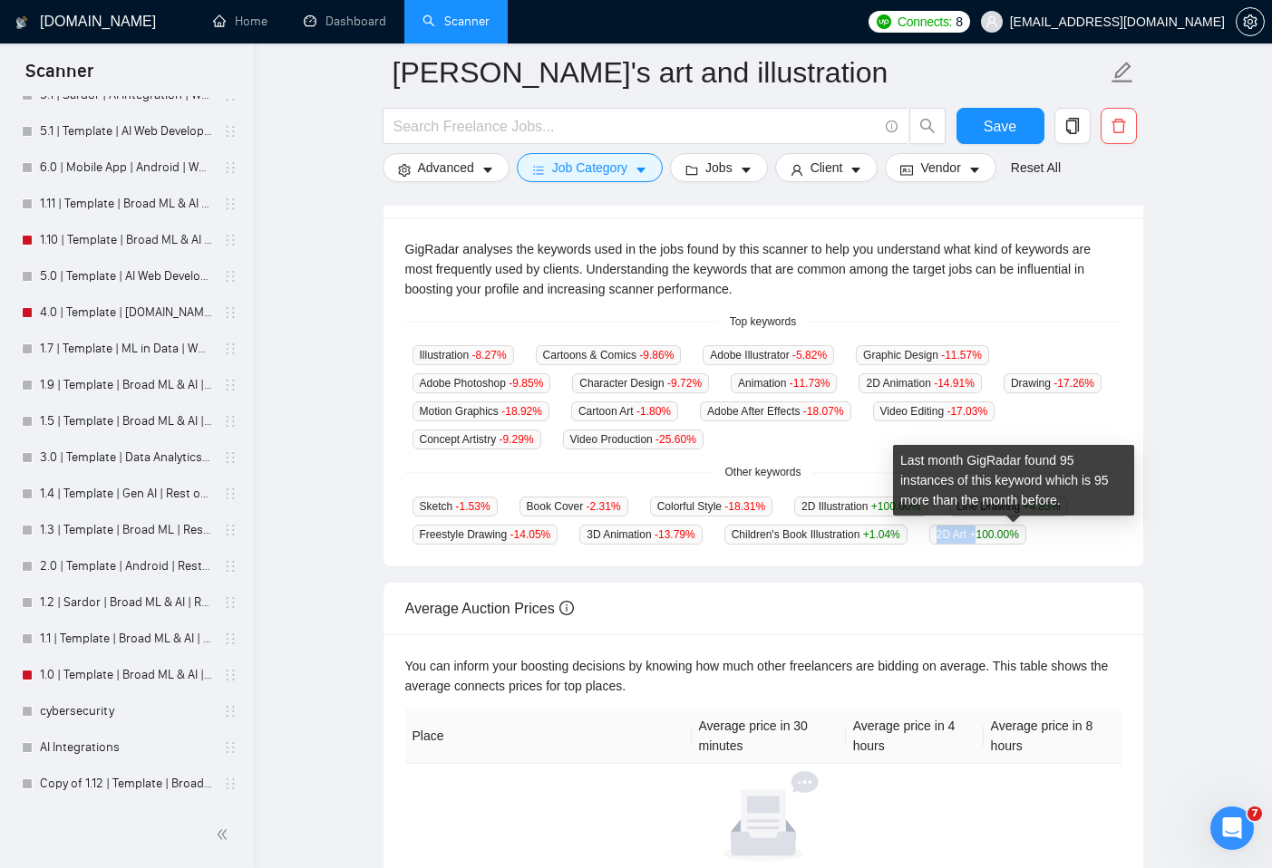
drag, startPoint x: 962, startPoint y: 539, endPoint x: 934, endPoint y: 548, distance: 29.5
click at [1013, 537] on span "2D Art +100.00 %" at bounding box center [977, 535] width 97 height 20
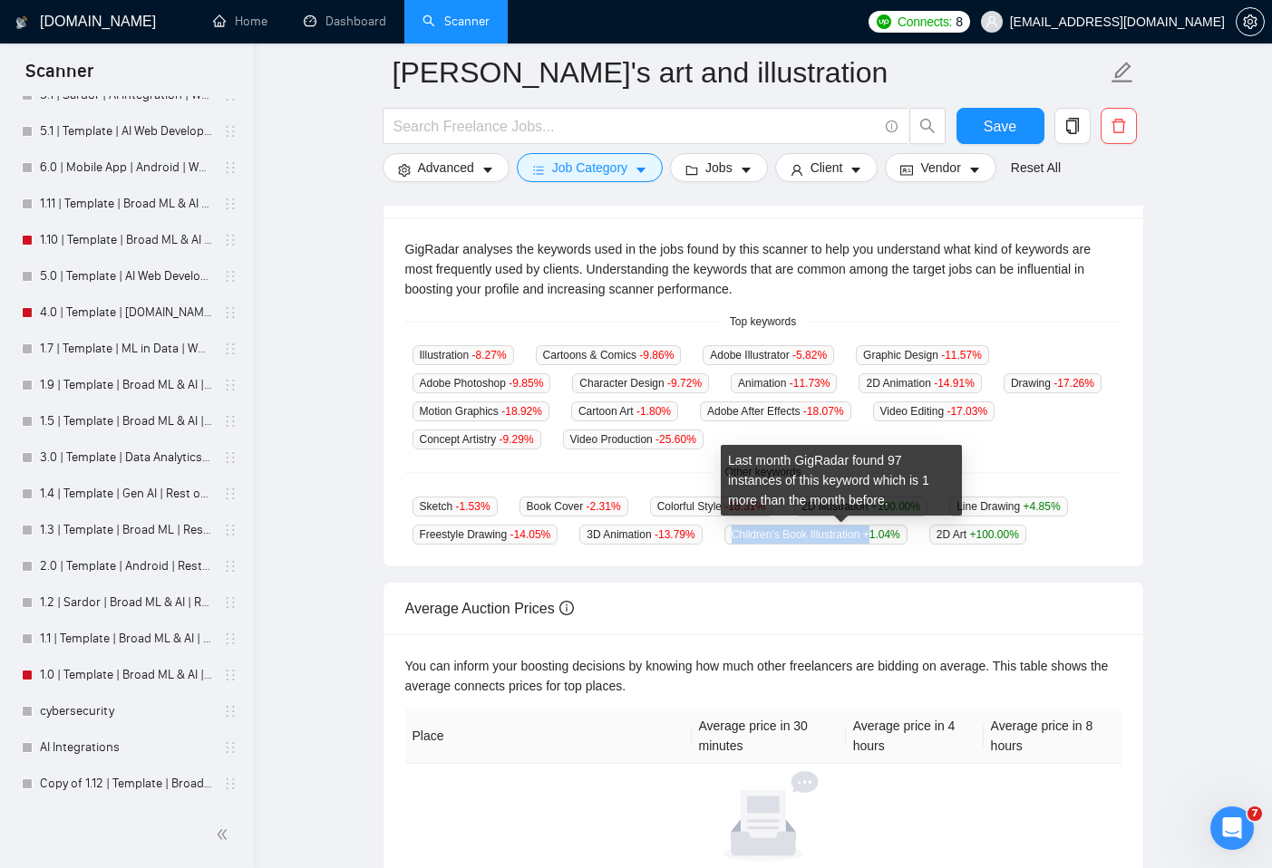
drag, startPoint x: 746, startPoint y: 539, endPoint x: 899, endPoint y: 535, distance: 153.3
click at [899, 535] on span "Children's Book Illustration +1.04 %" at bounding box center [815, 535] width 183 height 20
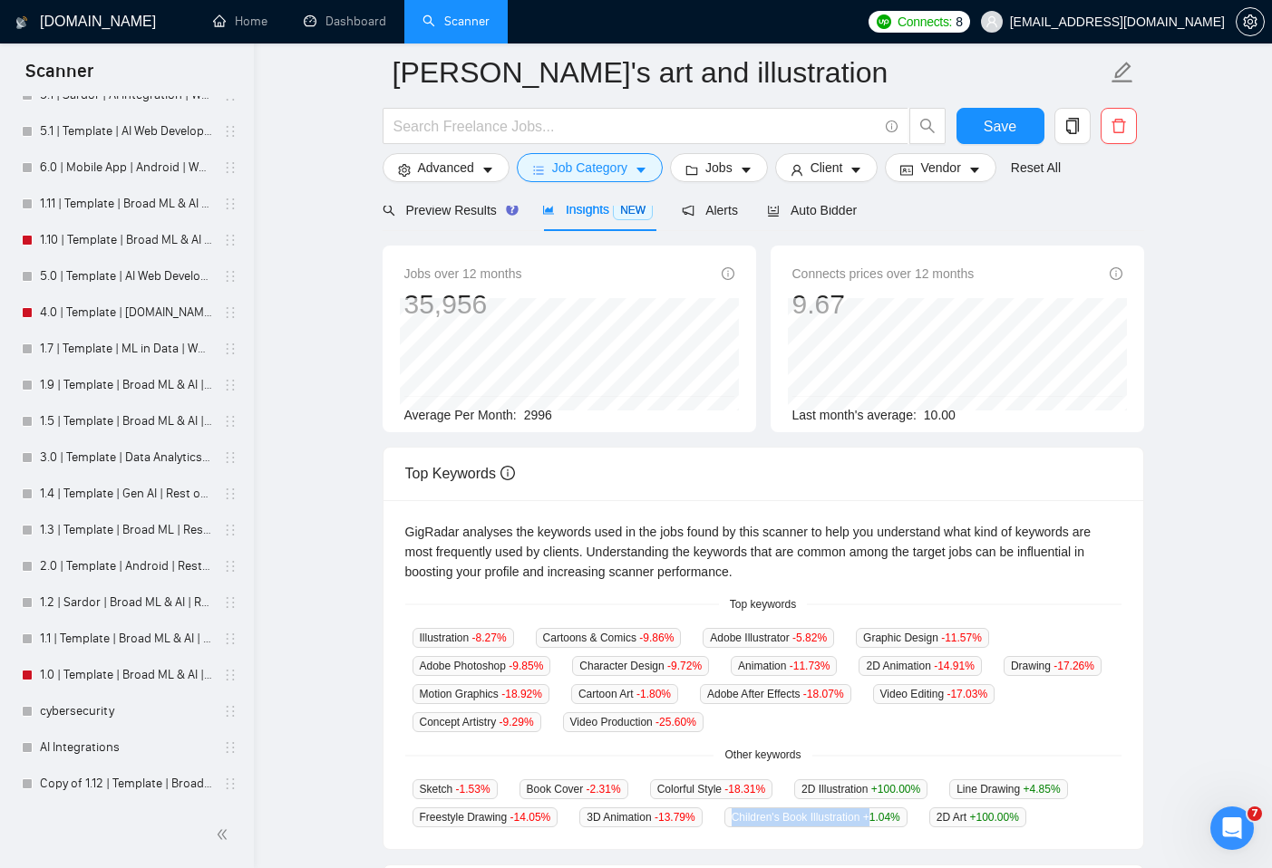
scroll to position [0, 0]
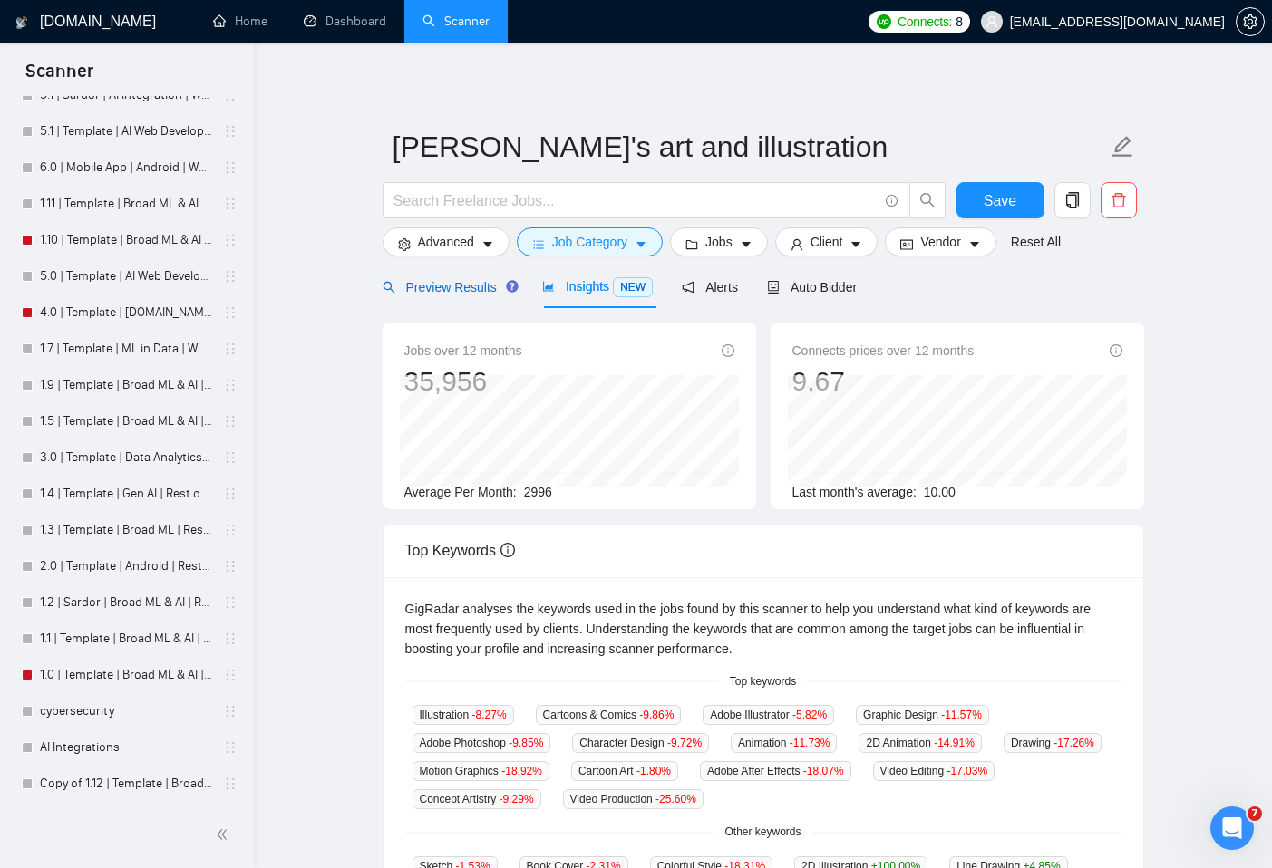
click at [457, 289] on span "Preview Results" at bounding box center [448, 287] width 131 height 15
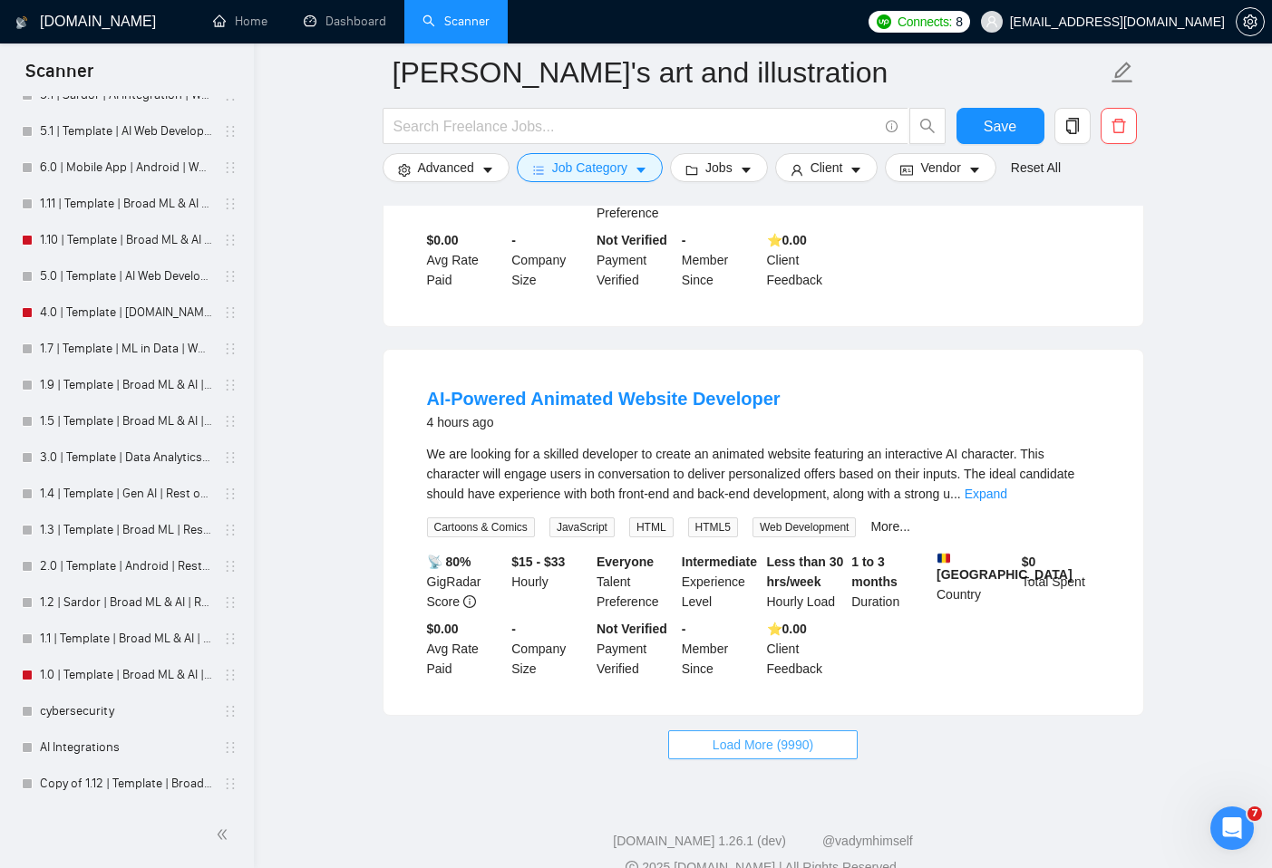
scroll to position [3580, 0]
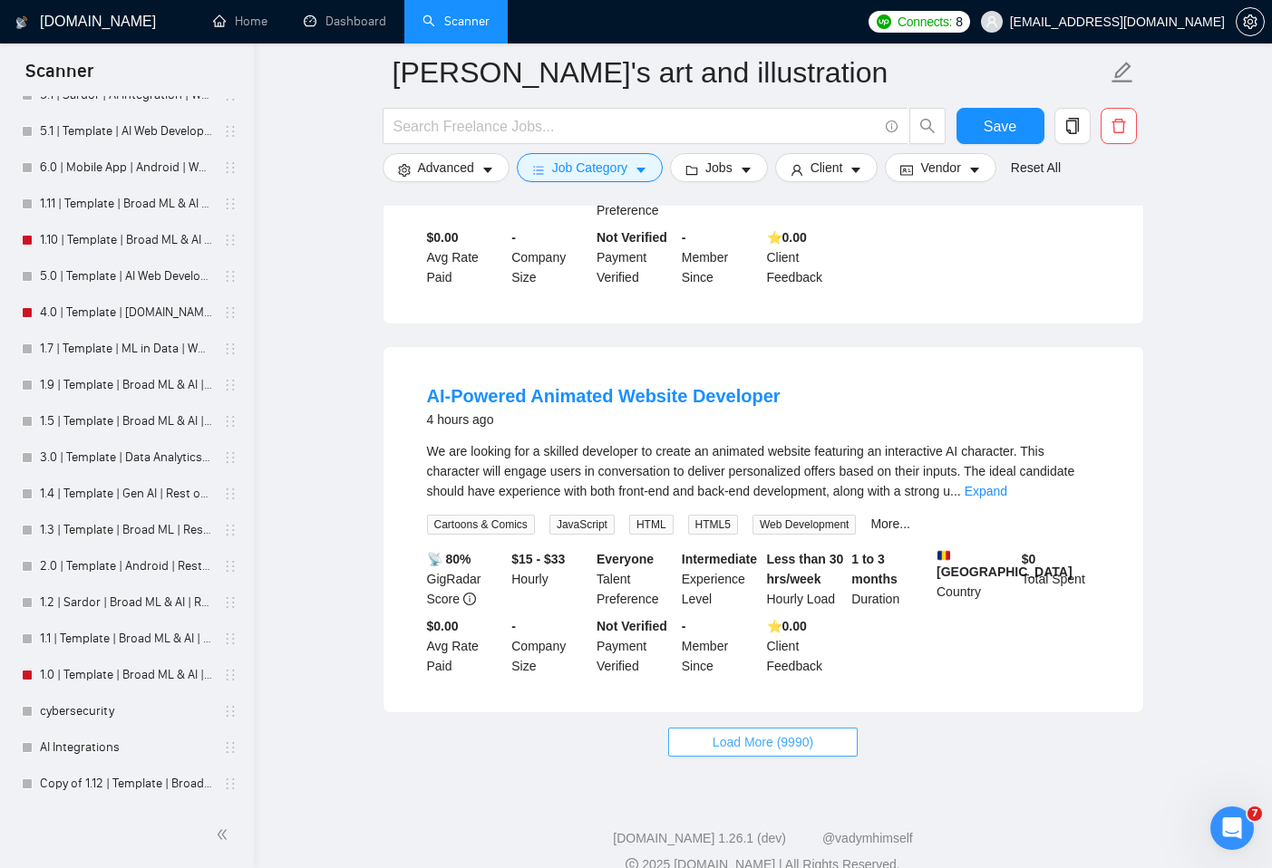
click at [749, 742] on span "Load More (9990)" at bounding box center [763, 743] width 101 height 20
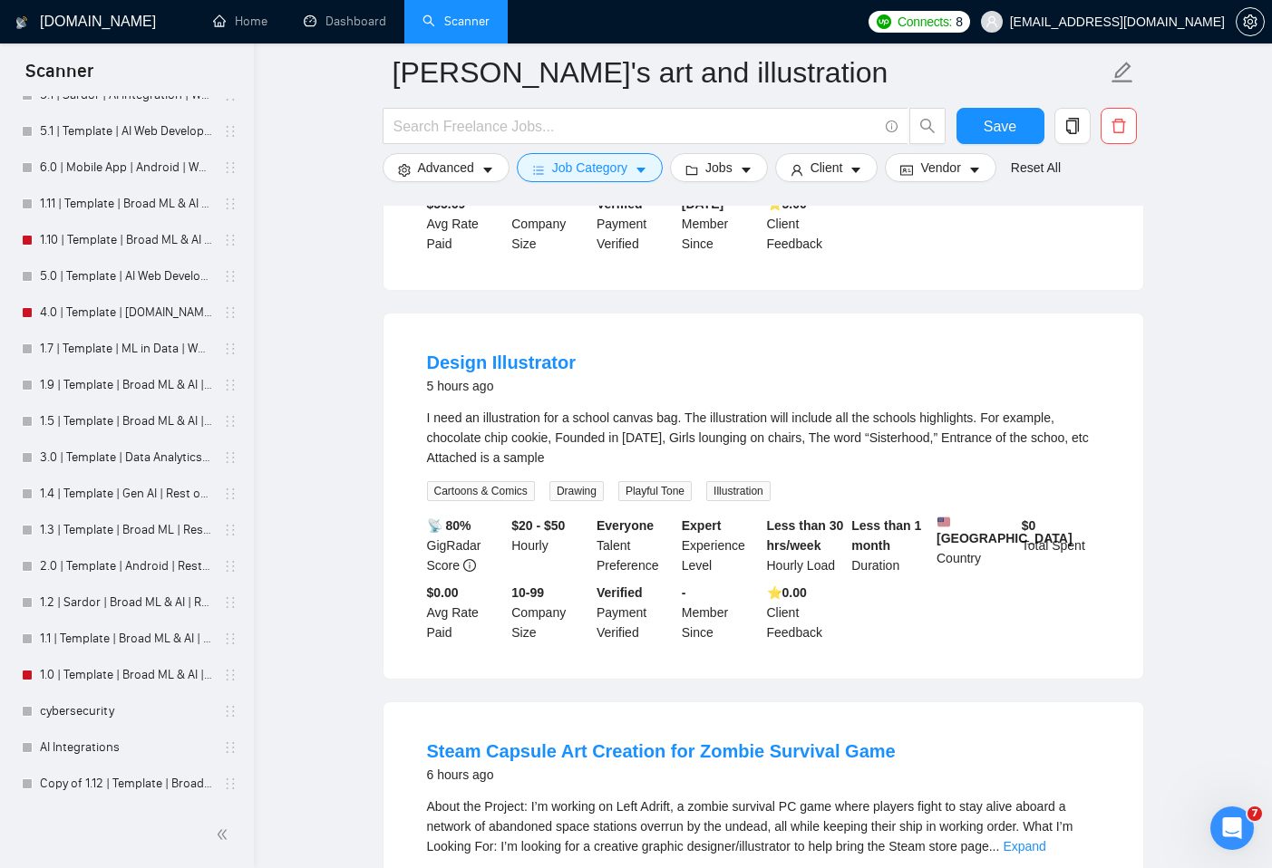
scroll to position [6005, 0]
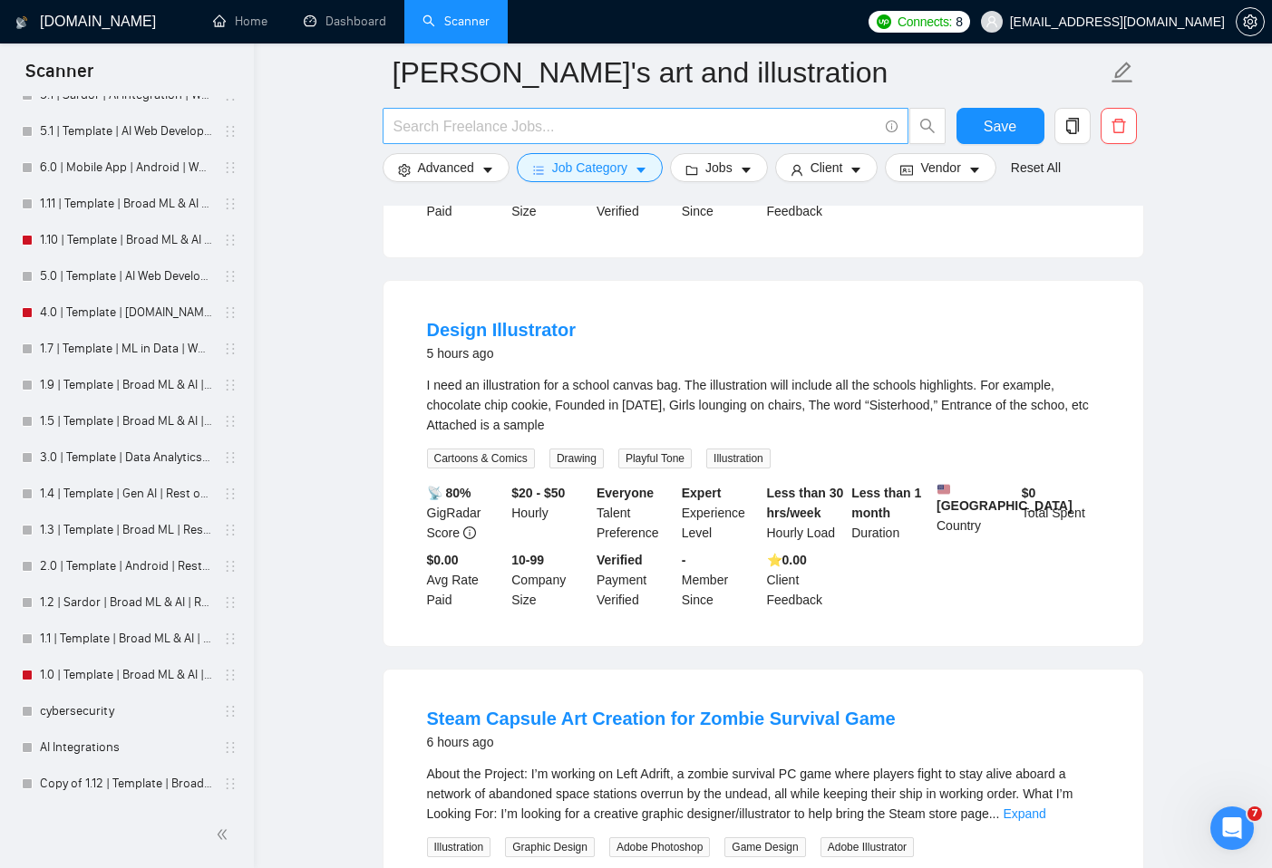
click at [478, 121] on input "text" at bounding box center [635, 126] width 484 height 23
type input "d"
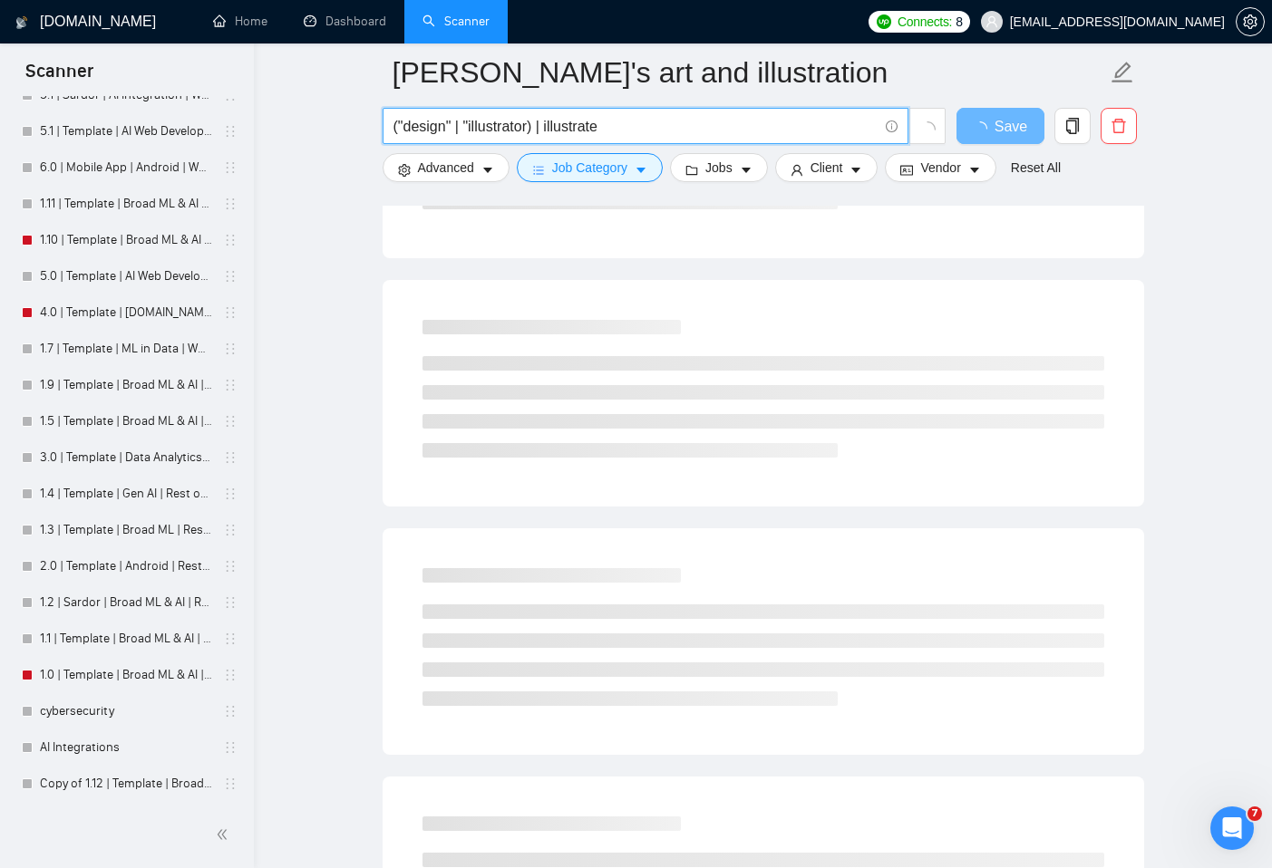
scroll to position [0, 0]
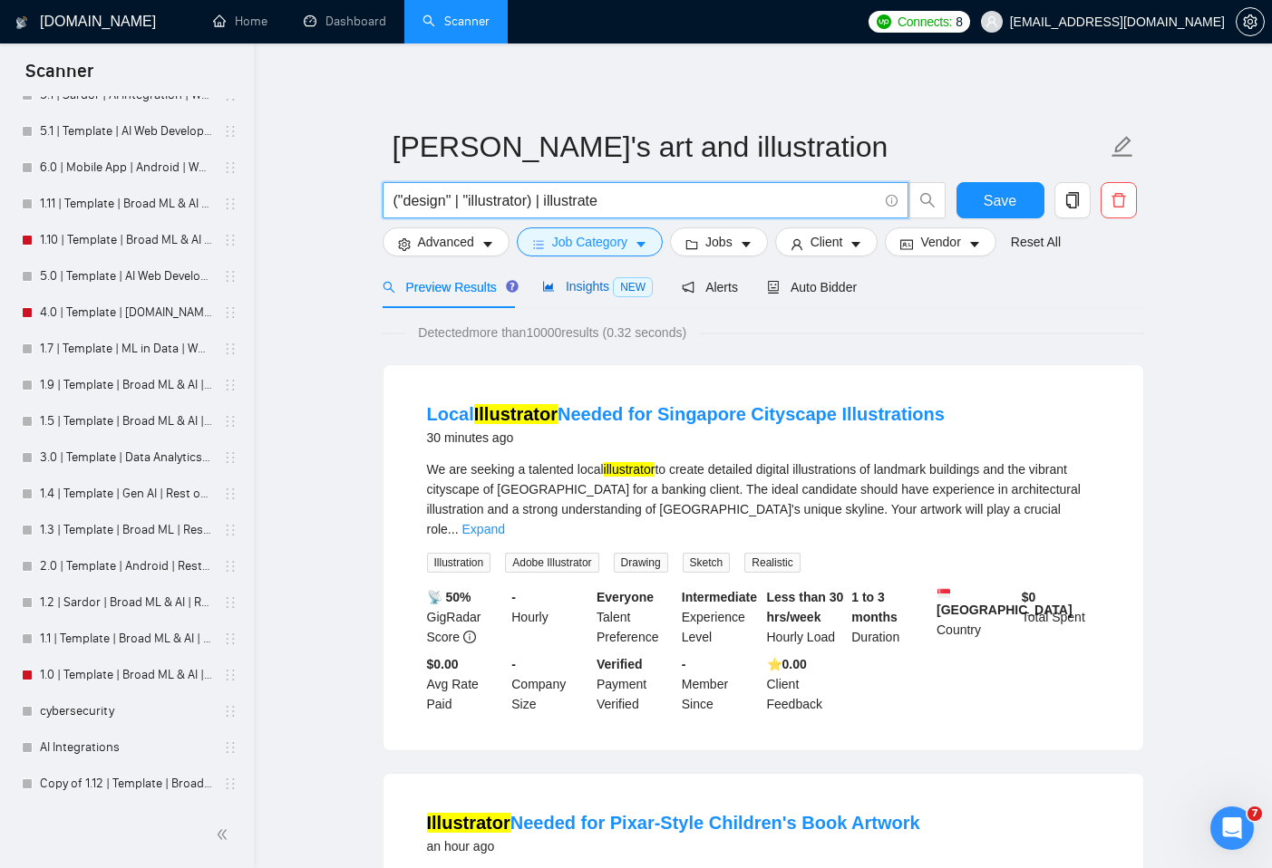
click at [573, 282] on span "Insights NEW" at bounding box center [597, 286] width 111 height 15
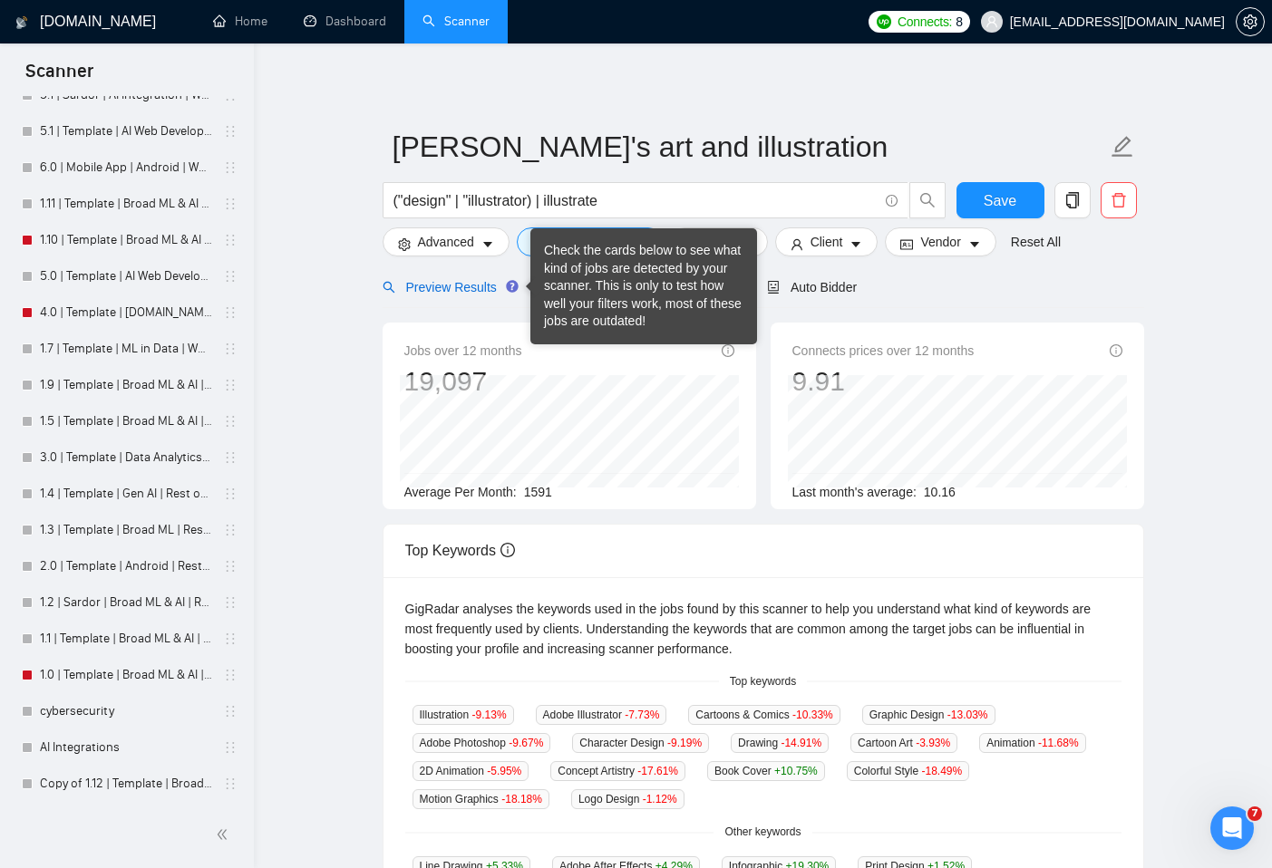
click at [441, 291] on span "Preview Results" at bounding box center [448, 287] width 131 height 15
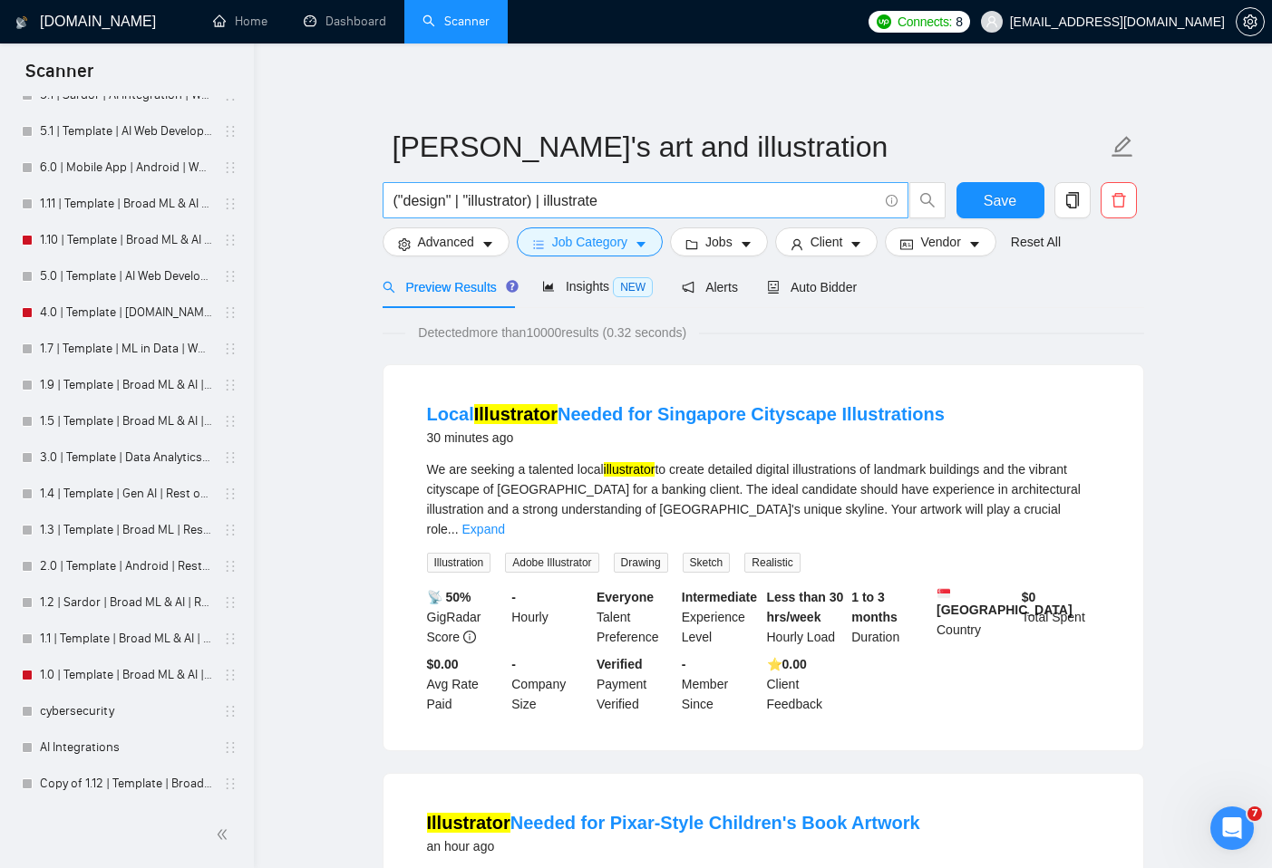
click at [433, 205] on input "("design" | "illustrator) | illustrate" at bounding box center [635, 200] width 484 height 23
click at [993, 185] on button "Save" at bounding box center [1000, 200] width 88 height 36
click at [588, 292] on span "Insights NEW" at bounding box center [597, 286] width 111 height 15
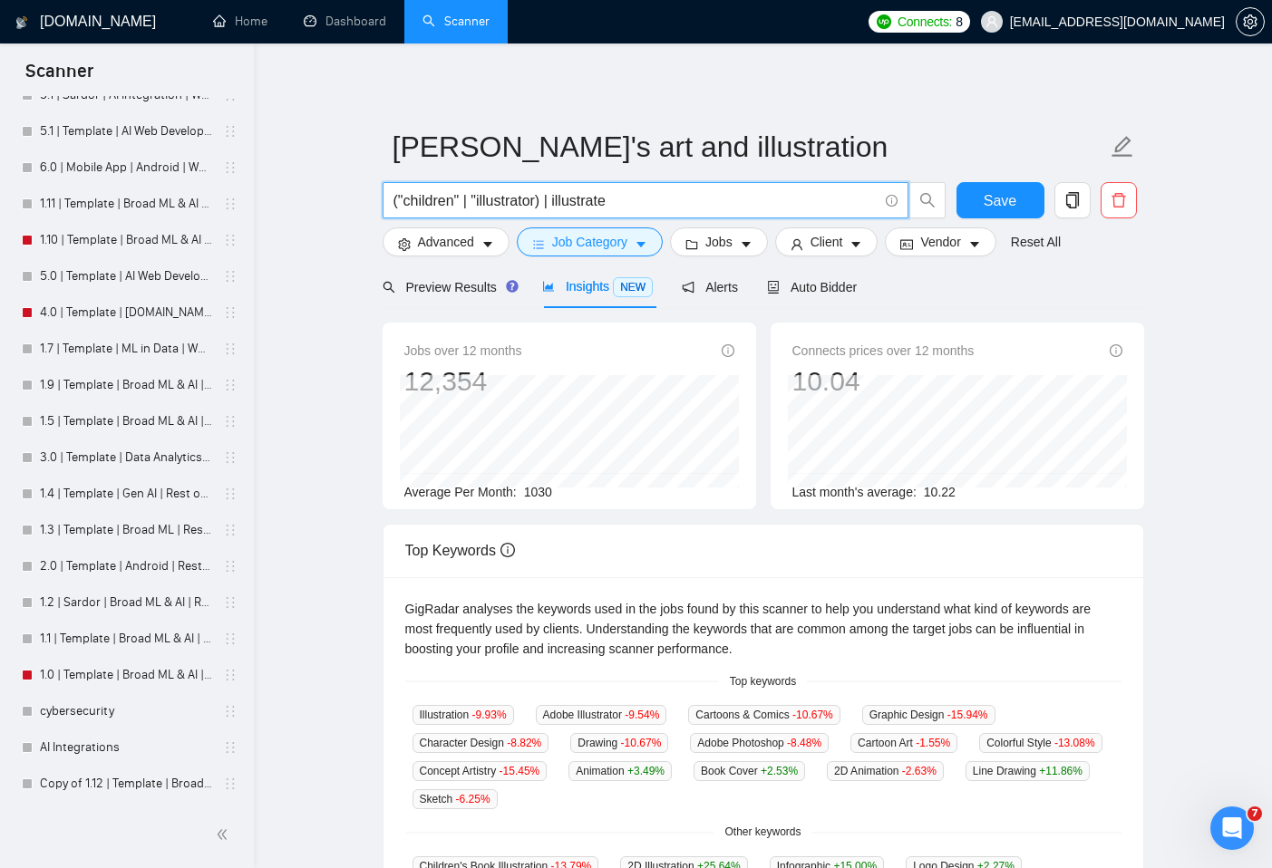
drag, startPoint x: 631, startPoint y: 200, endPoint x: 346, endPoint y: 197, distance: 284.7
click at [348, 197] on main "[PERSON_NAME]'s art and illustration ("children" | "illustrator) | illustrate S…" at bounding box center [763, 695] width 960 height 1244
click at [306, 324] on main "[PERSON_NAME]'s art and illustration ("children" | "illustrator) | illustrate S…" at bounding box center [763, 695] width 960 height 1244
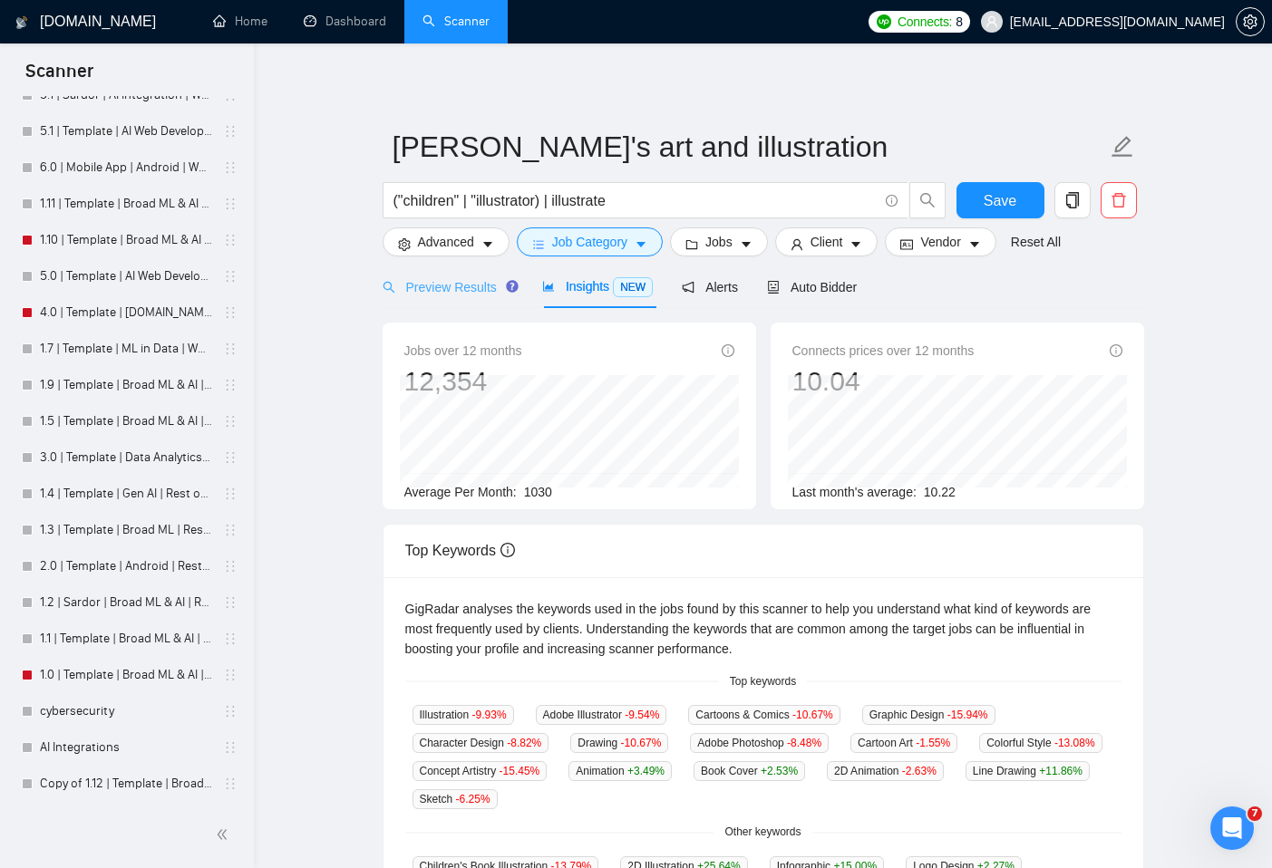
click at [469, 303] on div "Preview Results" at bounding box center [448, 287] width 131 height 43
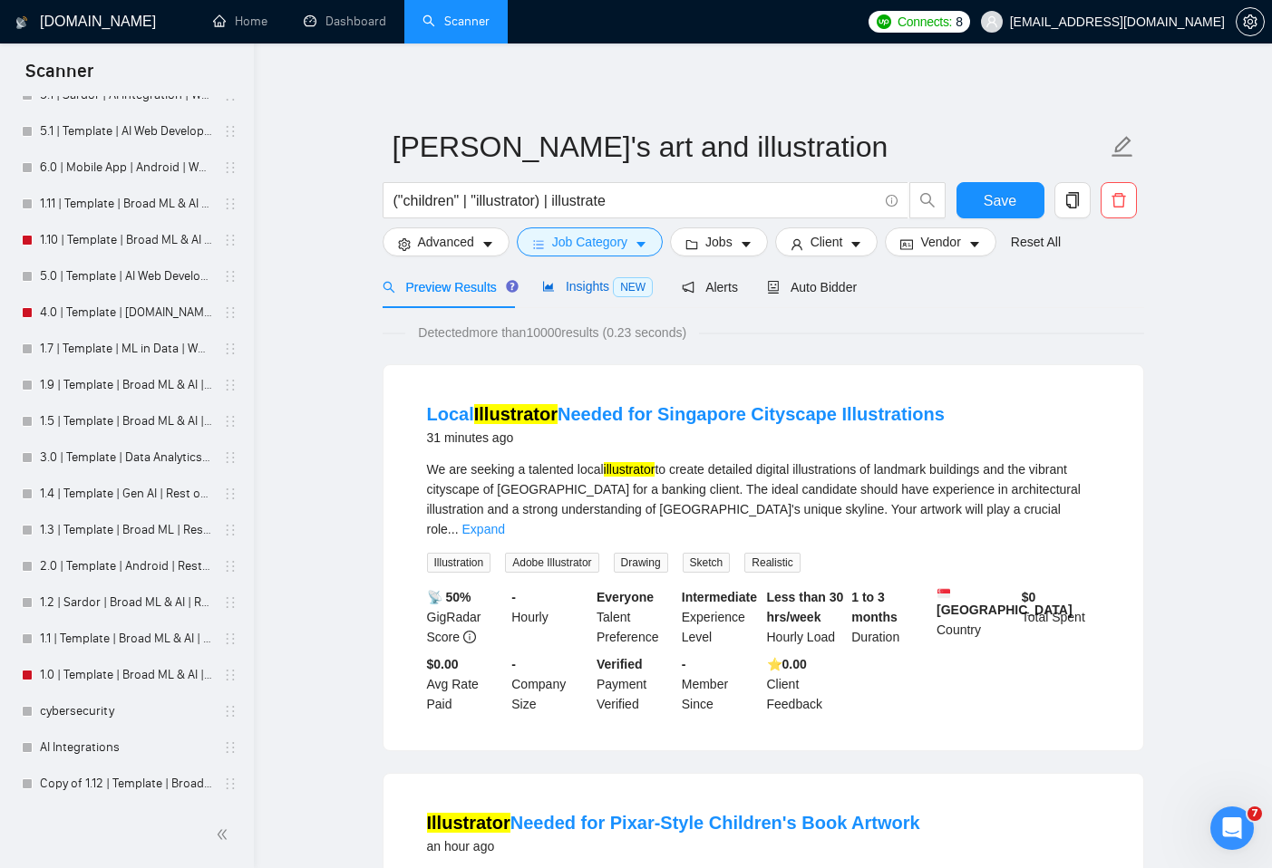
click at [596, 293] on span "Insights NEW" at bounding box center [597, 286] width 111 height 15
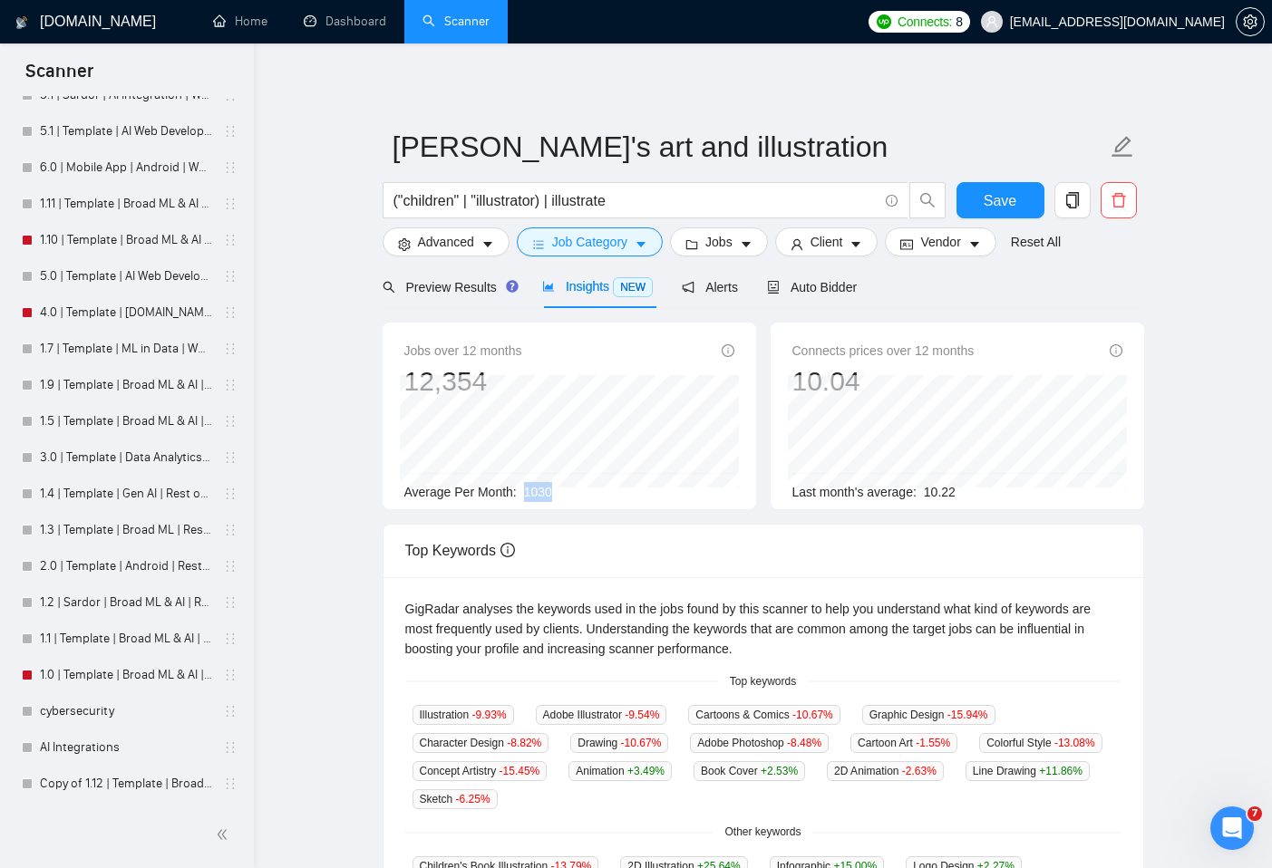
drag, startPoint x: 587, startPoint y: 493, endPoint x: 527, endPoint y: 491, distance: 59.9
click at [527, 491] on div "Average Per Month: 1030" at bounding box center [569, 492] width 330 height 20
click at [770, 63] on div "[DOMAIN_NAME] Home Dashboard Scanner Connects: 8 [EMAIL_ADDRESS][DOMAIN_NAME] […" at bounding box center [763, 728] width 1018 height 1456
click at [612, 208] on input "("children" | "illustrator) | illustrate" at bounding box center [635, 200] width 484 height 23
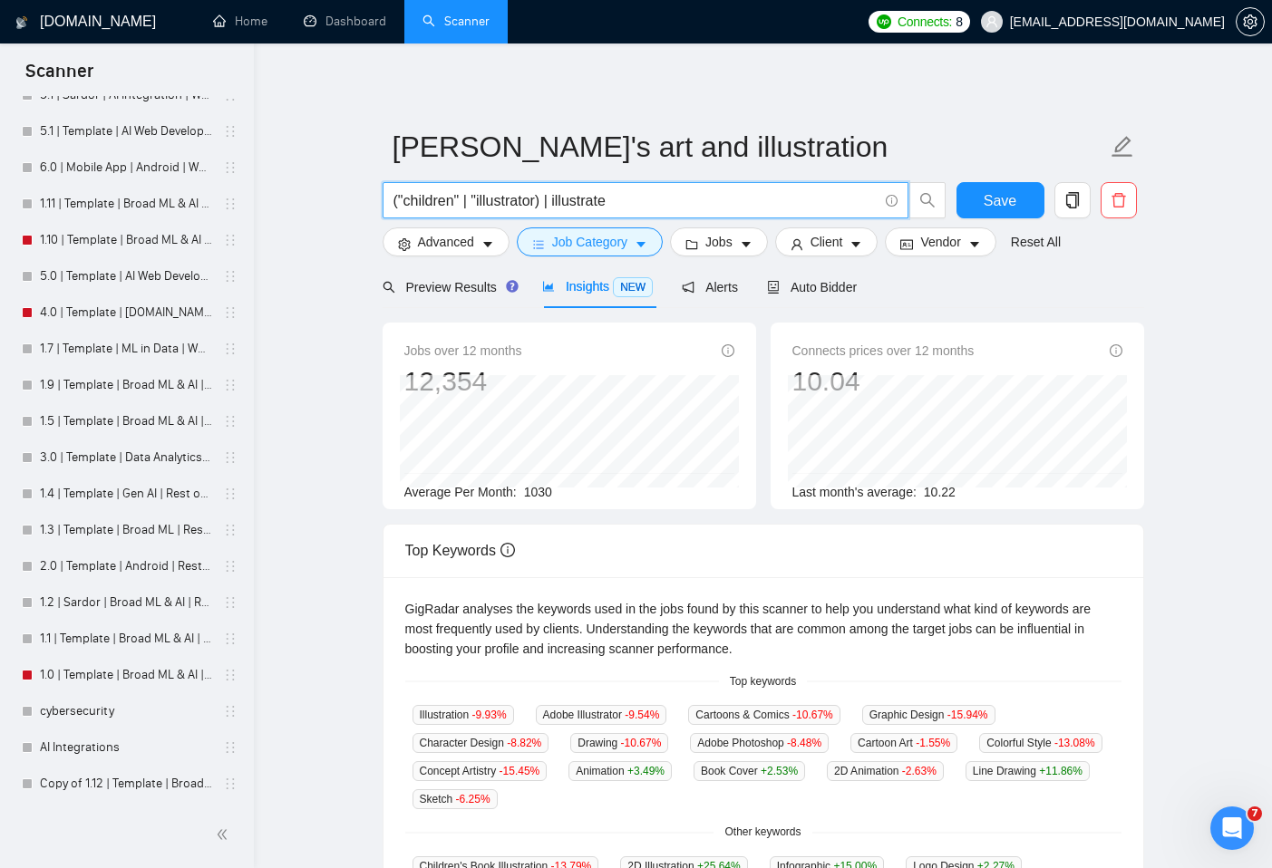
click at [612, 208] on input "("children" | "illustrator) | illustrate" at bounding box center [635, 200] width 484 height 23
type input "tattoo"
click at [1016, 198] on button "Save" at bounding box center [1000, 200] width 88 height 36
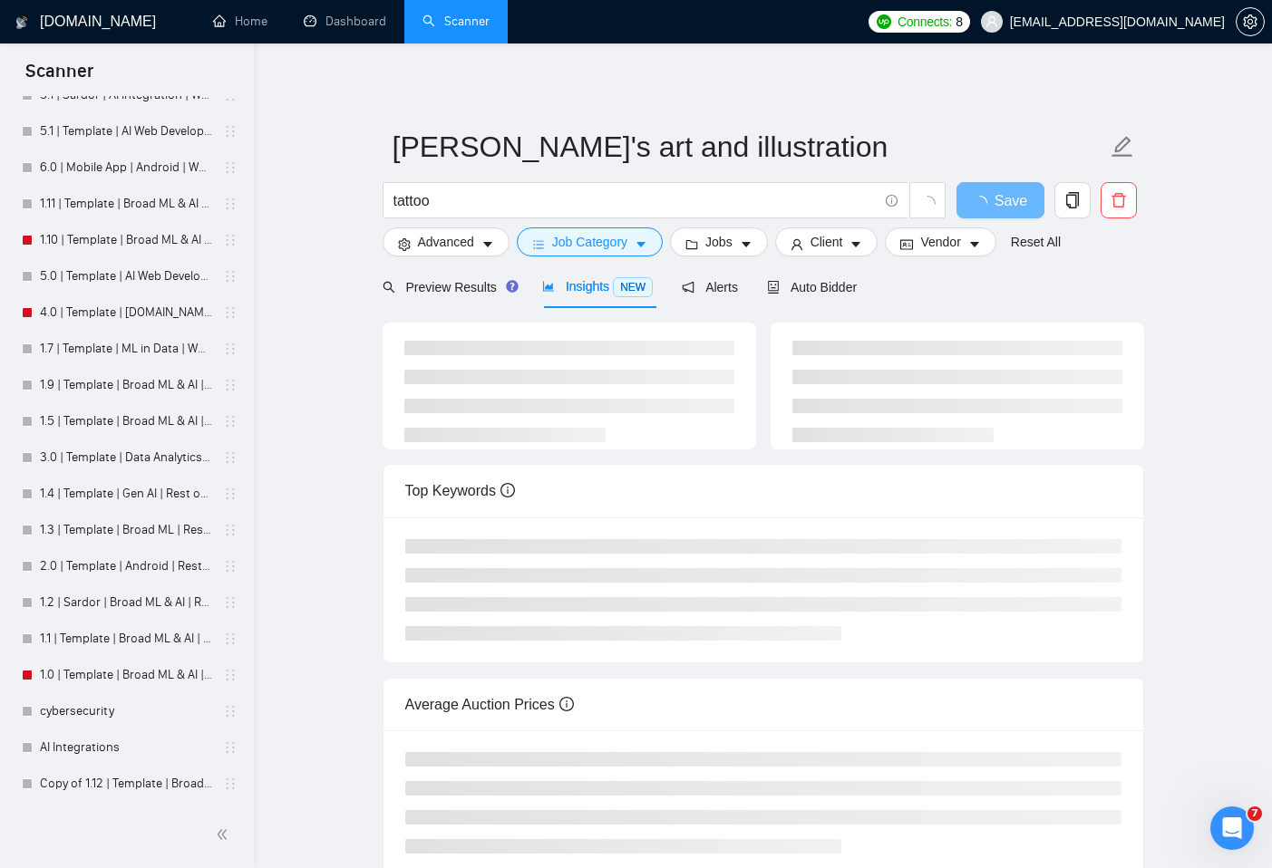
drag, startPoint x: 1006, startPoint y: 77, endPoint x: 32, endPoint y: 116, distance: 975.3
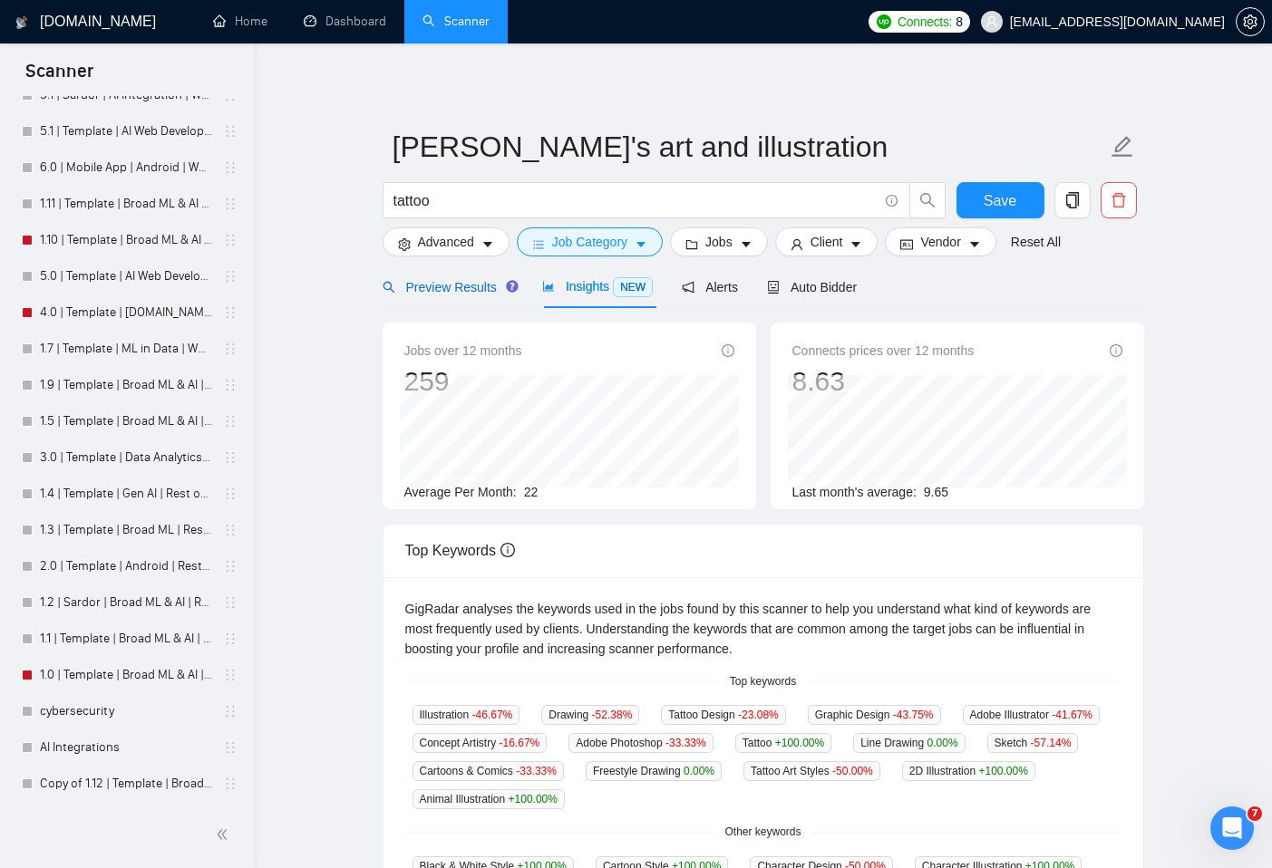
drag, startPoint x: 457, startPoint y: 286, endPoint x: 500, endPoint y: 266, distance: 47.9
click at [457, 286] on span "Preview Results" at bounding box center [448, 287] width 131 height 15
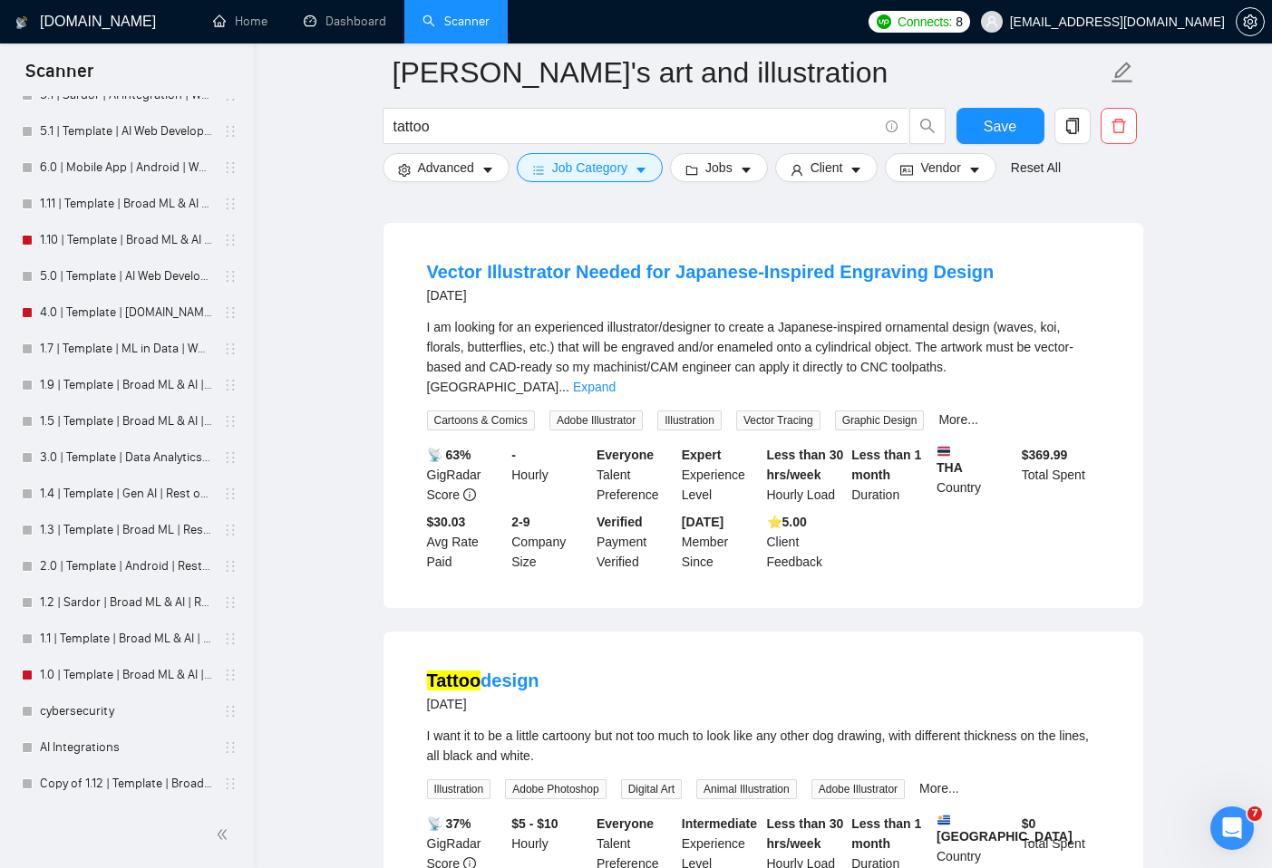
scroll to position [949, 0]
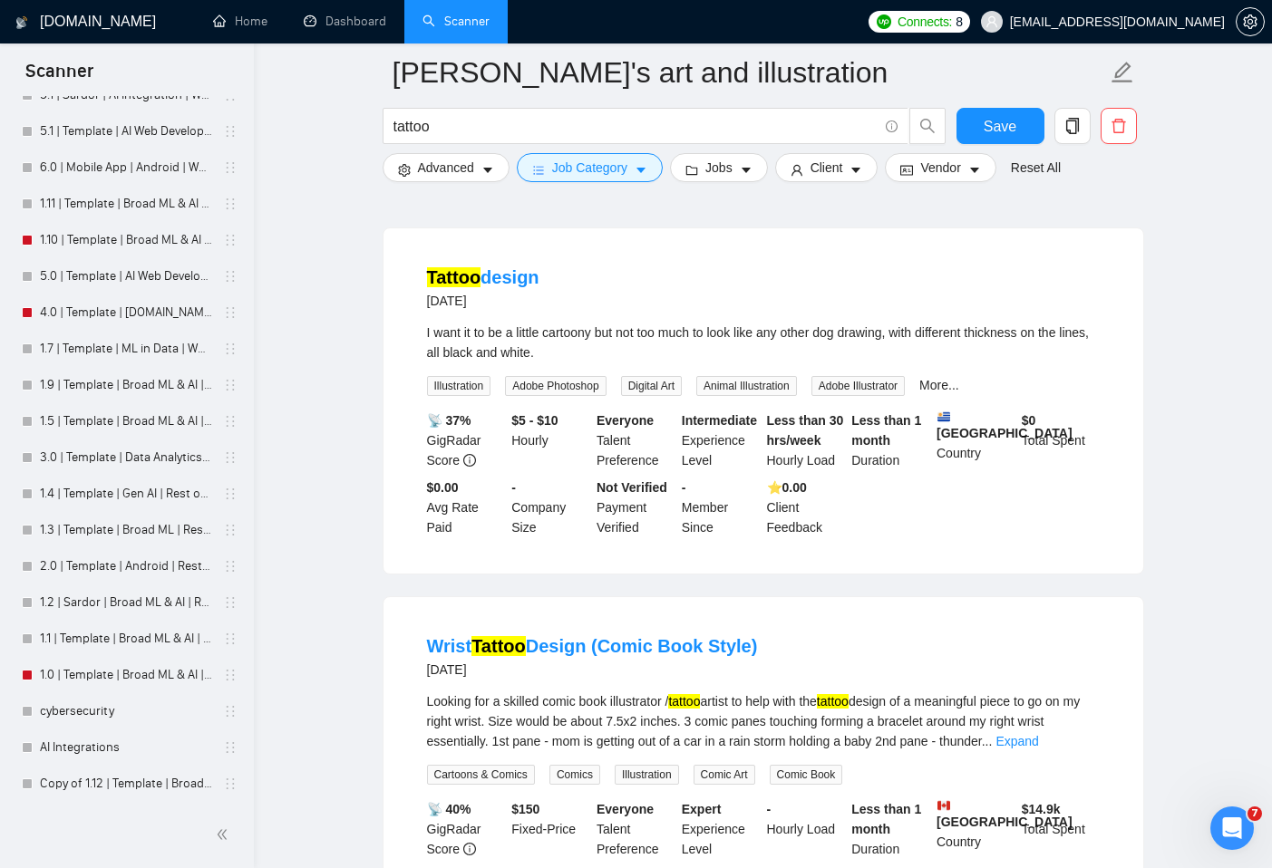
click at [742, 344] on div "I want it to be a little cartoony but not too much to look like any other dog d…" at bounding box center [763, 343] width 673 height 40
click at [959, 378] on link "More..." at bounding box center [939, 385] width 40 height 15
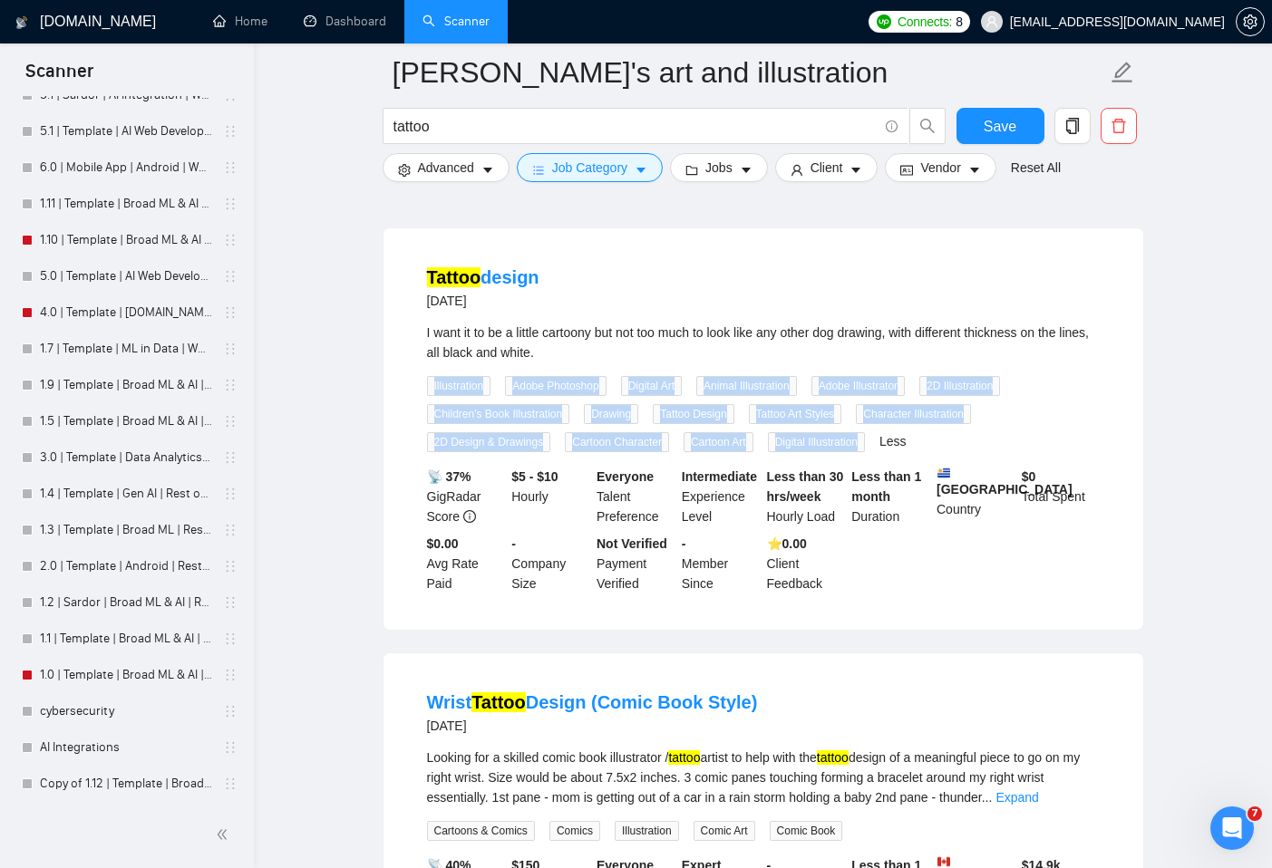
drag, startPoint x: 425, startPoint y: 385, endPoint x: 821, endPoint y: 439, distance: 399.8
click at [880, 437] on div "Illustration Adobe Photoshop Digital Art Animal Illustration Adobe Illustrator …" at bounding box center [763, 413] width 680 height 77
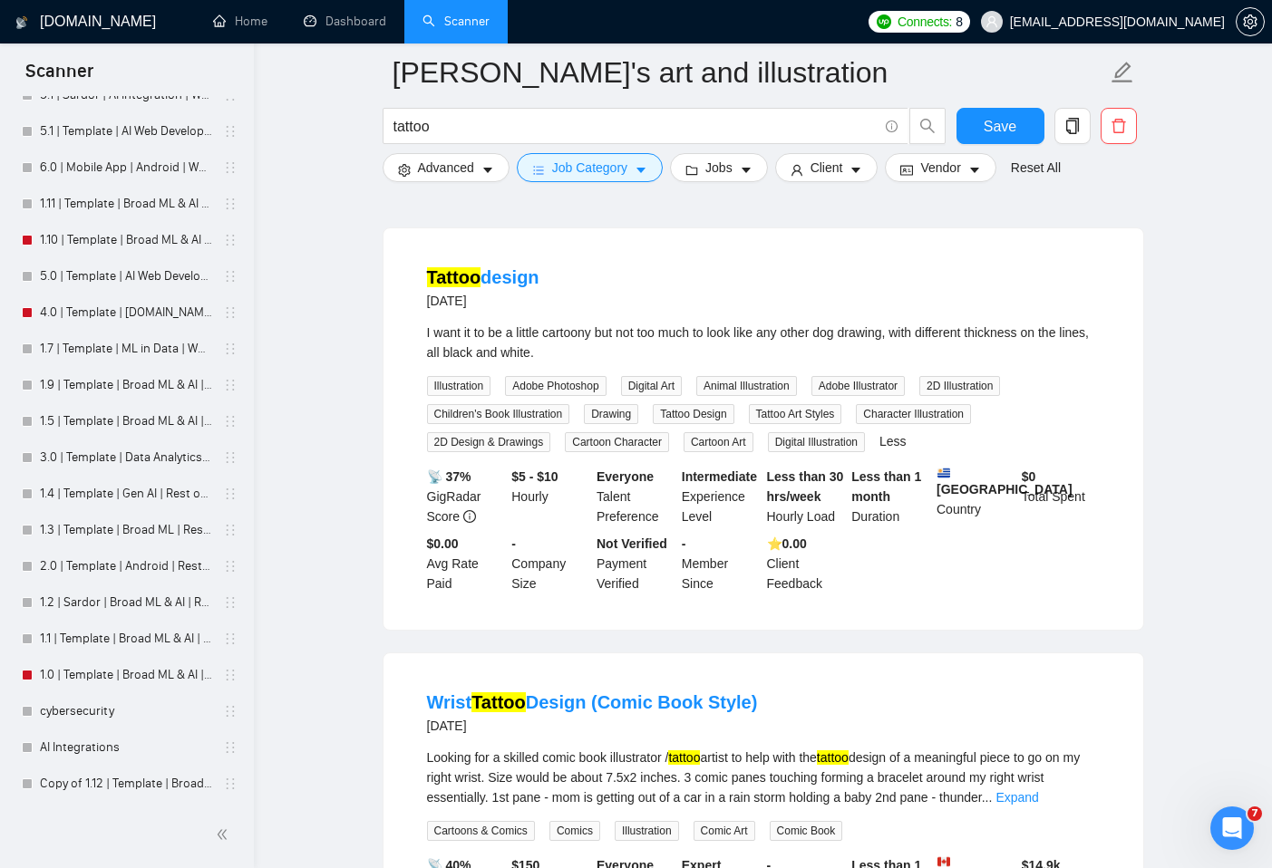
click at [748, 228] on div "Tattoo design [DATE] I want it to be a little cartoony but not too much to look…" at bounding box center [763, 429] width 760 height 402
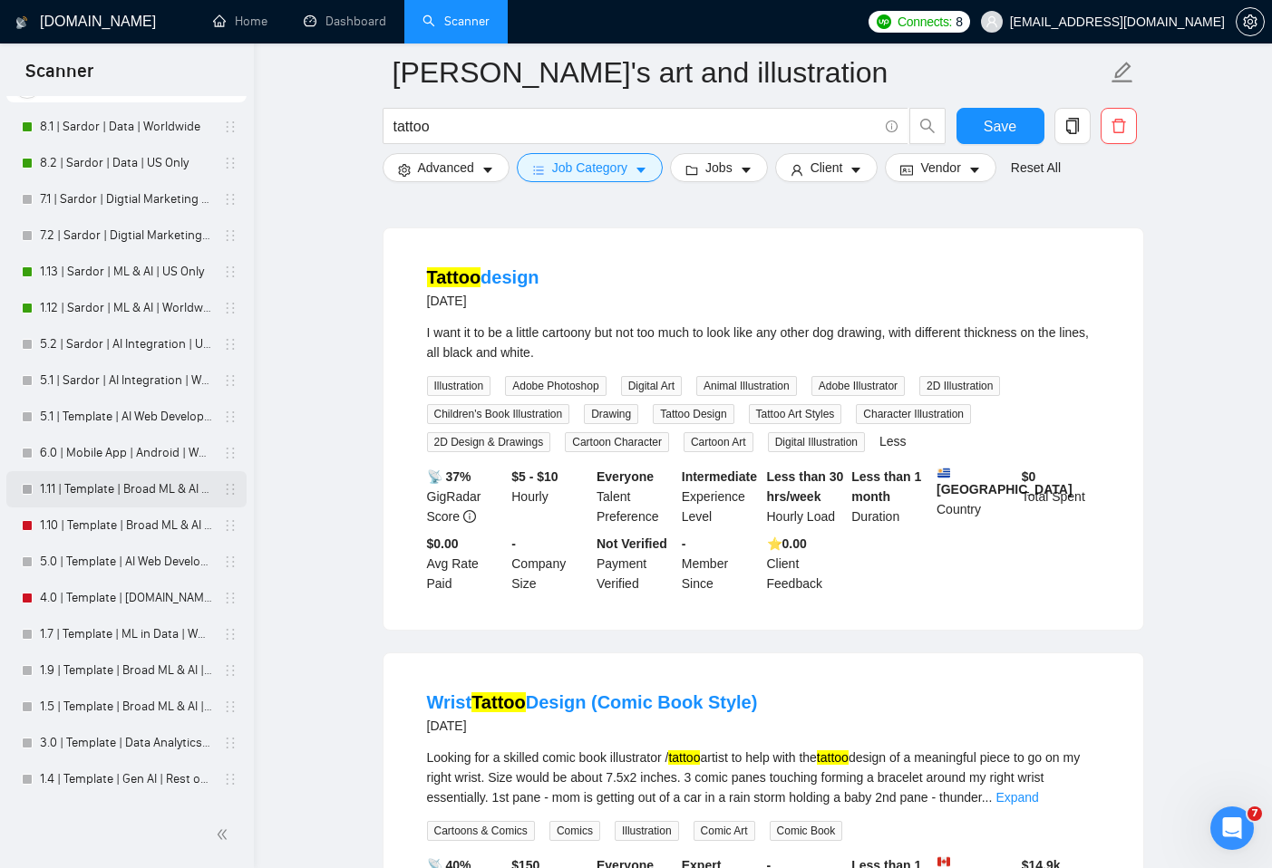
scroll to position [0, 0]
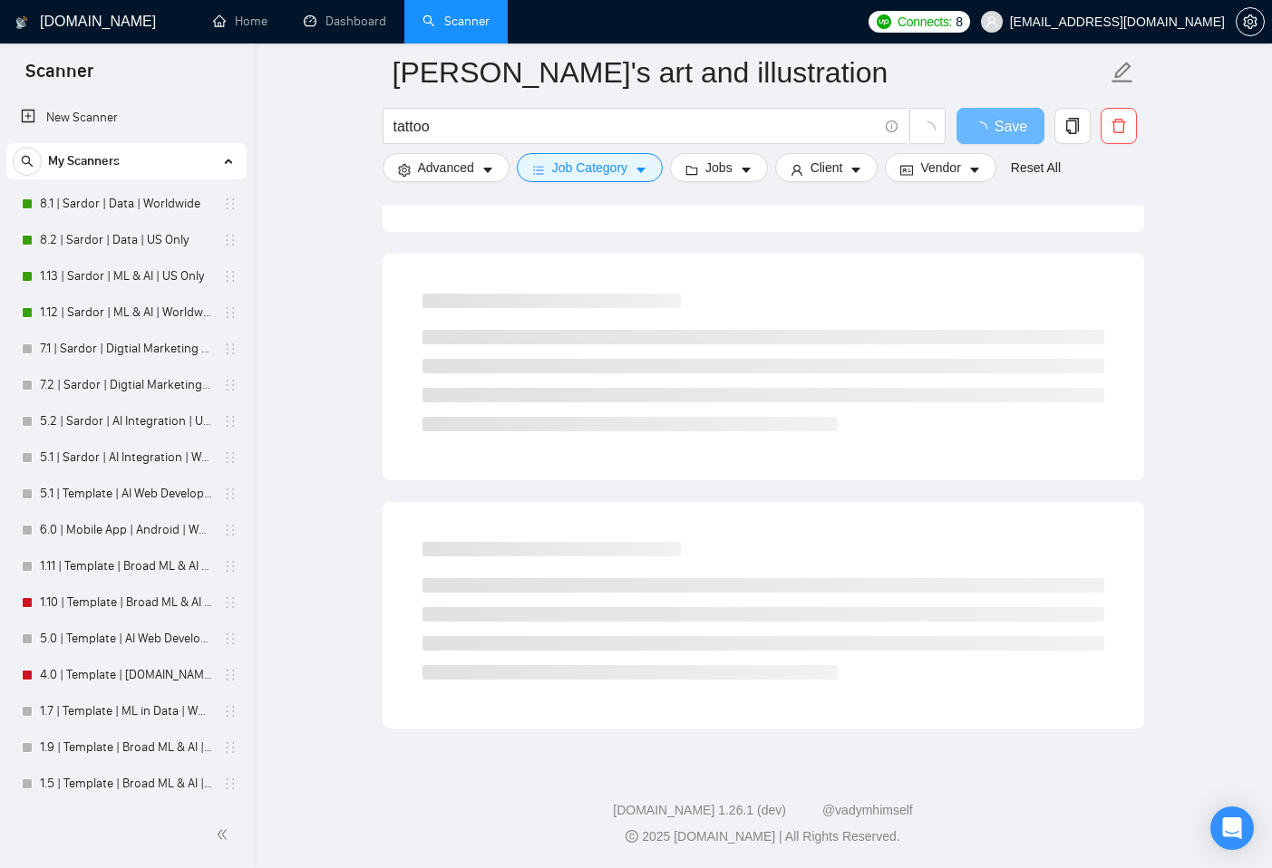
scroll to position [856, 0]
